Goal: Task Accomplishment & Management: Complete application form

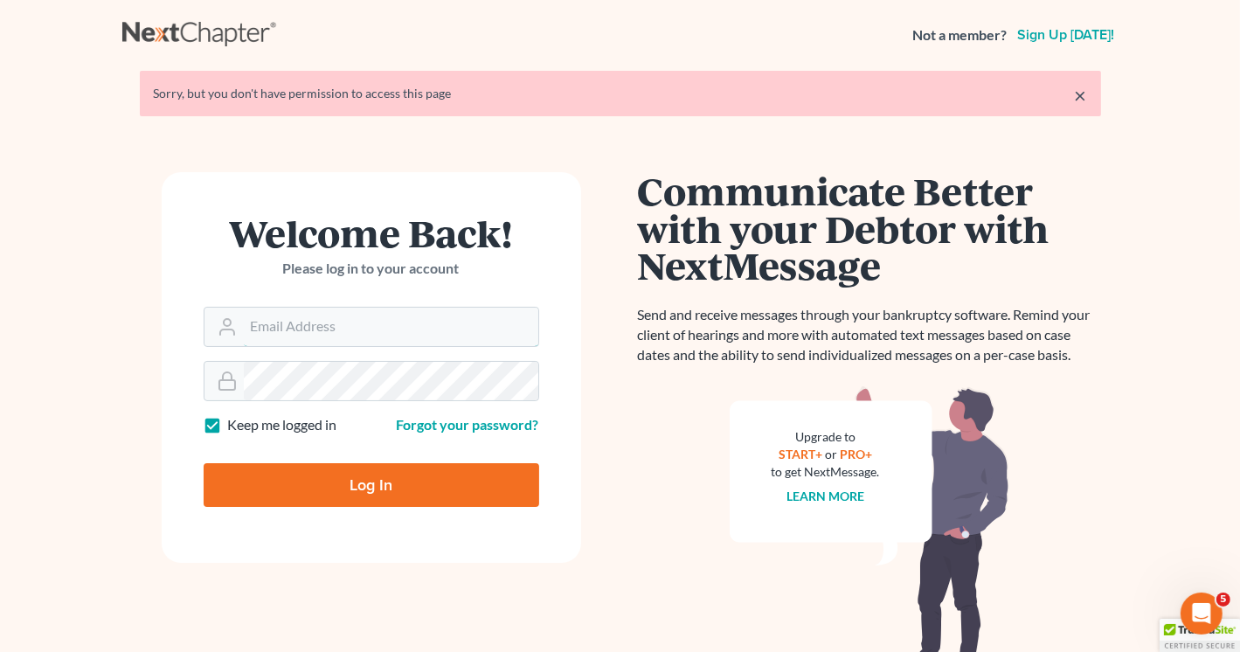
type input "[PERSON_NAME][EMAIL_ADDRESS][DOMAIN_NAME]"
click at [358, 485] on input "Log In" at bounding box center [372, 485] width 336 height 44
type input "Thinking..."
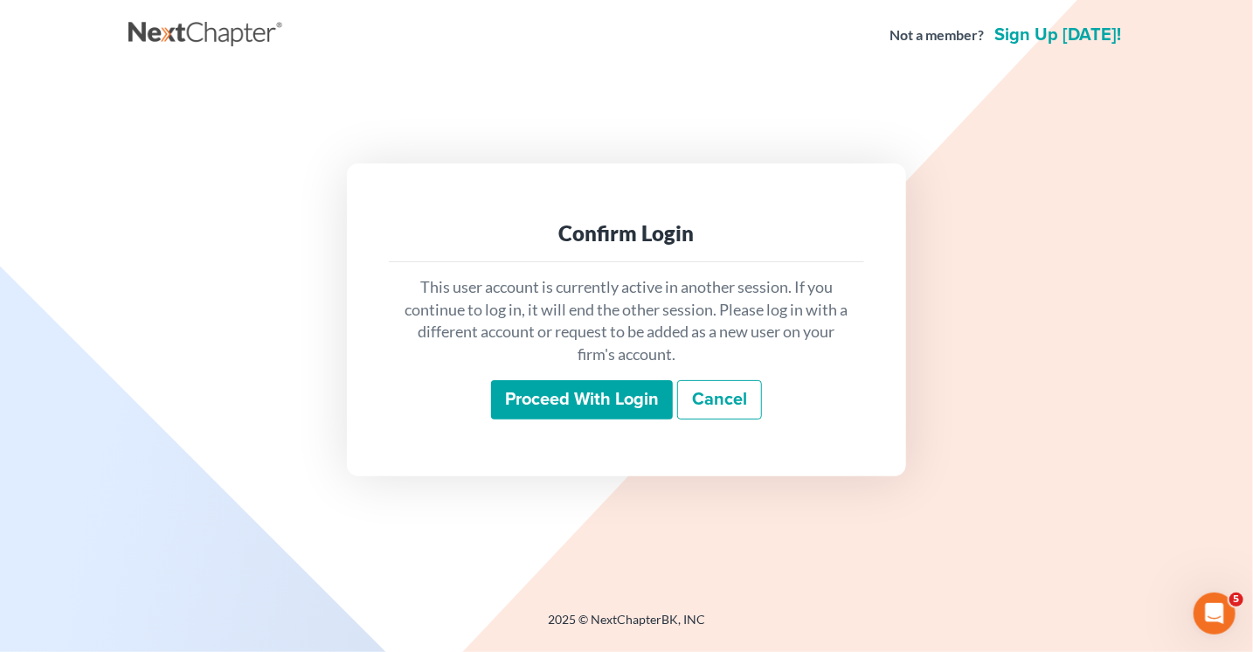
click at [593, 408] on input "Proceed with login" at bounding box center [582, 400] width 182 height 40
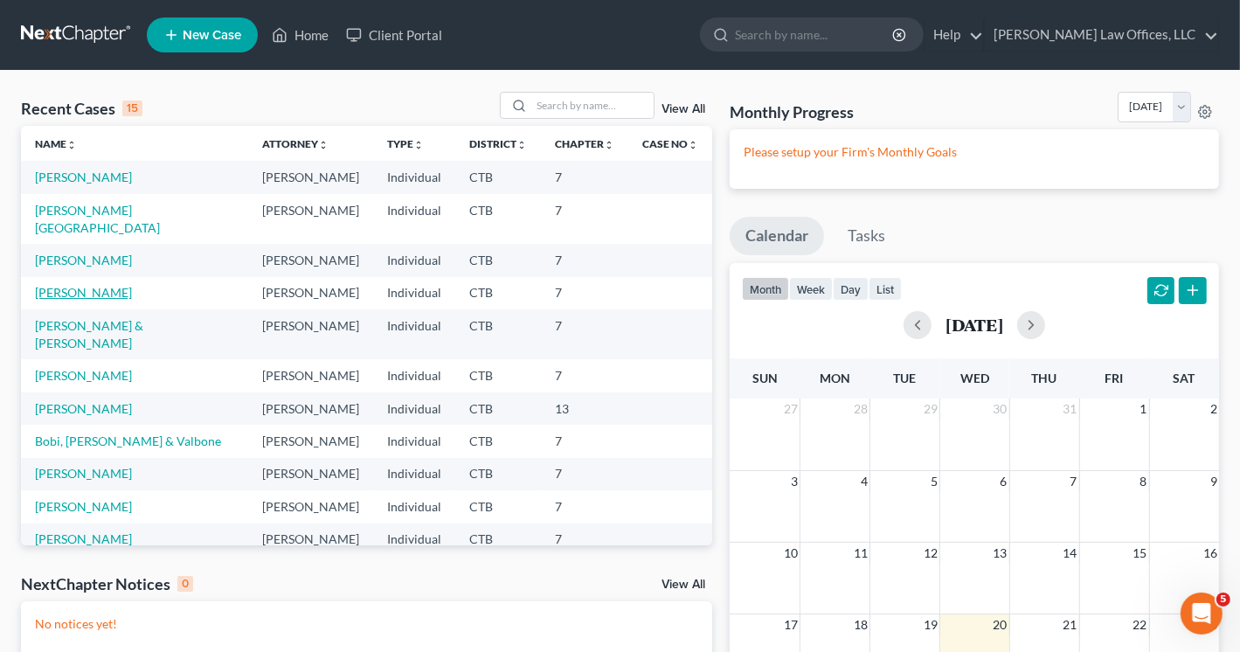
click at [62, 285] on link "Carrasco, Anna" at bounding box center [83, 292] width 97 height 15
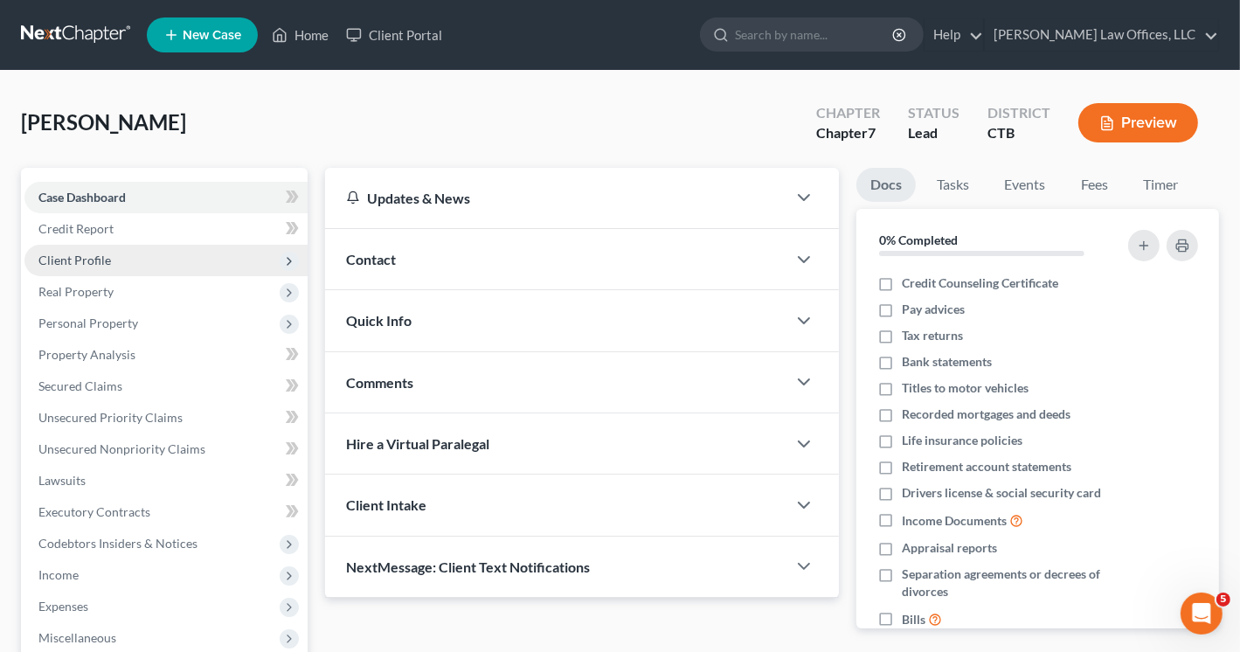
click at [91, 263] on span "Client Profile" at bounding box center [74, 260] width 73 height 15
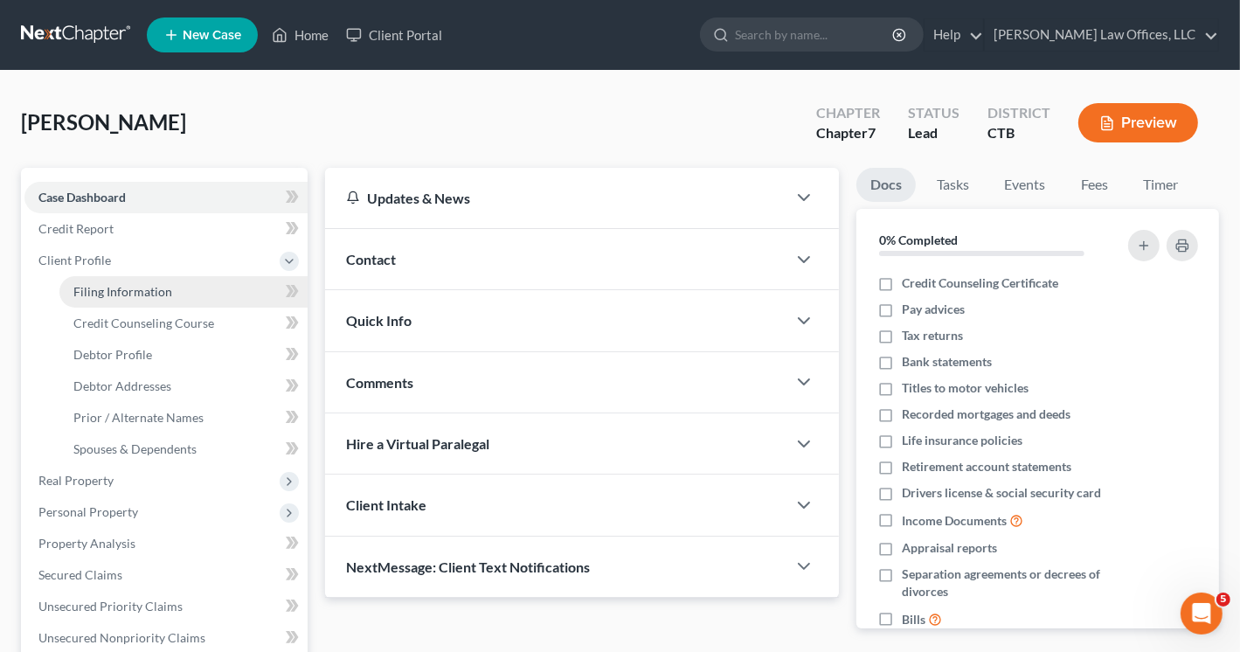
click at [115, 289] on span "Filing Information" at bounding box center [122, 291] width 99 height 15
select select "1"
select select "0"
select select "12"
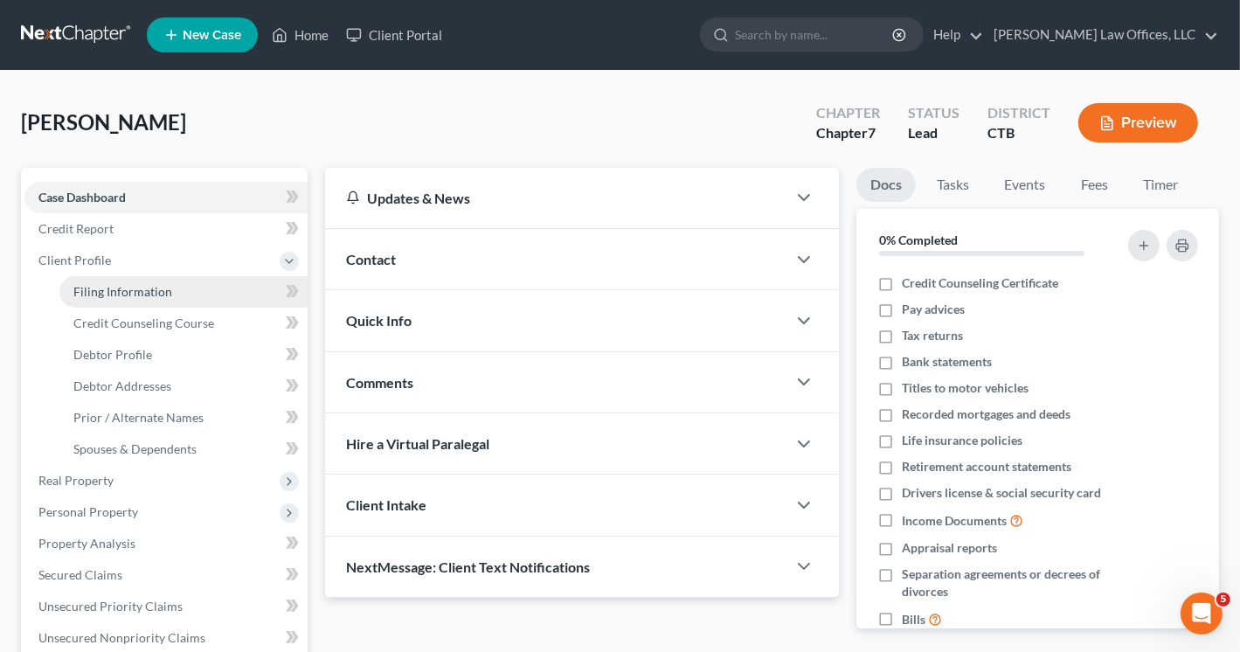
select select "6"
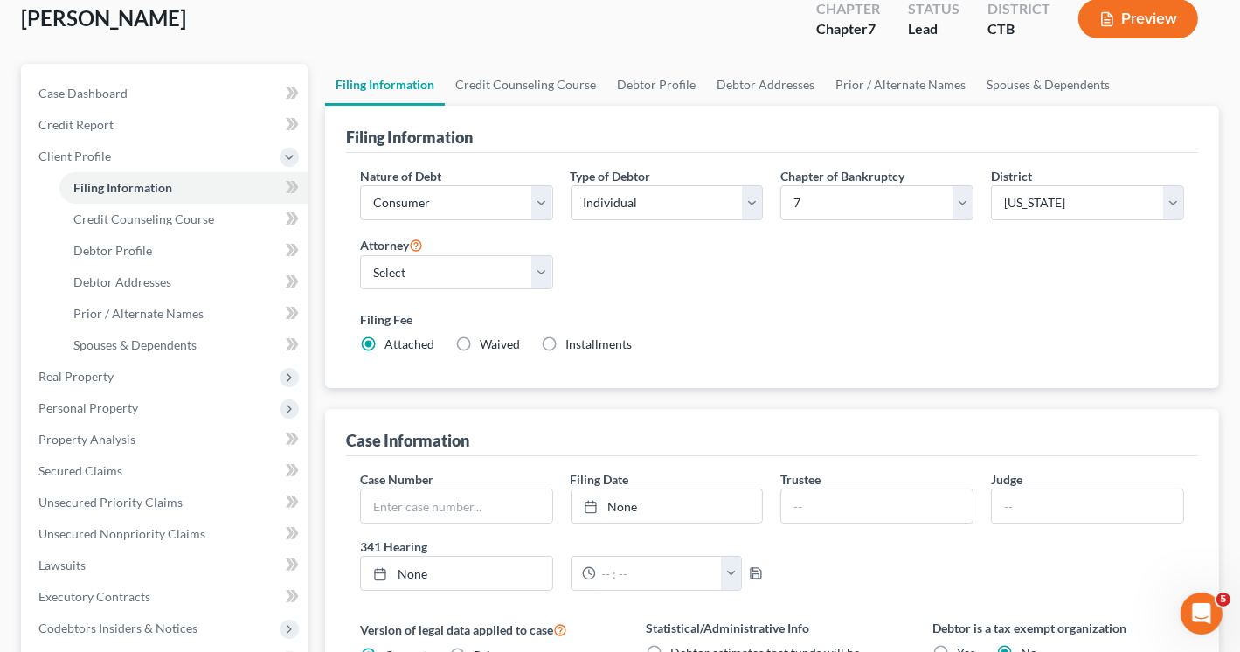
scroll to position [87, 0]
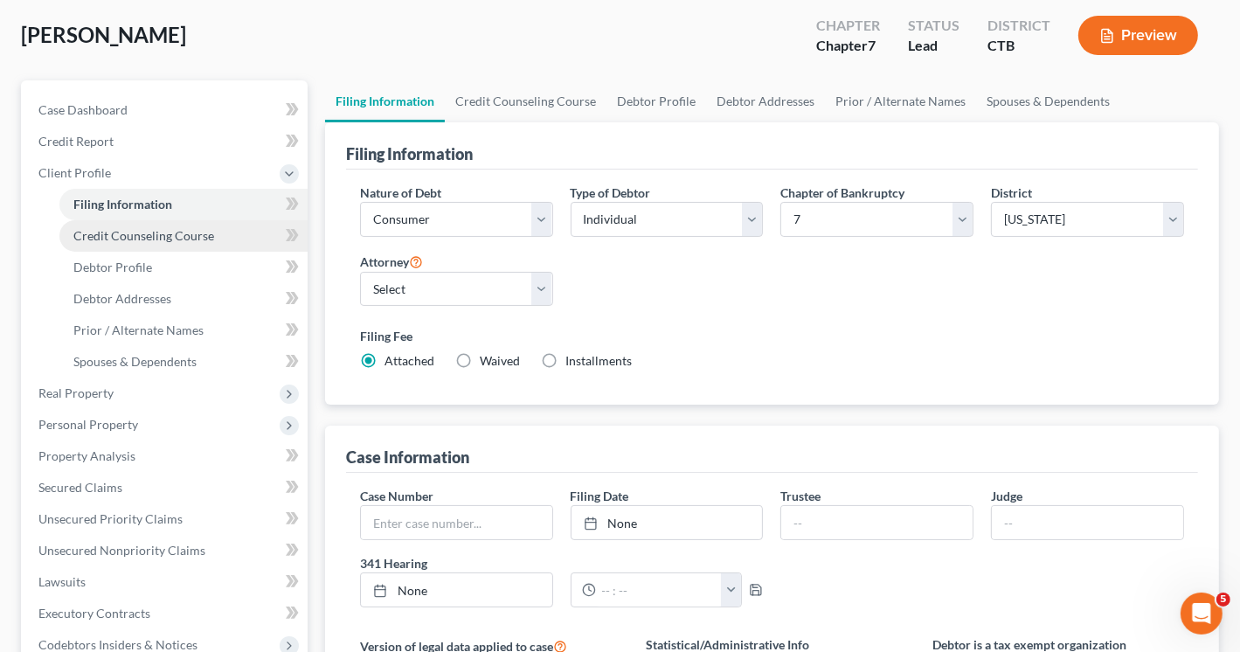
click at [159, 240] on span "Credit Counseling Course" at bounding box center [143, 235] width 141 height 15
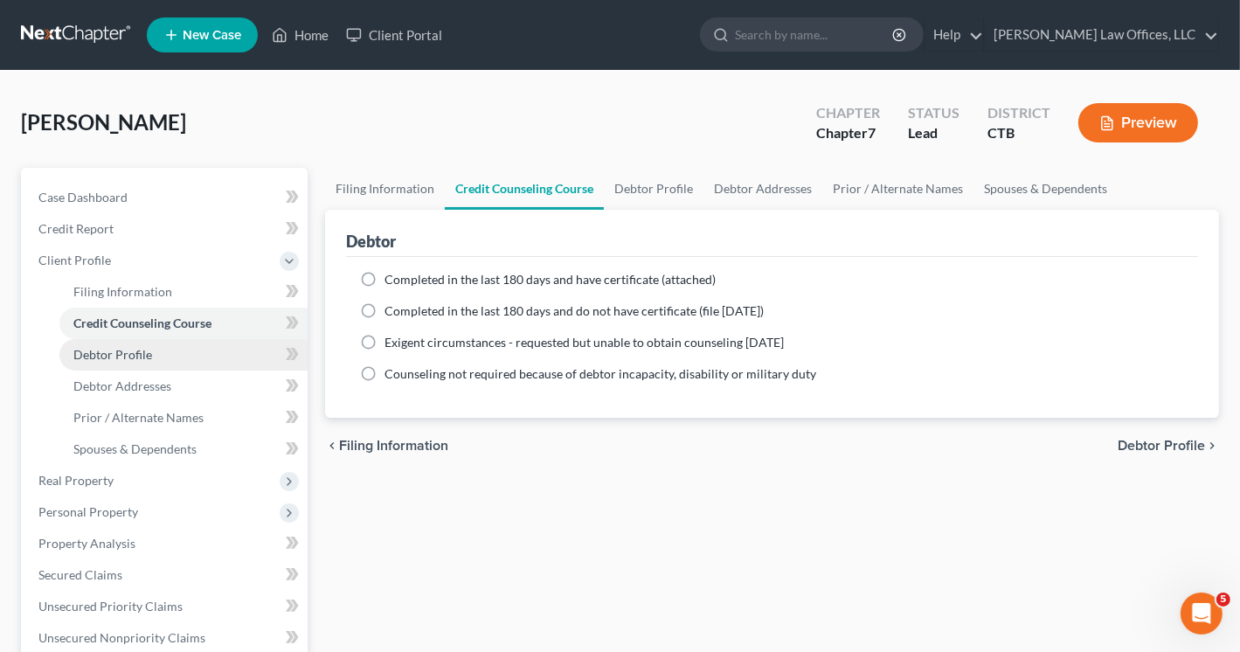
click at [125, 359] on span "Debtor Profile" at bounding box center [112, 354] width 79 height 15
select select "0"
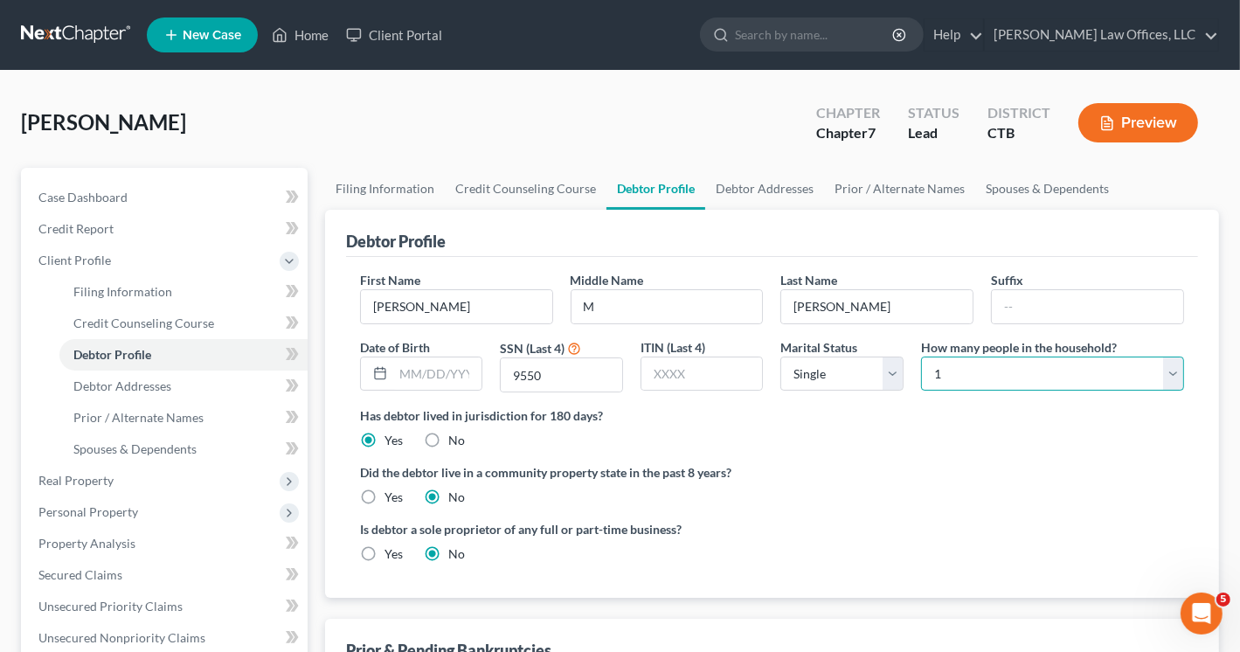
click at [1175, 371] on select "Select 1 2 3 4 5 6 7 8 9 10 11 12 13 14 15 16 17 18 19 20" at bounding box center [1052, 374] width 263 height 35
click at [1169, 374] on select "Select 1 2 3 4 5 6 7 8 9 10 11 12 13 14 15 16 17 18 19 20" at bounding box center [1052, 374] width 263 height 35
select select "1"
click at [921, 357] on select "Select 1 2 3 4 5 6 7 8 9 10 11 12 13 14 15 16 17 18 19 20" at bounding box center [1052, 374] width 263 height 35
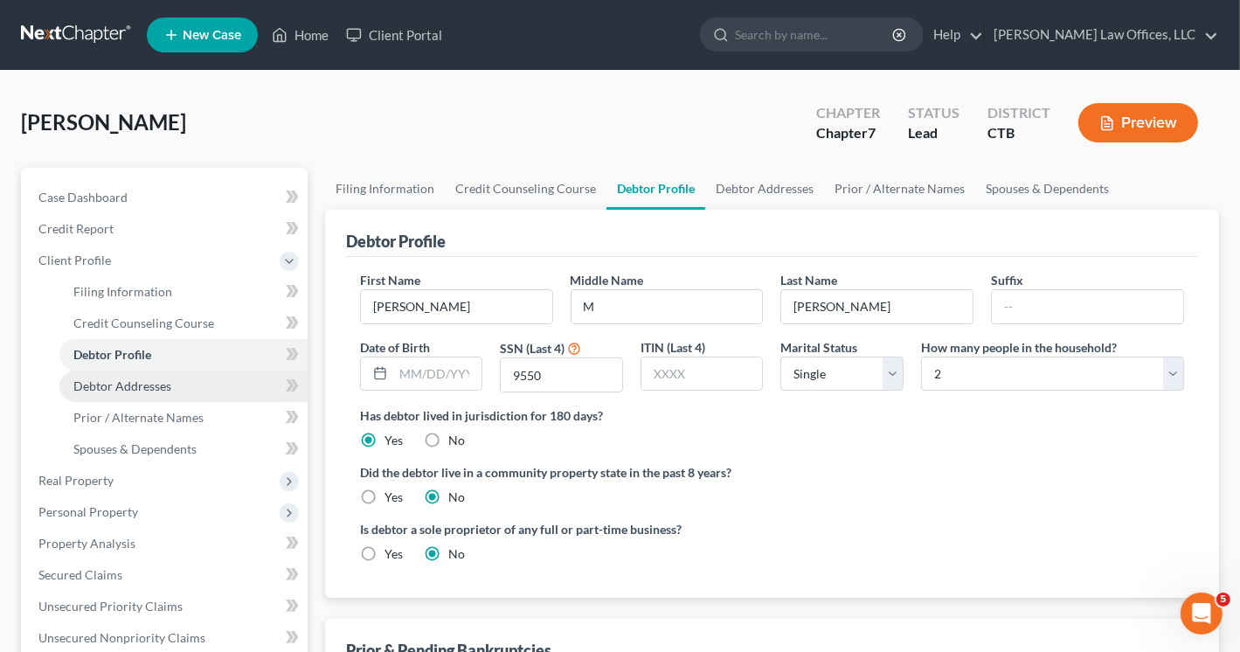
click at [132, 384] on span "Debtor Addresses" at bounding box center [122, 385] width 98 height 15
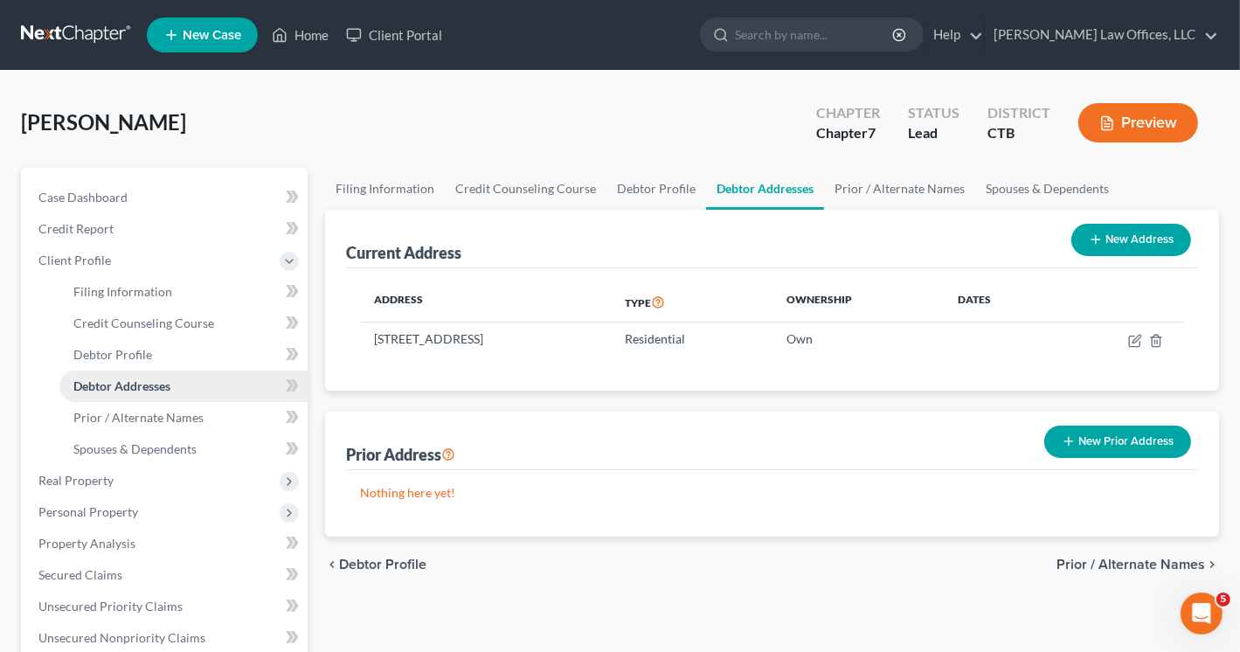
scroll to position [87, 0]
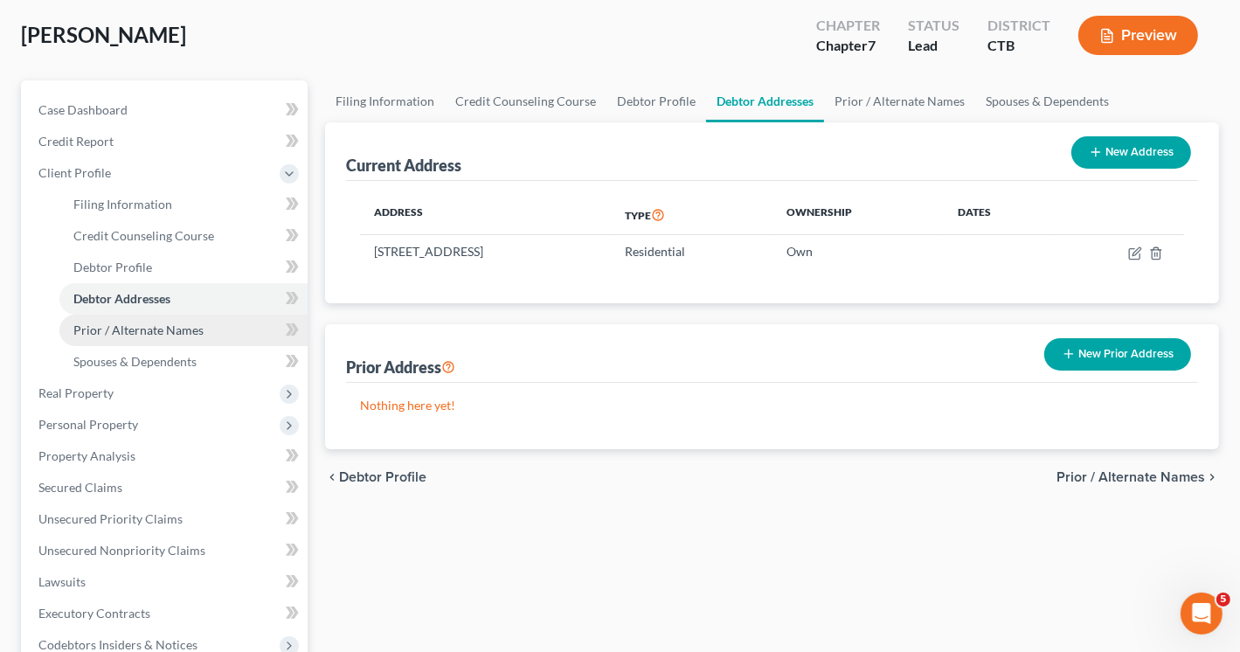
click at [148, 326] on span "Prior / Alternate Names" at bounding box center [138, 329] width 130 height 15
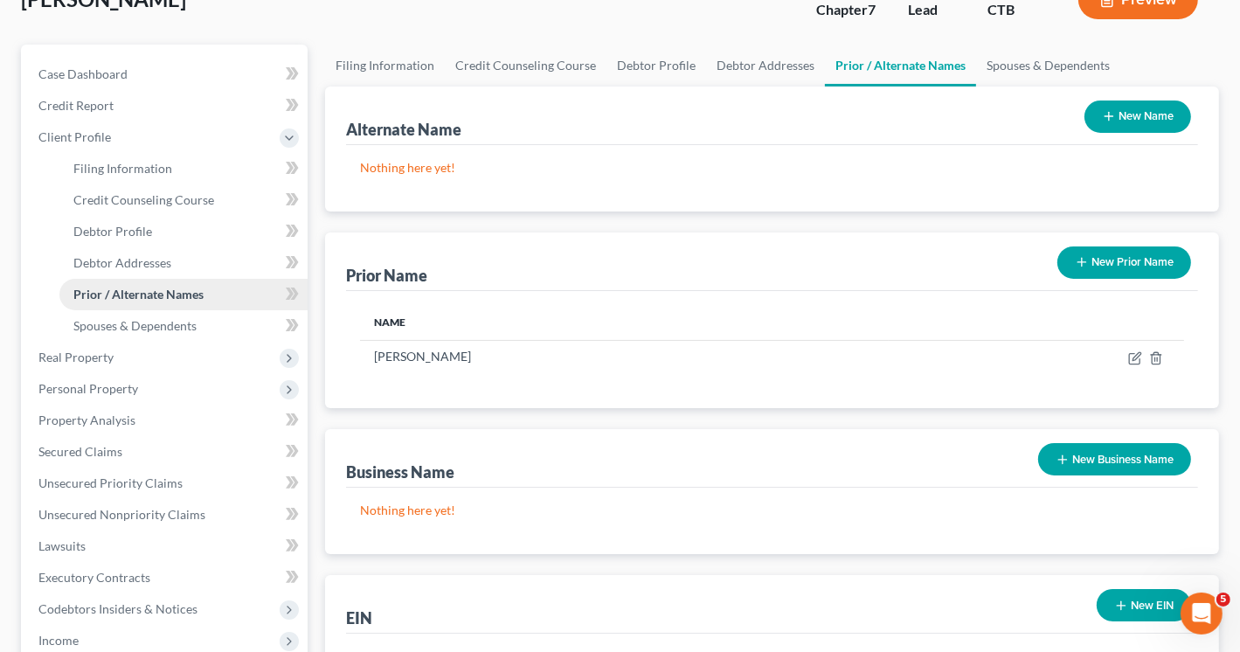
scroll to position [175, 0]
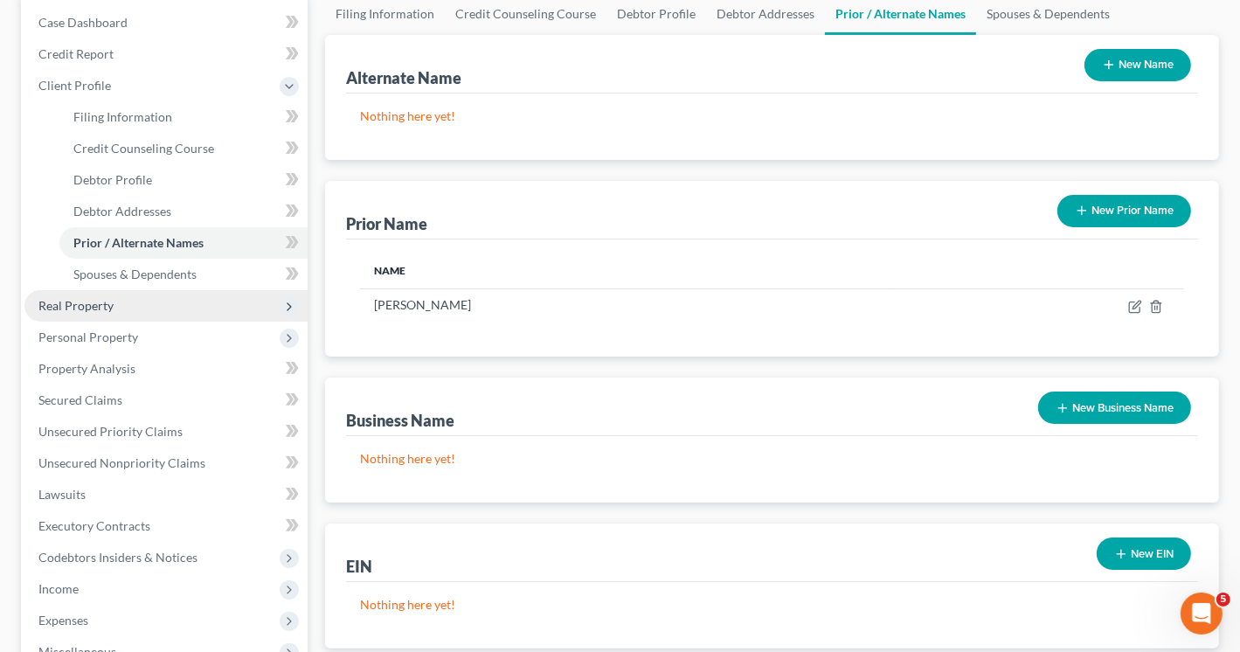
click at [108, 312] on span "Real Property" at bounding box center [165, 305] width 283 height 31
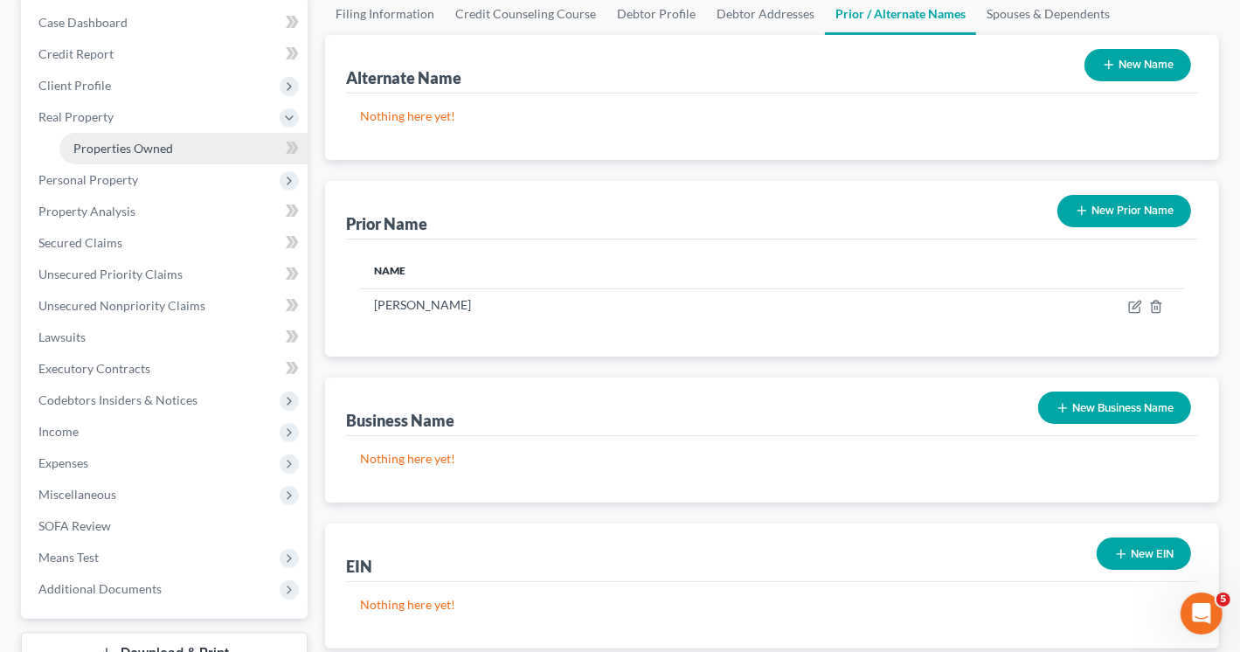
click at [112, 141] on span "Properties Owned" at bounding box center [123, 148] width 100 height 15
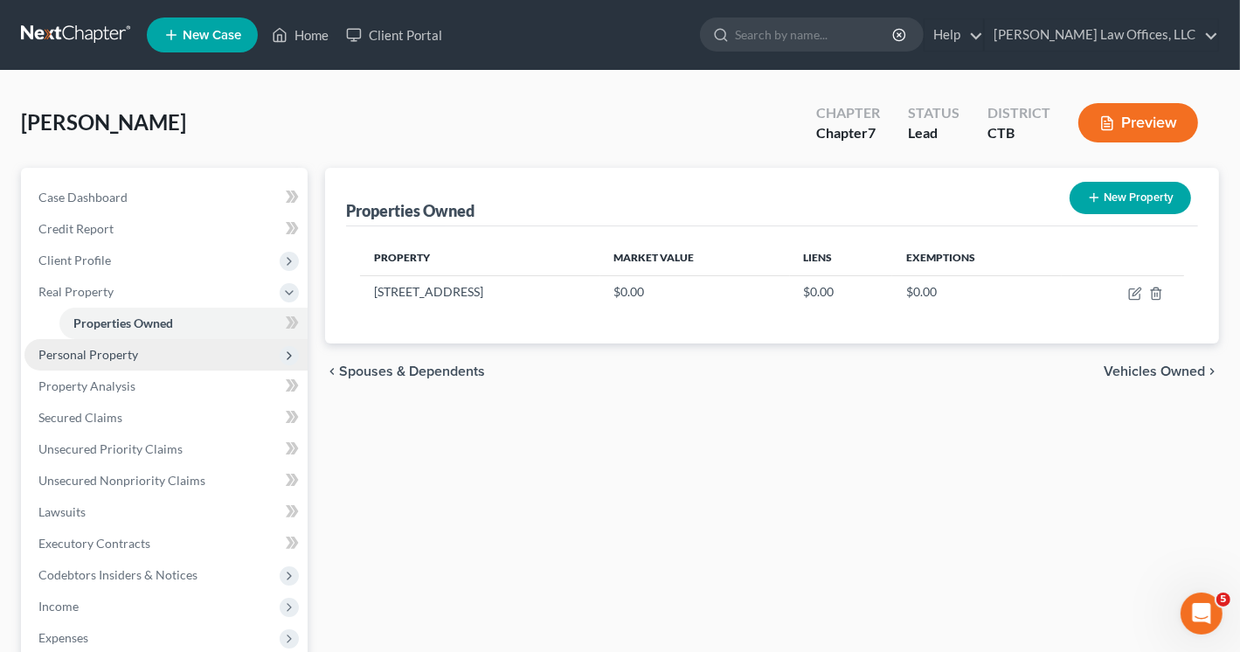
click at [131, 360] on span "Personal Property" at bounding box center [88, 354] width 100 height 15
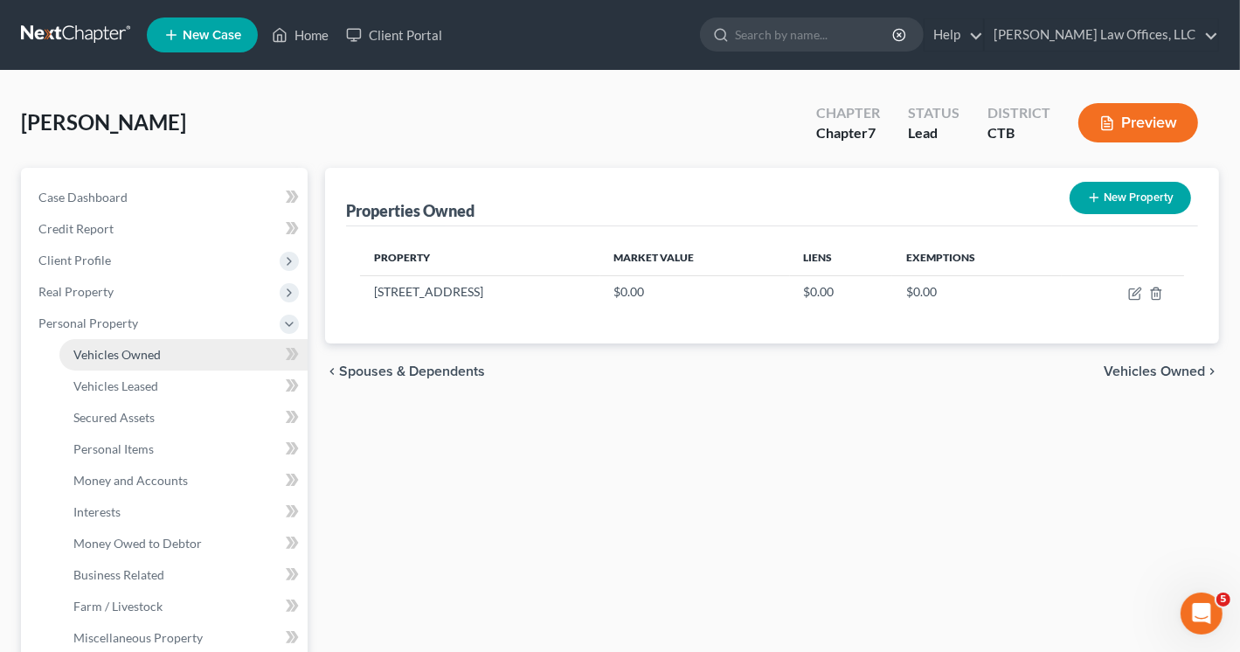
click at [136, 349] on span "Vehicles Owned" at bounding box center [116, 354] width 87 height 15
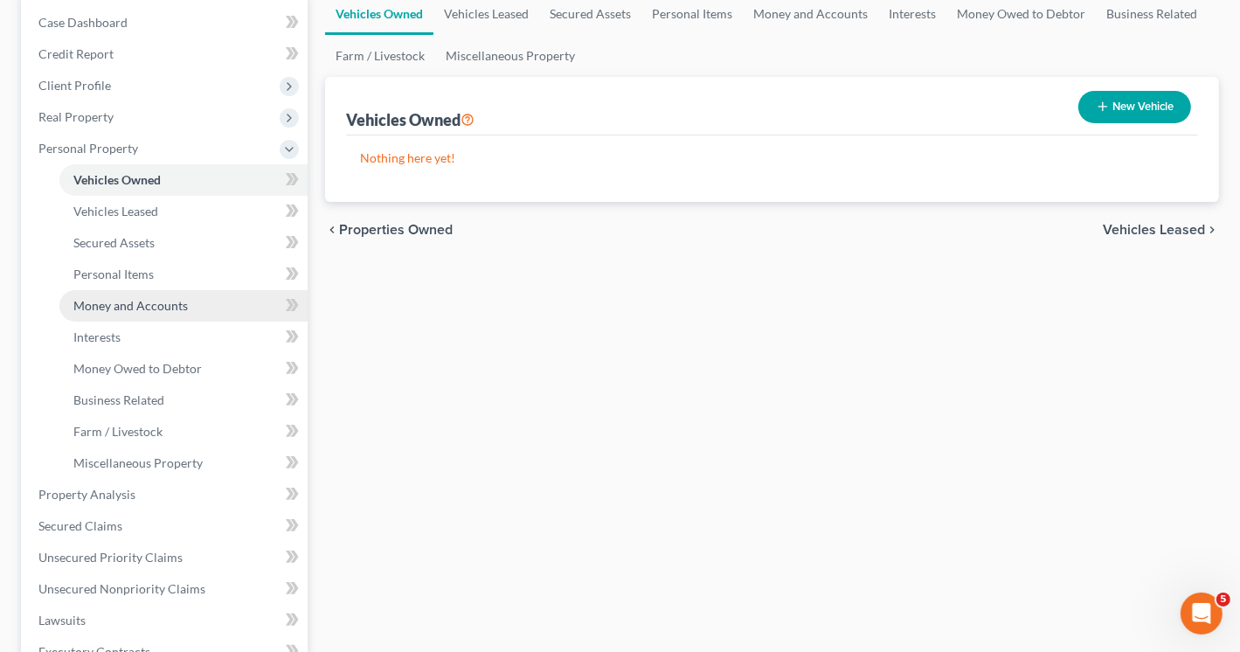
scroll to position [262, 0]
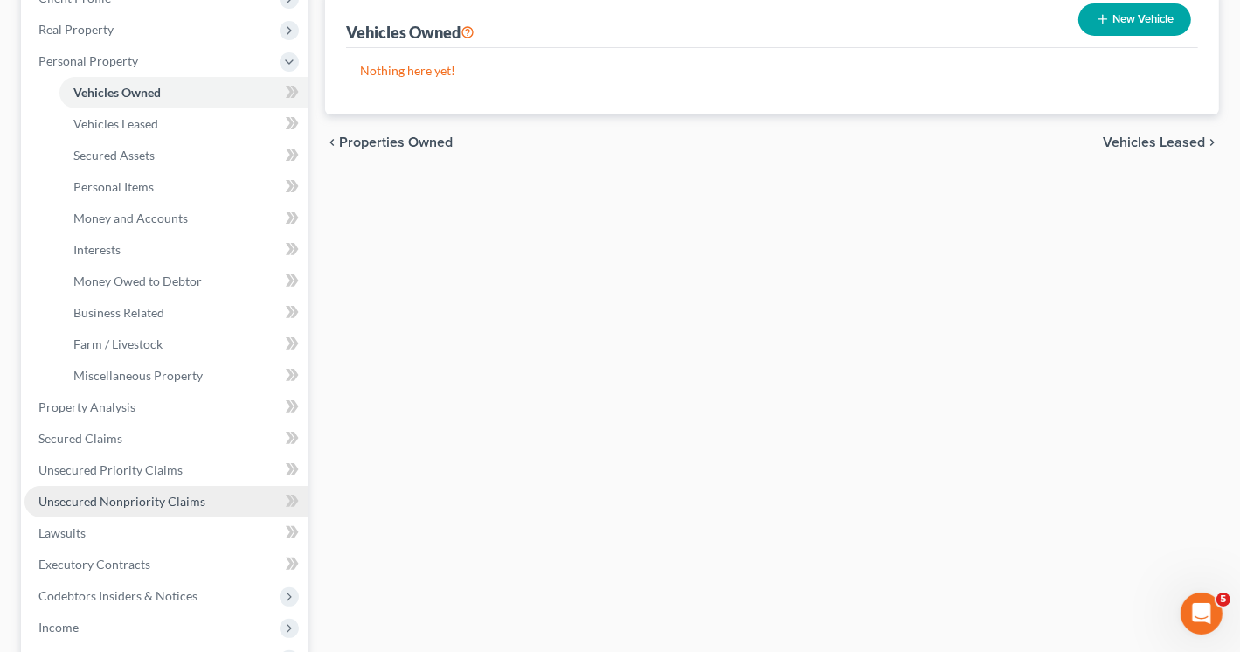
click at [150, 494] on span "Unsecured Nonpriority Claims" at bounding box center [121, 501] width 167 height 15
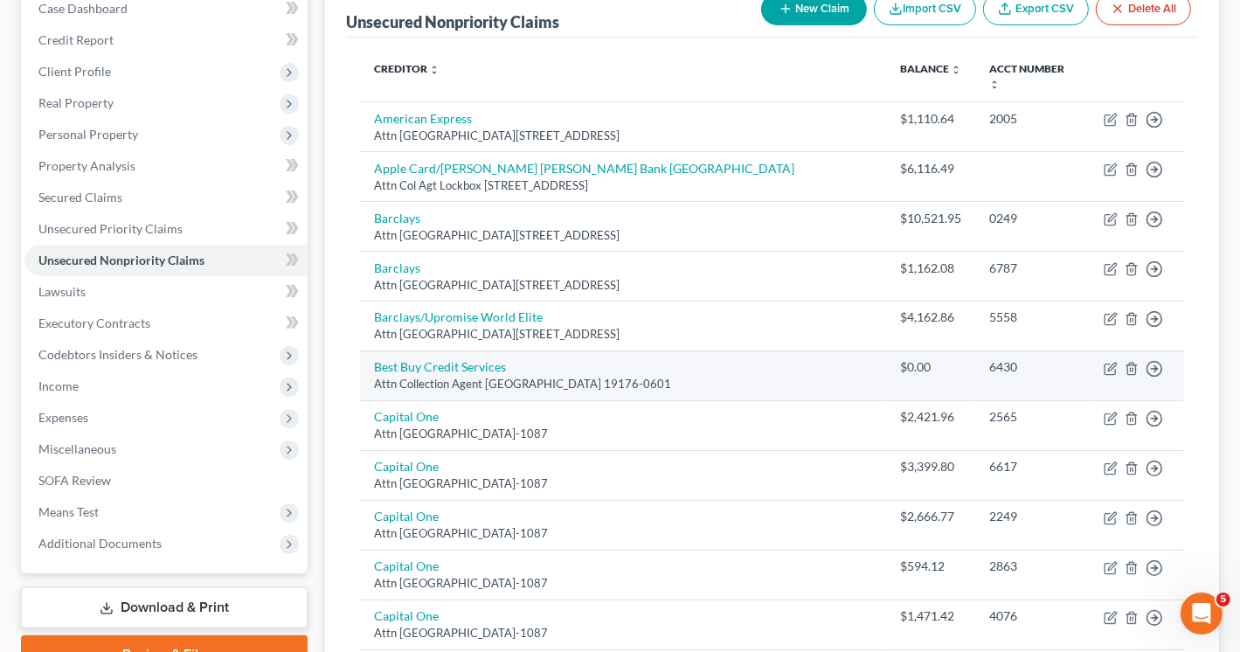
scroll to position [178, 0]
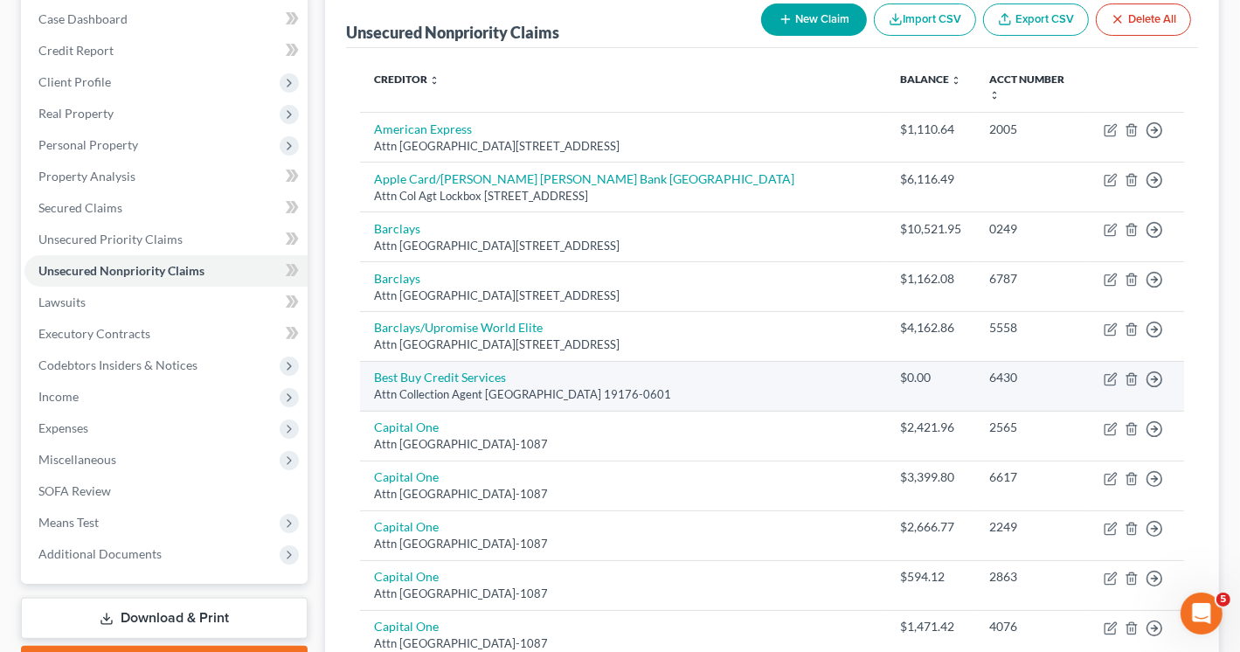
click at [759, 361] on td "Best Buy Credit Services Attn Collection Agent PO BOX 70601, Philadelphia, PA 1…" at bounding box center [623, 386] width 526 height 50
click at [1109, 373] on icon "button" at bounding box center [1112, 377] width 8 height 8
select select "39"
select select "2"
select select "0"
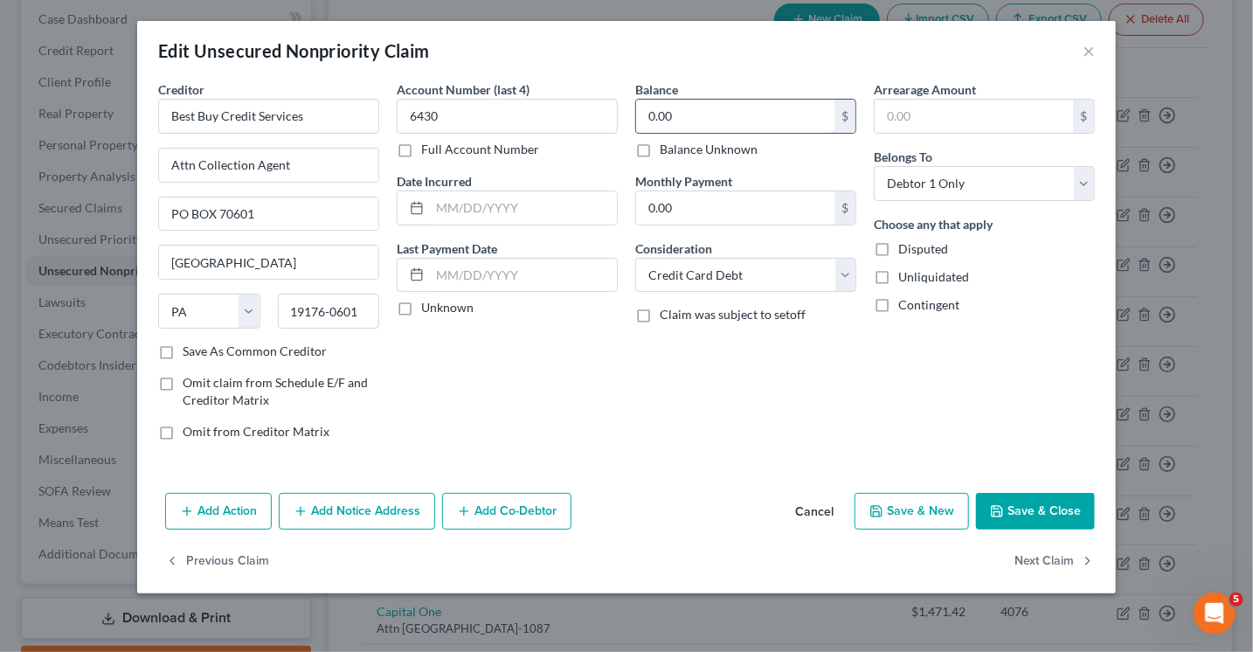
click at [703, 114] on input "0.00" at bounding box center [735, 116] width 198 height 33
type input "2,960.21"
click at [728, 267] on select "Select Cable / Satellite Services Collection Agency Credit Card Debt Debt Couns…" at bounding box center [745, 275] width 221 height 35
click at [1044, 509] on button "Save & Close" at bounding box center [1035, 511] width 119 height 37
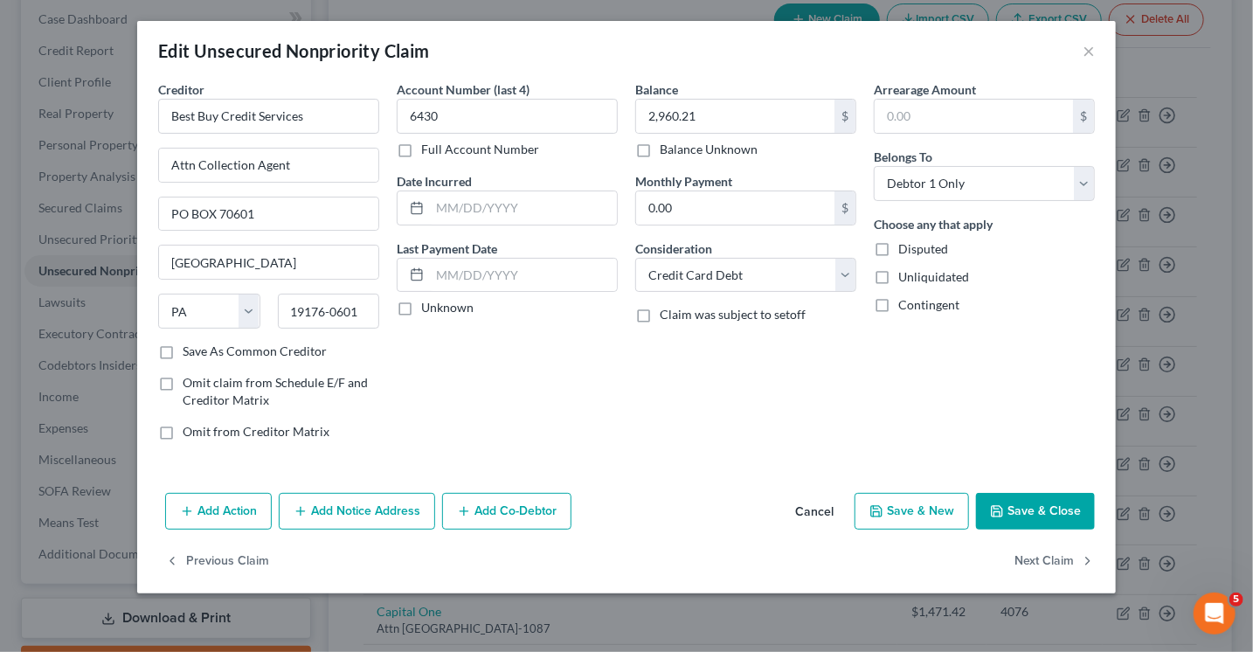
type input "0"
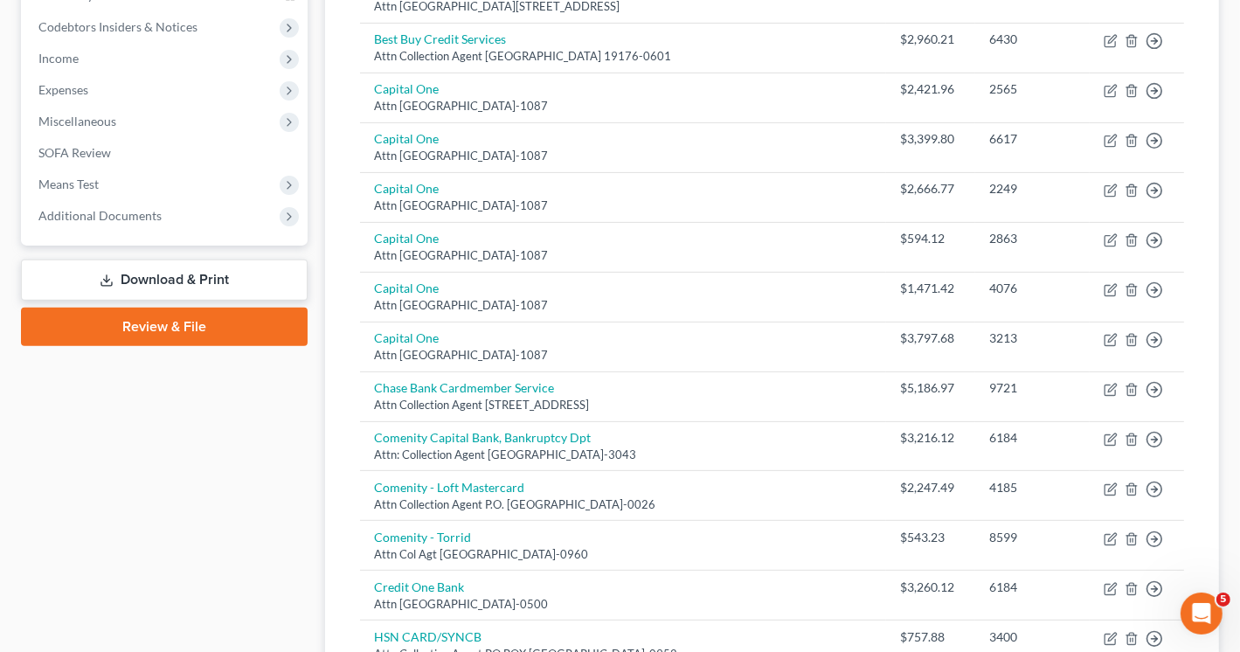
scroll to position [440, 0]
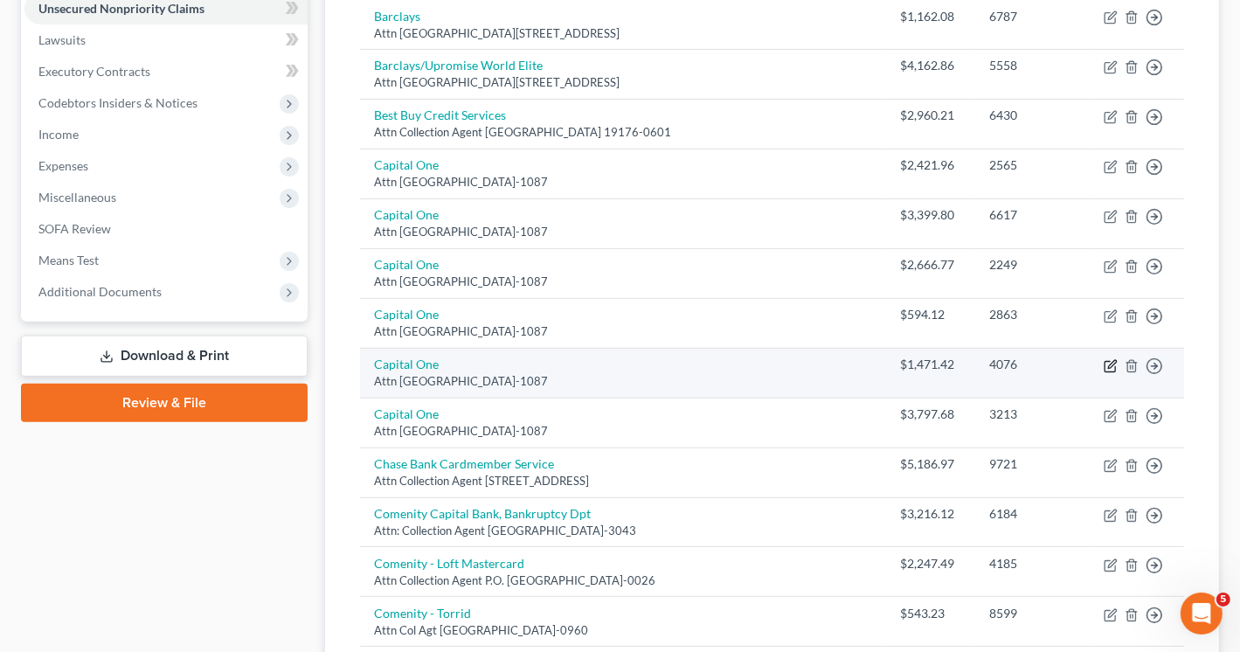
click at [1113, 360] on icon "button" at bounding box center [1112, 364] width 8 height 8
select select "28"
select select "2"
select select "0"
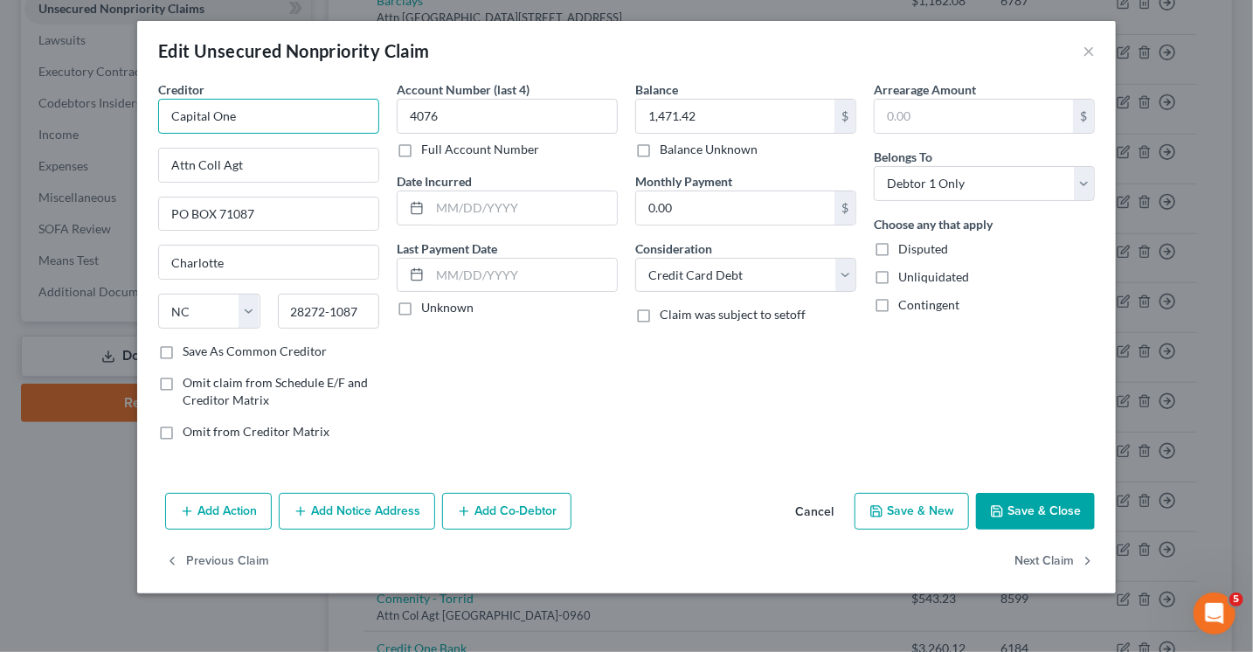
click at [244, 116] on input "Capital One" at bounding box center [268, 116] width 221 height 35
type input "Capital One/west elm"
click at [1022, 512] on button "Save & Close" at bounding box center [1035, 511] width 119 height 37
type input "0"
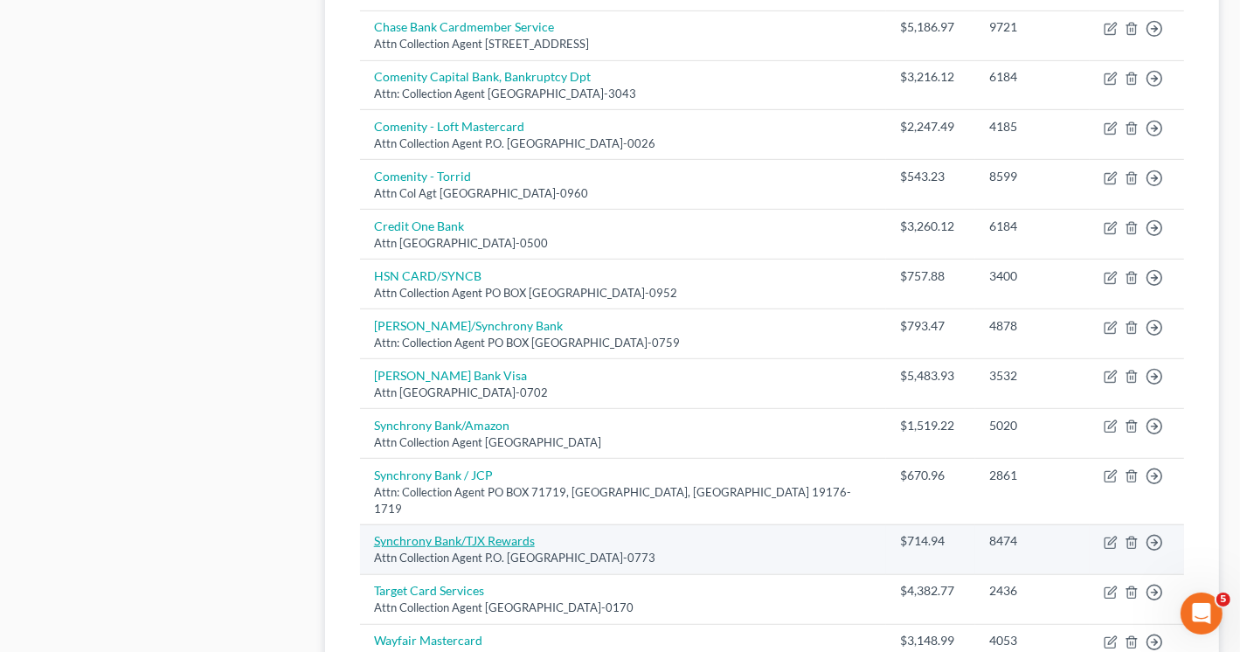
scroll to position [0, 0]
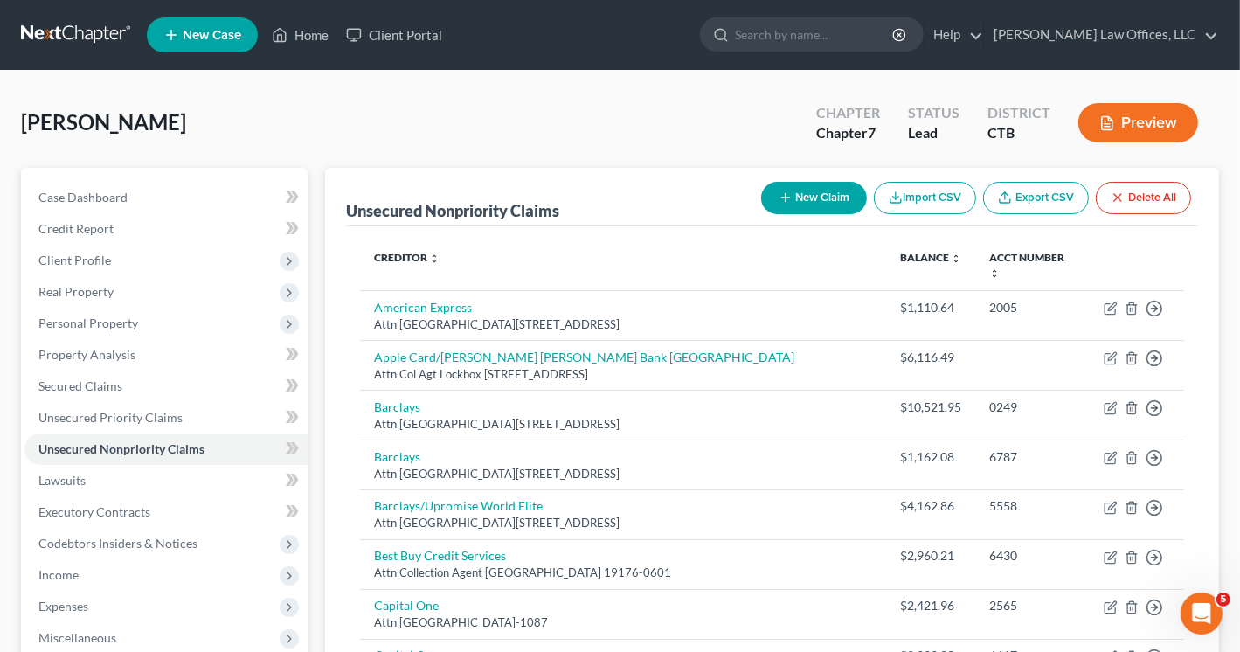
click at [787, 194] on icon "button" at bounding box center [786, 198] width 14 height 14
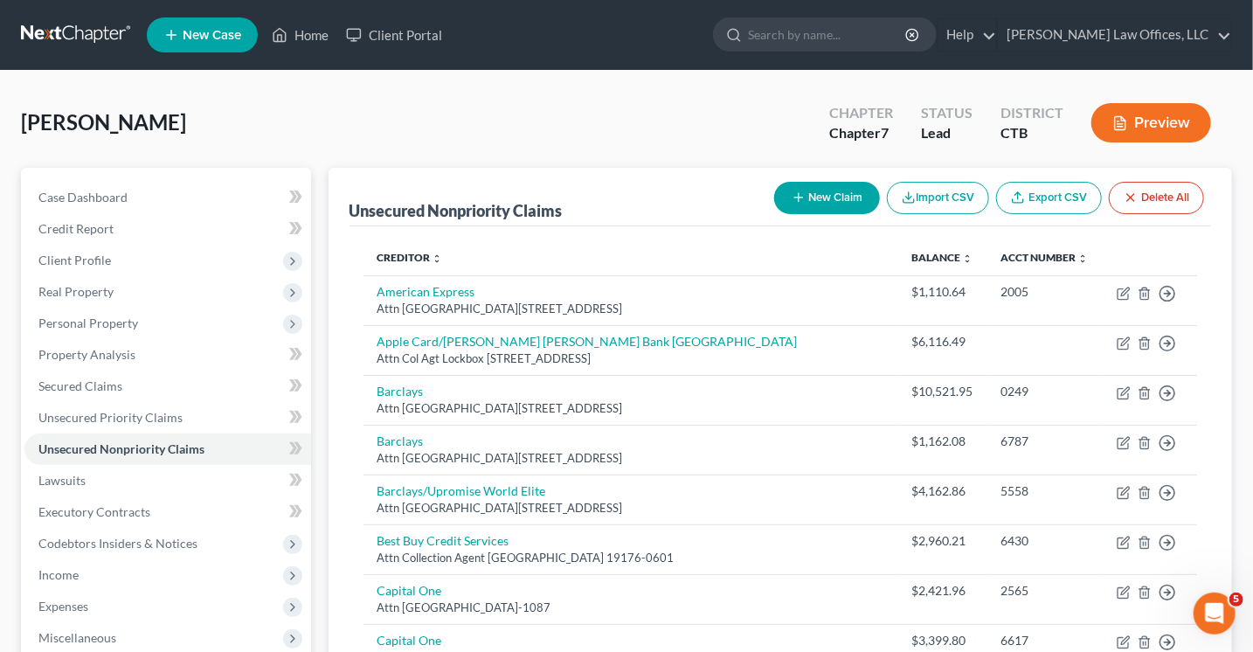
select select "0"
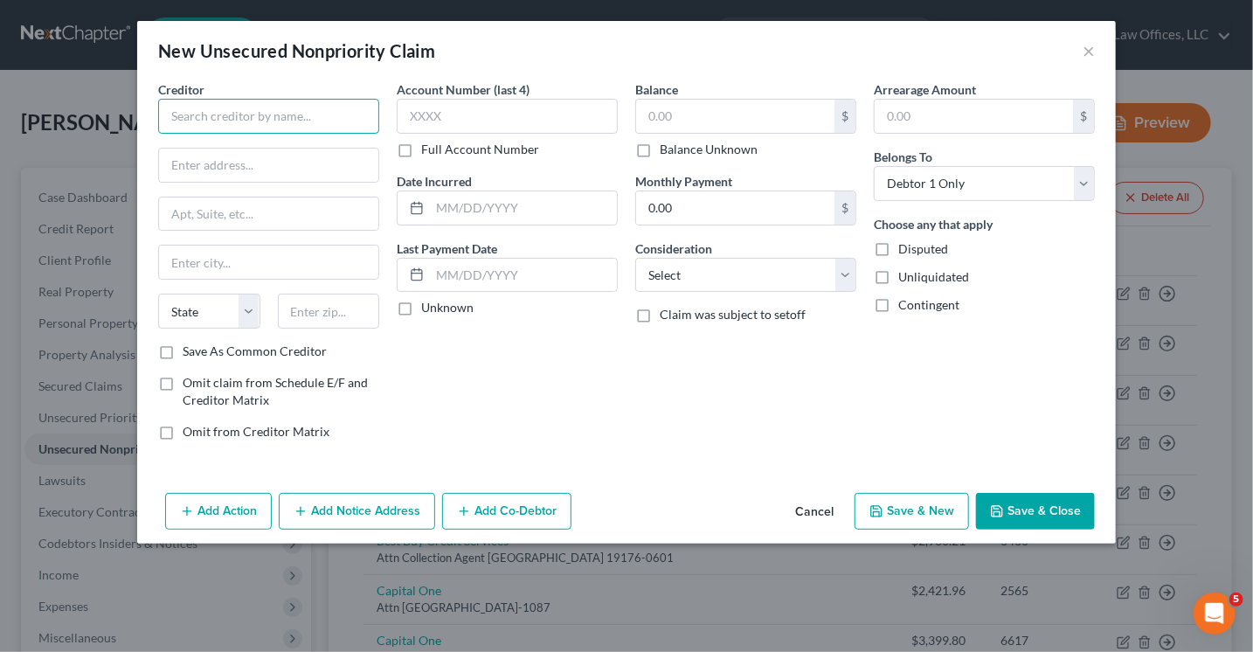
click at [245, 113] on input "text" at bounding box center [268, 116] width 221 height 35
type input "Customer Bank Loan Operations"
click at [189, 170] on input "text" at bounding box center [268, 165] width 219 height 33
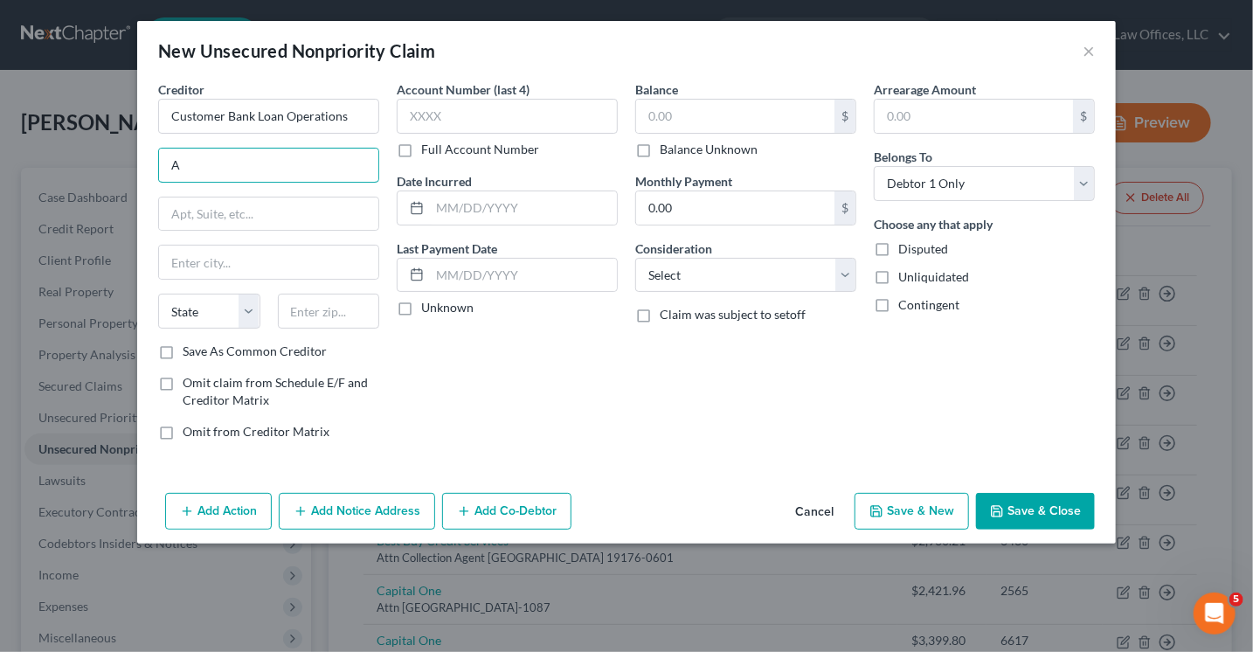
type input "Attn: Collection Agent"
click at [289, 214] on input "text" at bounding box center [268, 214] width 219 height 33
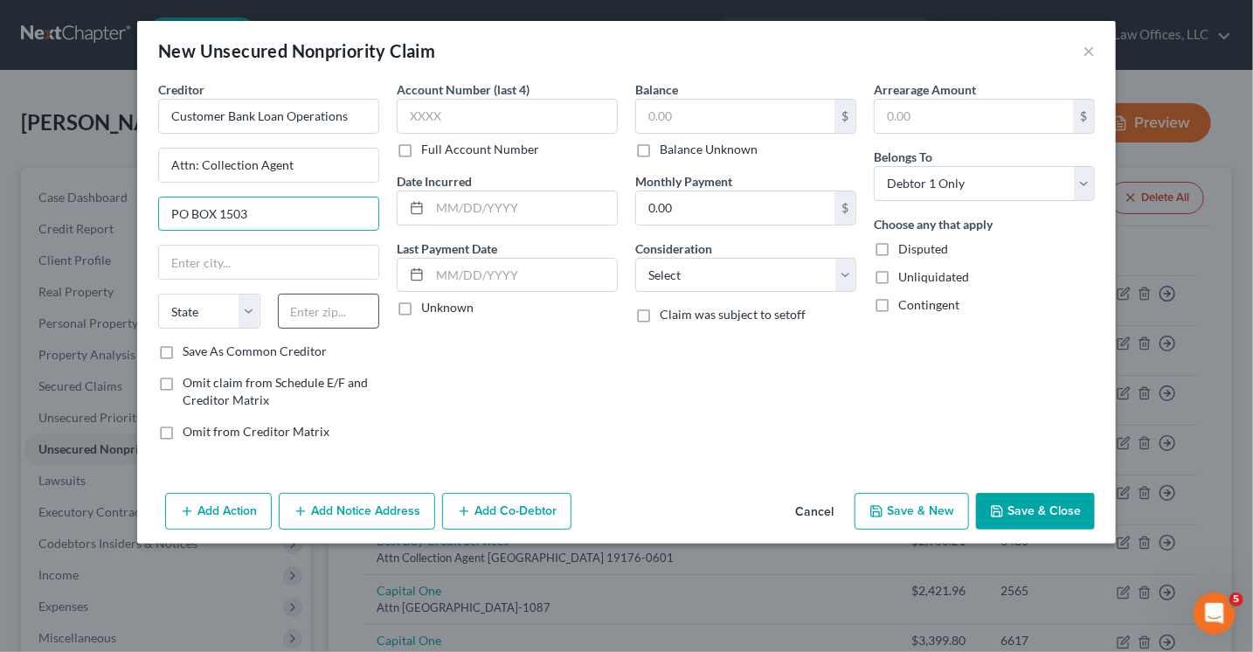
type input "PO BOX 1503"
click at [296, 298] on input "text" at bounding box center [329, 311] width 102 height 35
type input "94070"
type input "San Carlos"
select select "4"
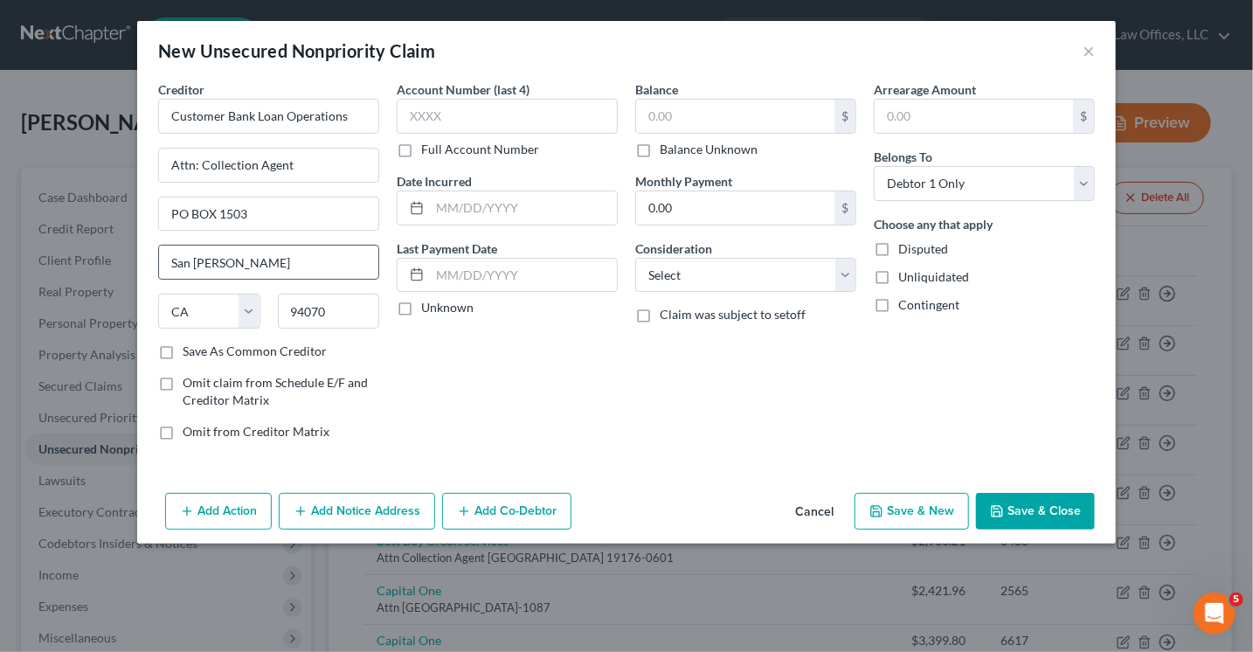
click at [294, 260] on input "San Carlos" at bounding box center [268, 262] width 219 height 33
click at [512, 384] on div "Account Number (last 4) Full Account Number Date Incurred Last Payment Date Unk…" at bounding box center [507, 267] width 239 height 374
click at [686, 121] on input "text" at bounding box center [735, 116] width 198 height 33
click at [701, 281] on select "Select Cable / Satellite Services Collection Agency Credit Card Debt Debt Couns…" at bounding box center [745, 275] width 221 height 35
select select "10"
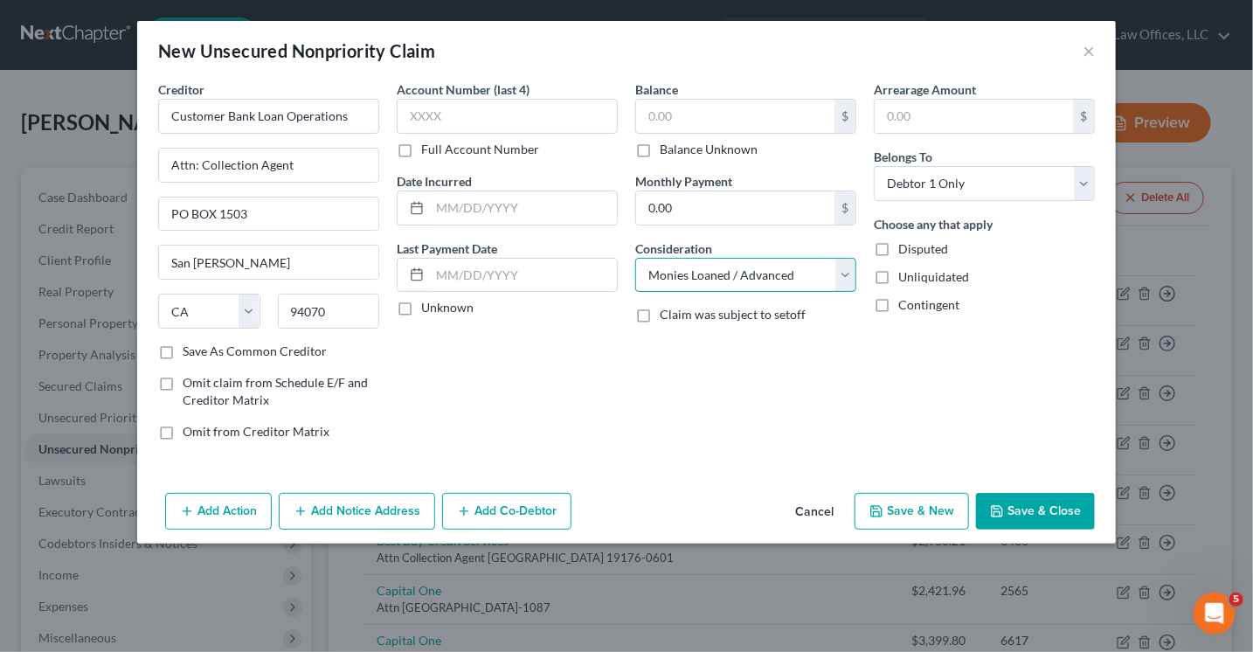
click at [635, 258] on select "Select Cable / Satellite Services Collection Agency Credit Card Debt Debt Couns…" at bounding box center [745, 275] width 221 height 35
click at [702, 116] on input "text" at bounding box center [735, 116] width 198 height 33
type input "5,100"
click at [1027, 512] on button "Save & Close" at bounding box center [1035, 511] width 119 height 37
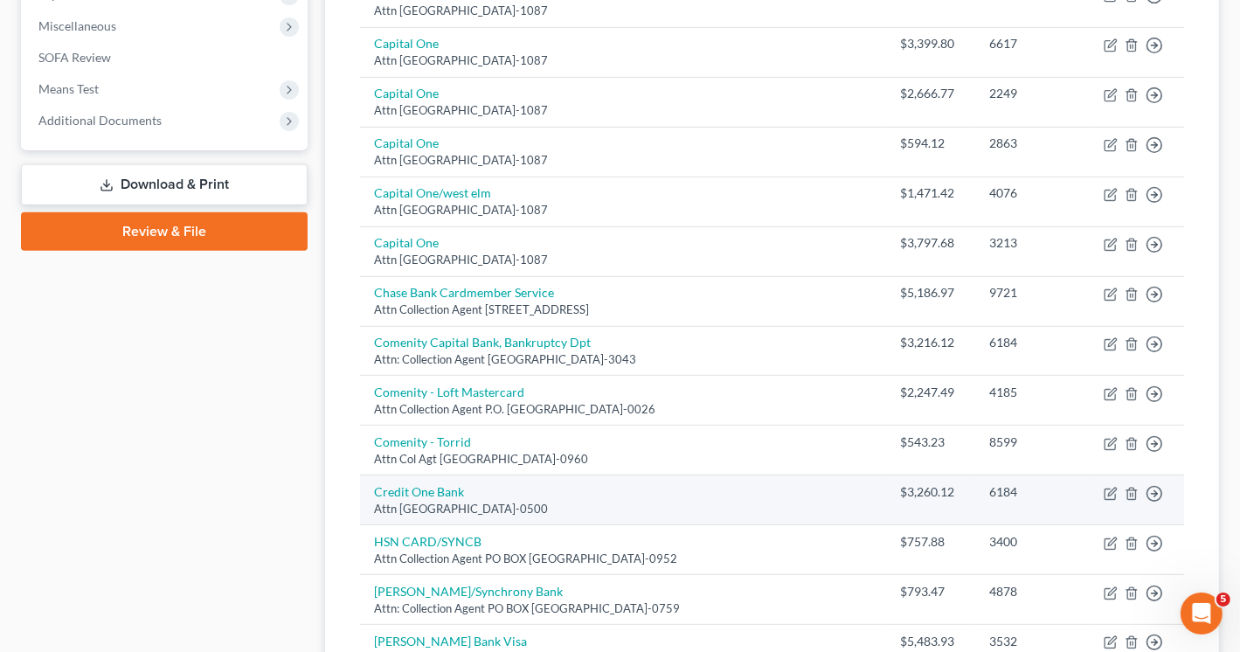
scroll to position [1101, 0]
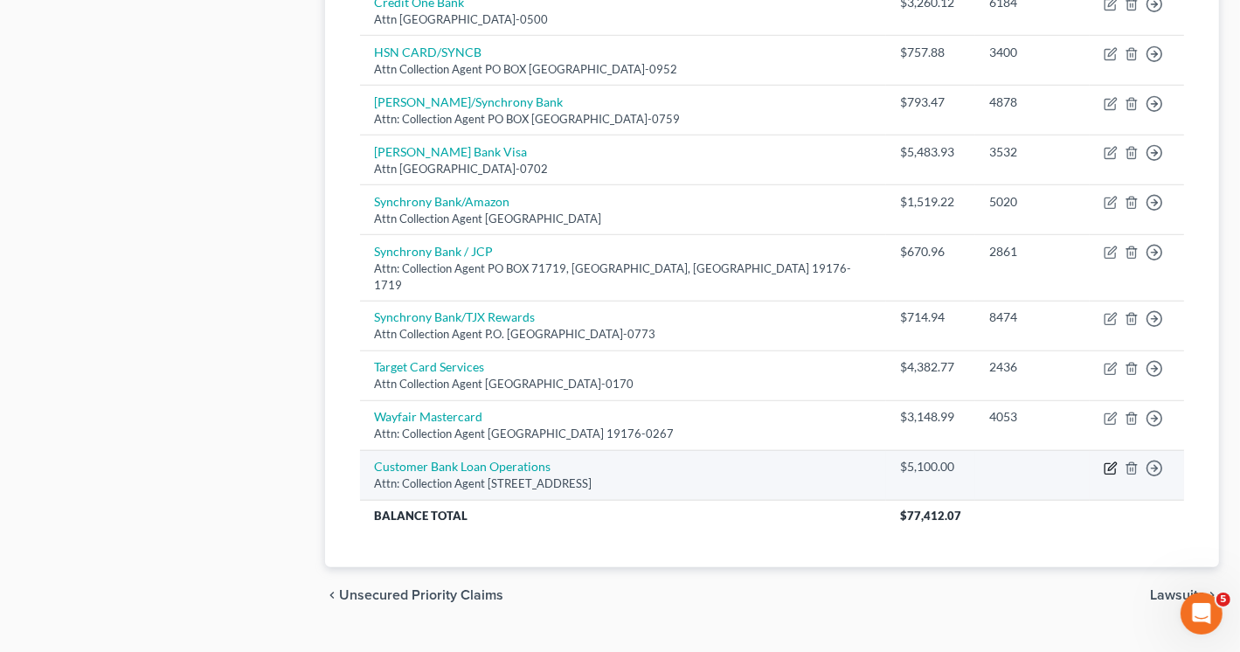
click at [1112, 462] on icon "button" at bounding box center [1112, 466] width 8 height 8
select select "4"
select select "10"
select select "0"
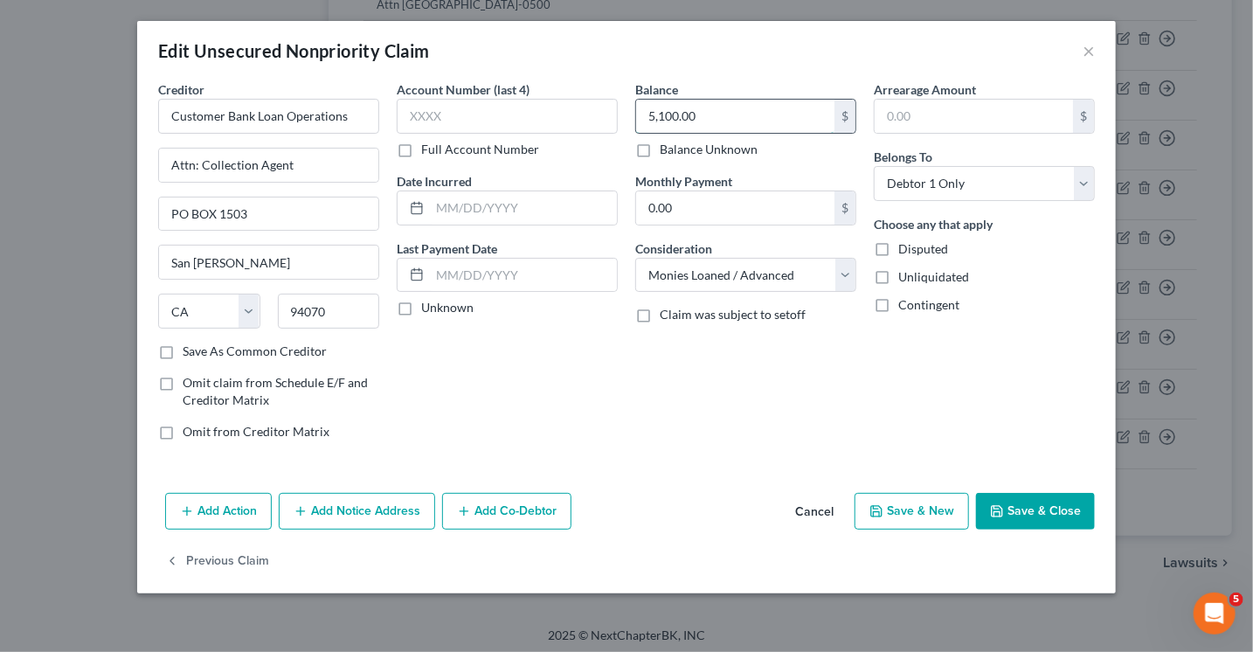
click at [713, 110] on input "5,100.00" at bounding box center [735, 116] width 198 height 33
type input "5,436.58"
click at [288, 219] on input "PO BOX 1503" at bounding box center [268, 214] width 219 height 33
type input "PO BOX 888975"
click at [235, 264] on input "San Carlos" at bounding box center [268, 262] width 219 height 33
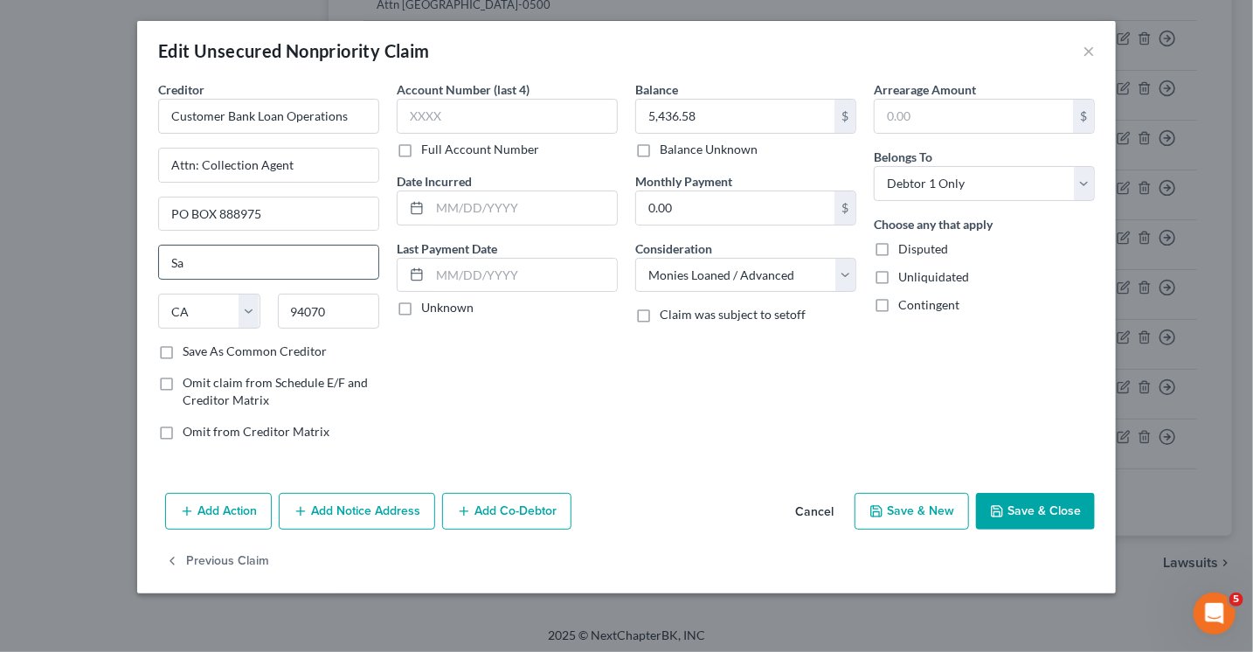
type input "S"
type input "Loa Ange"
click at [364, 305] on input "94070" at bounding box center [329, 311] width 102 height 35
click at [302, 307] on input "90088-8975" at bounding box center [329, 311] width 102 height 35
type input "90088-8975"
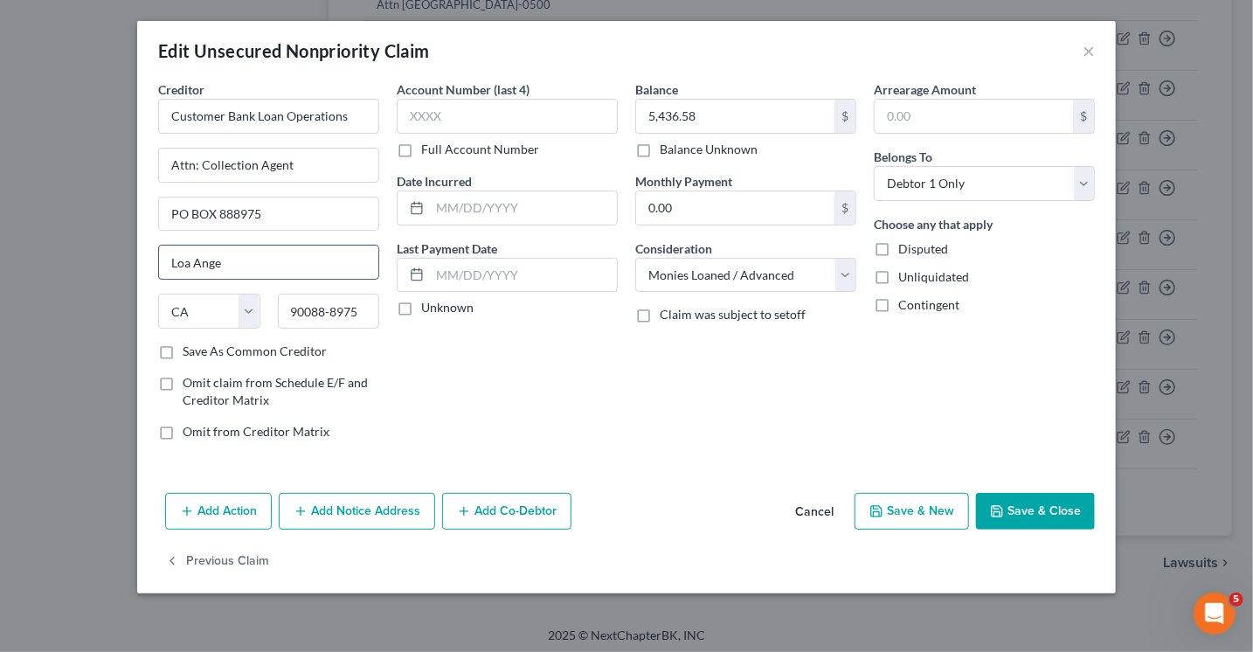
click at [239, 256] on input "Loa Ange" at bounding box center [268, 262] width 219 height 33
click at [215, 256] on input "Loa Anges" at bounding box center [268, 262] width 219 height 33
type input "Loa Angles"
click at [523, 385] on div "Account Number (last 4) Full Account Number Date Incurred Last Payment Date Unk…" at bounding box center [507, 267] width 239 height 374
click at [440, 113] on input "text" at bounding box center [507, 116] width 221 height 35
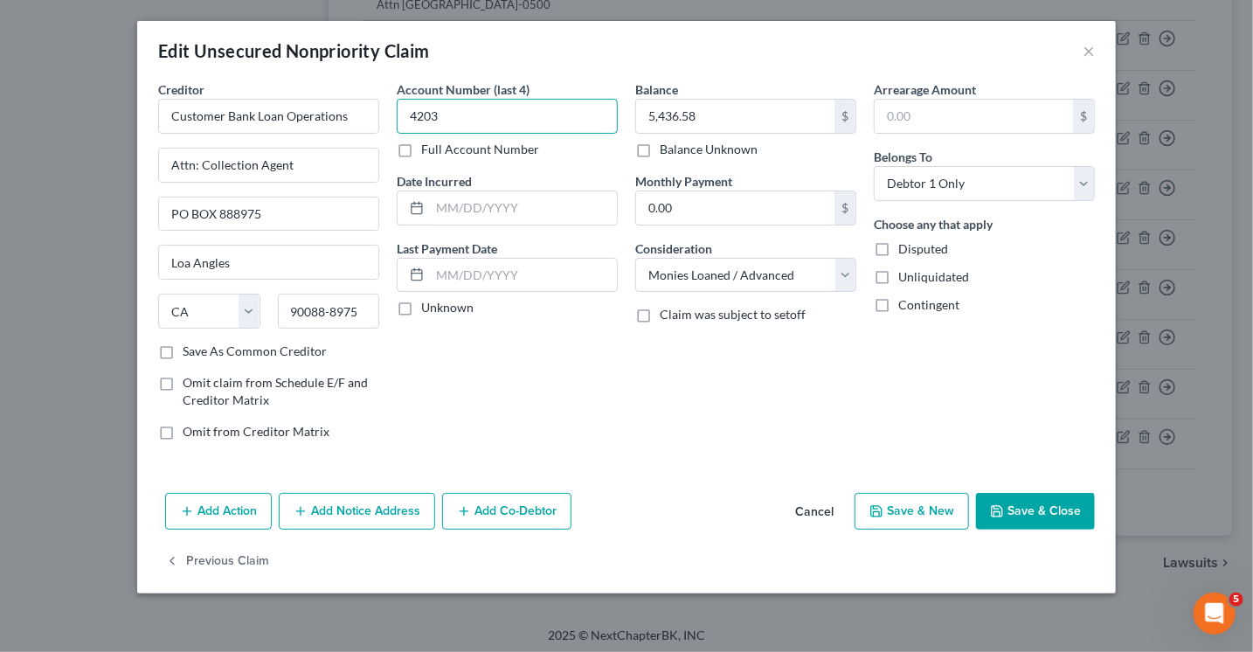
type input "4203"
click at [1032, 517] on button "Save & Close" at bounding box center [1035, 511] width 119 height 37
type input "0"
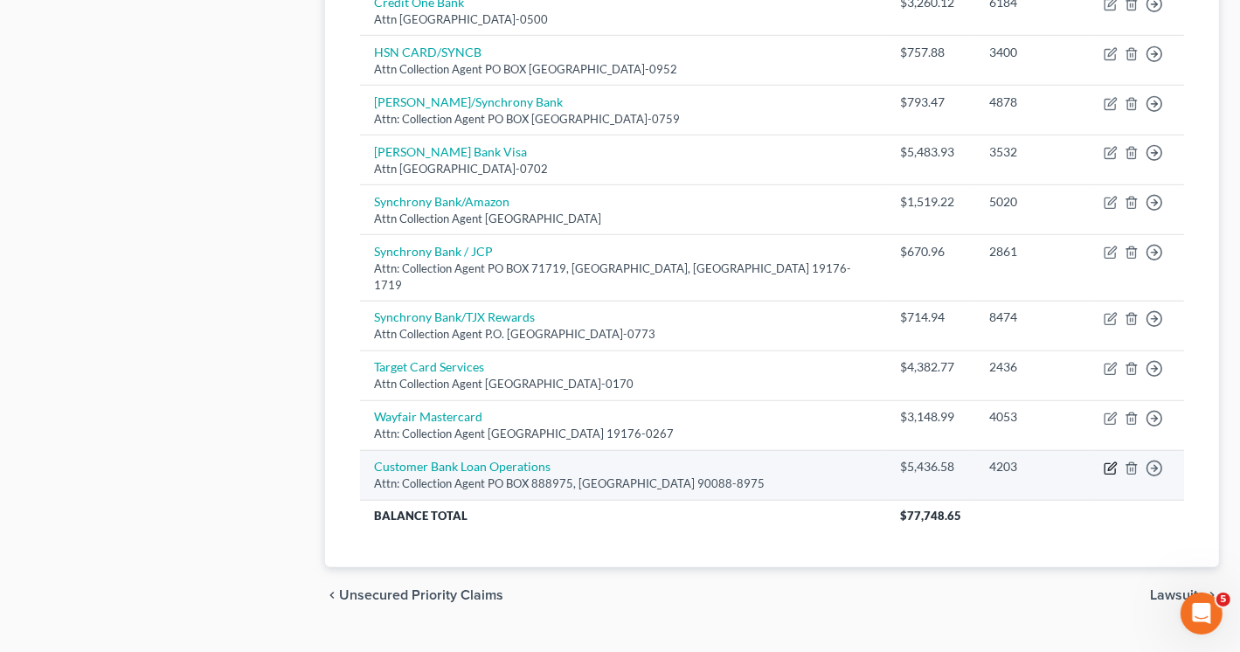
click at [1114, 461] on icon "button" at bounding box center [1111, 468] width 14 height 14
select select "4"
select select "10"
select select "0"
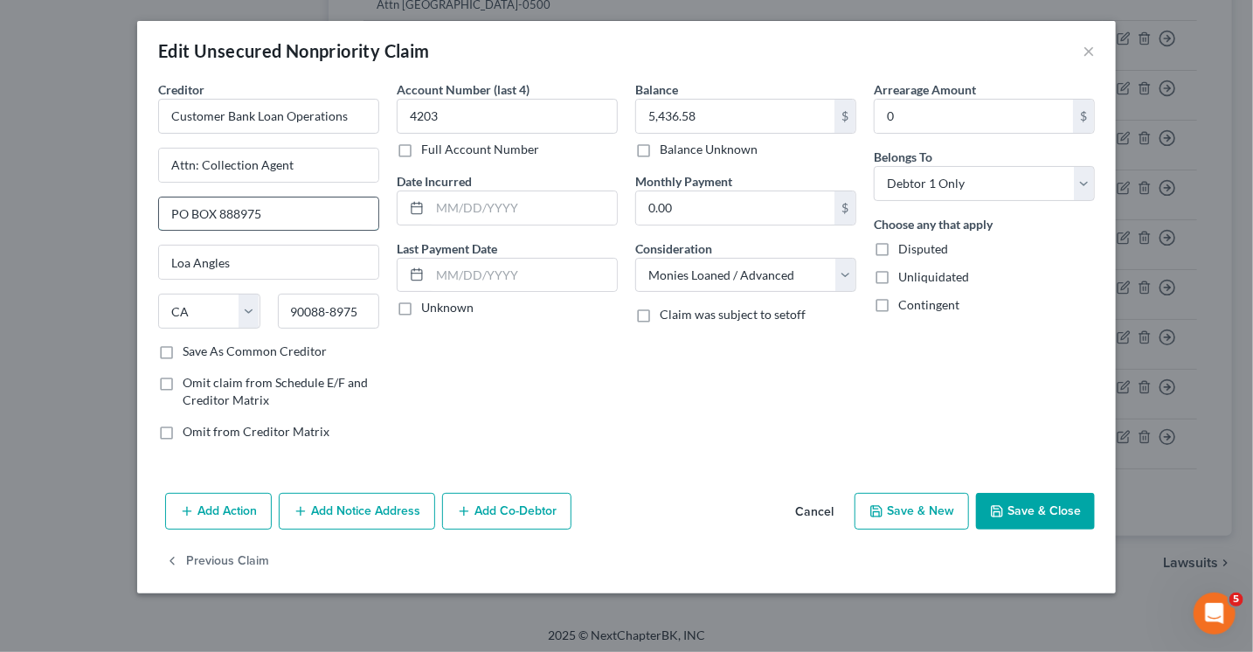
click at [275, 218] on input "PO BOX 888975" at bounding box center [268, 214] width 219 height 33
type input "PO BOX 1503"
click at [264, 256] on input "Loa Angles" at bounding box center [268, 262] width 219 height 33
type input "Loa Angle"
click at [434, 365] on div "Account Number (last 4) 4203 Full Account Number Date Incurred Last Payment Dat…" at bounding box center [507, 267] width 239 height 374
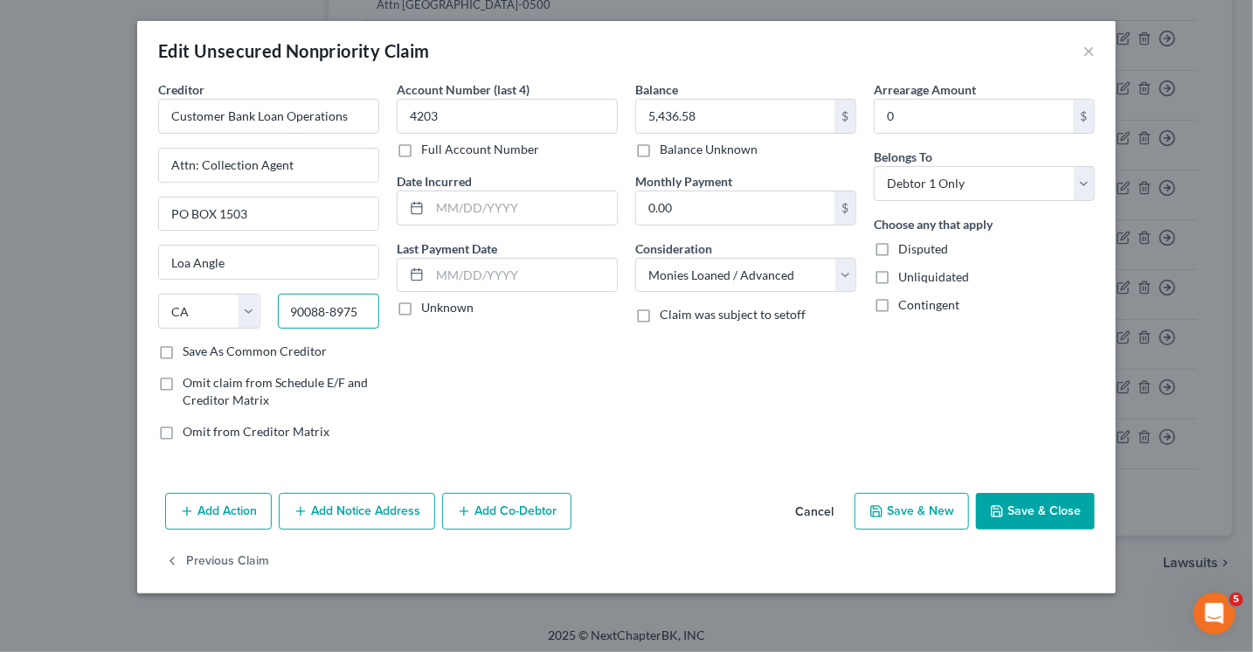
click at [368, 306] on input "90088-8975" at bounding box center [329, 311] width 102 height 35
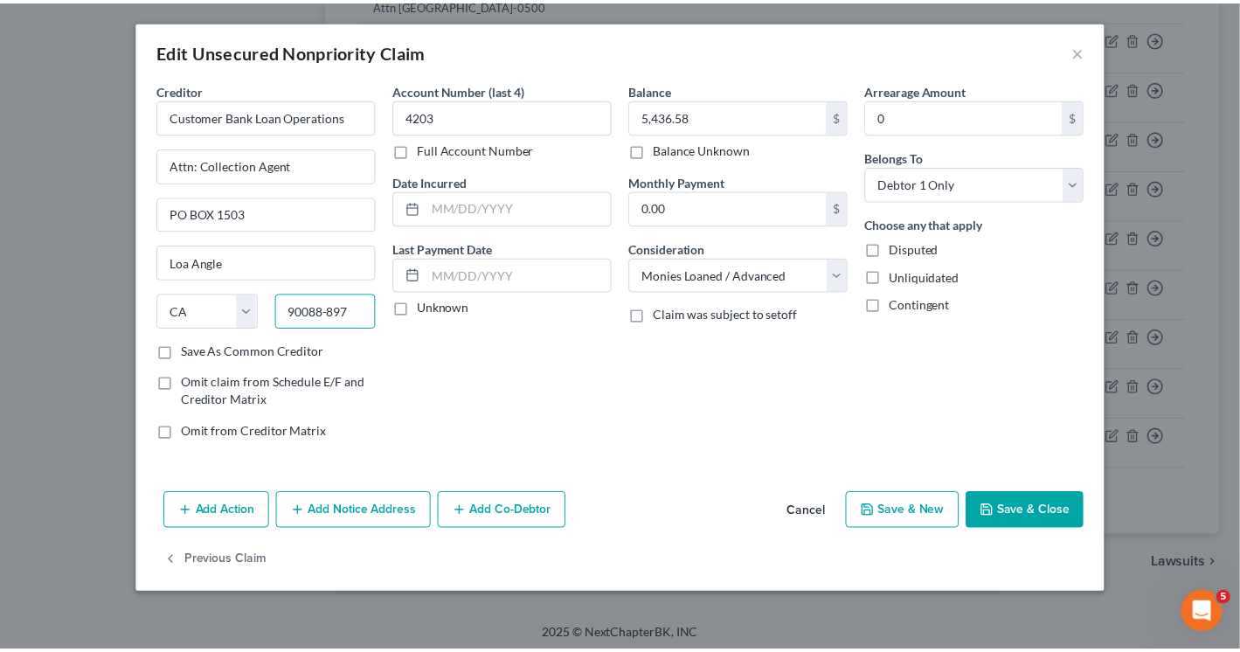
scroll to position [999, 0]
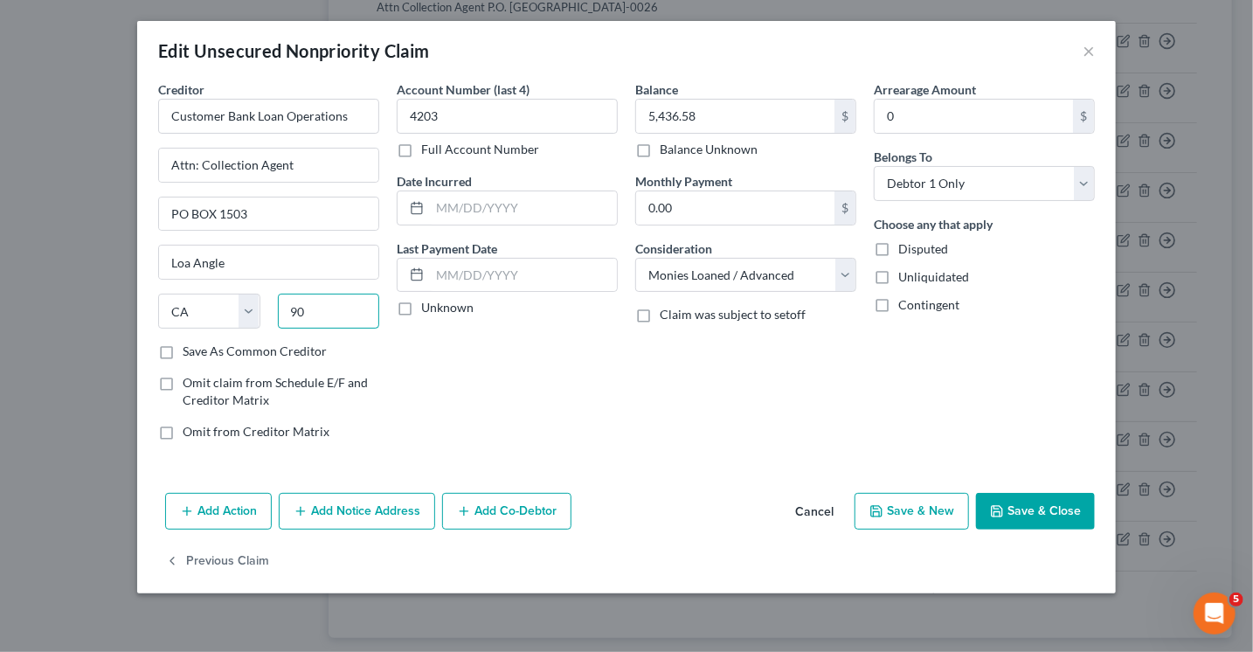
type input "9"
type input "94070"
click at [353, 260] on input "Loa Angle" at bounding box center [268, 262] width 219 height 33
type input "San Carlos"
click at [444, 377] on div "Account Number (last 4) 4203 Full Account Number Date Incurred Last Payment Dat…" at bounding box center [507, 267] width 239 height 374
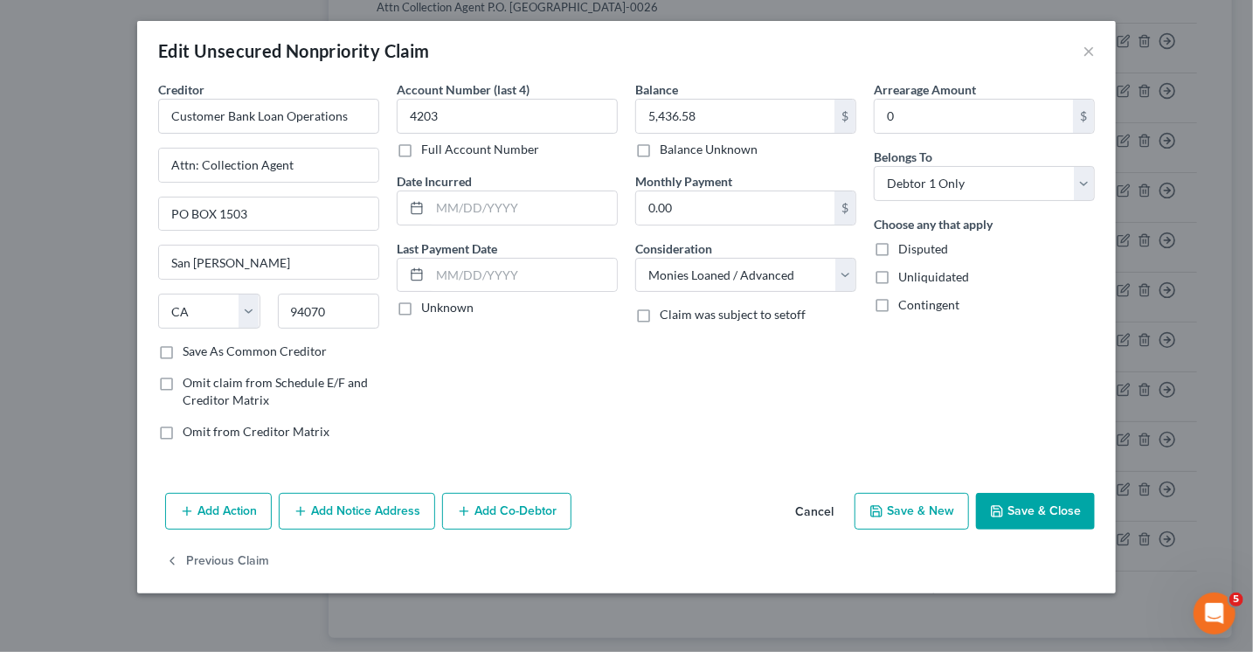
click at [183, 345] on label "Save As Common Creditor" at bounding box center [255, 351] width 144 height 17
click at [190, 345] on input "Save As Common Creditor" at bounding box center [195, 348] width 11 height 11
click at [183, 345] on label "Save As Common Creditor" at bounding box center [255, 351] width 144 height 17
click at [190, 345] on input "Save As Common Creditor" at bounding box center [195, 348] width 11 height 11
click at [183, 347] on label "Save As Common Creditor" at bounding box center [255, 351] width 144 height 17
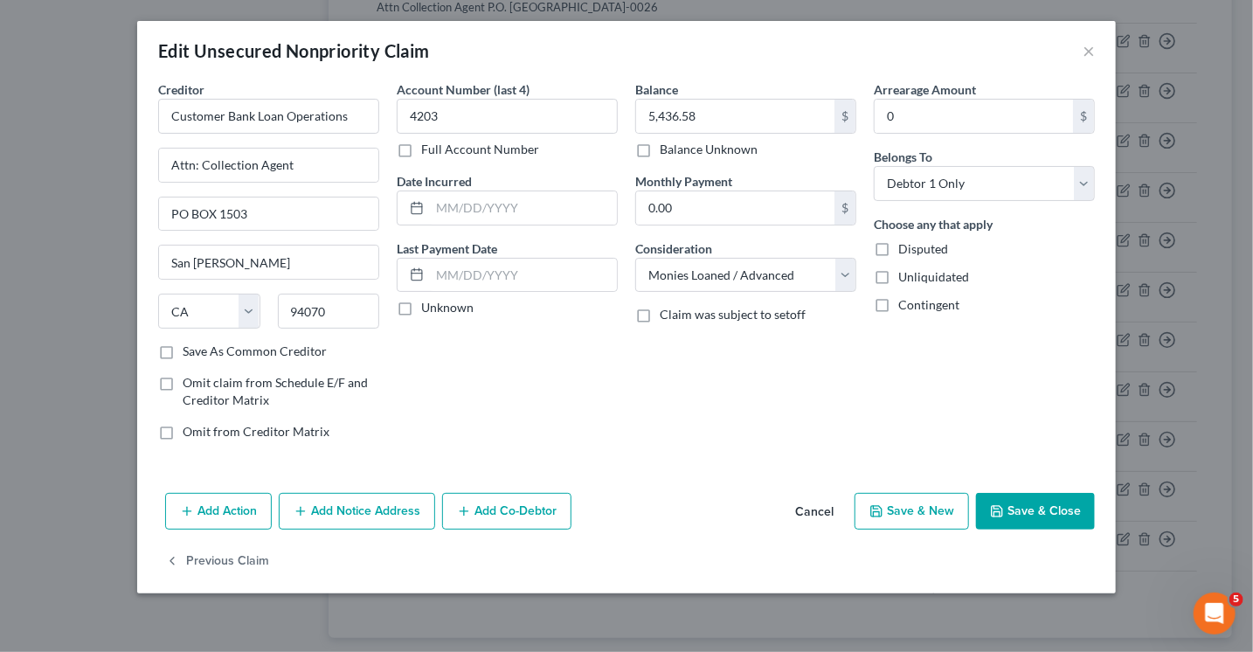
click at [190, 347] on input "Save As Common Creditor" at bounding box center [195, 348] width 11 height 11
click at [1035, 508] on button "Save & Close" at bounding box center [1035, 511] width 119 height 37
checkbox input "false"
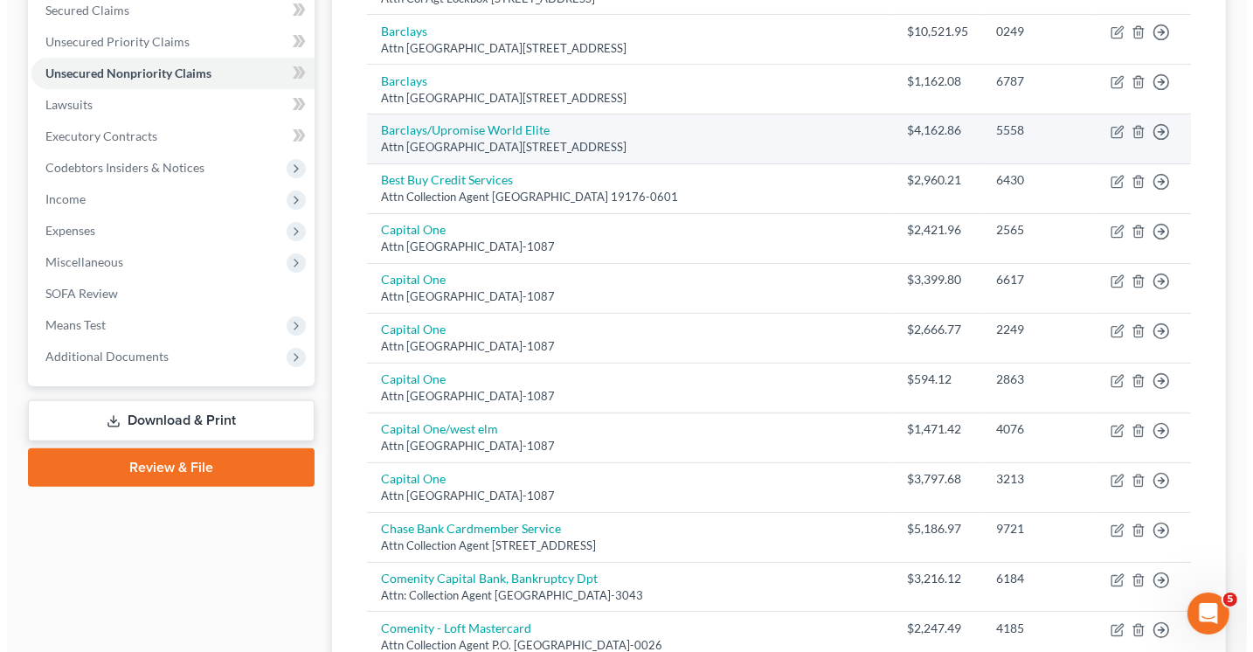
scroll to position [0, 0]
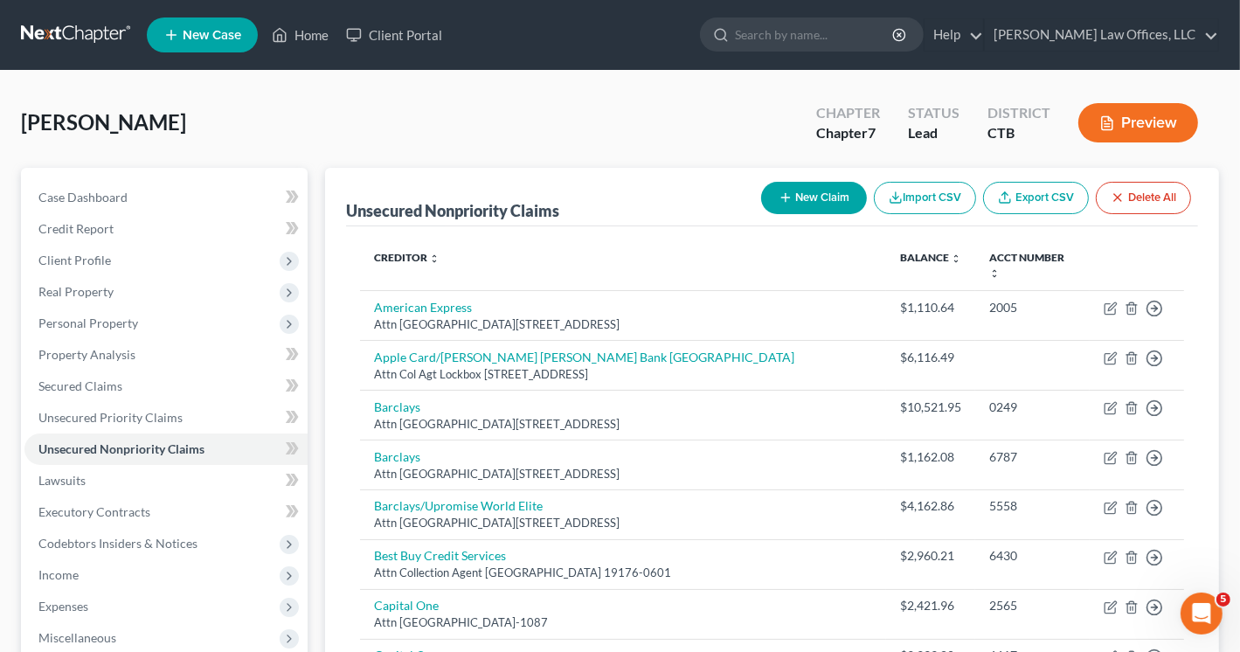
click at [815, 196] on button "New Claim" at bounding box center [814, 198] width 106 height 32
select select "0"
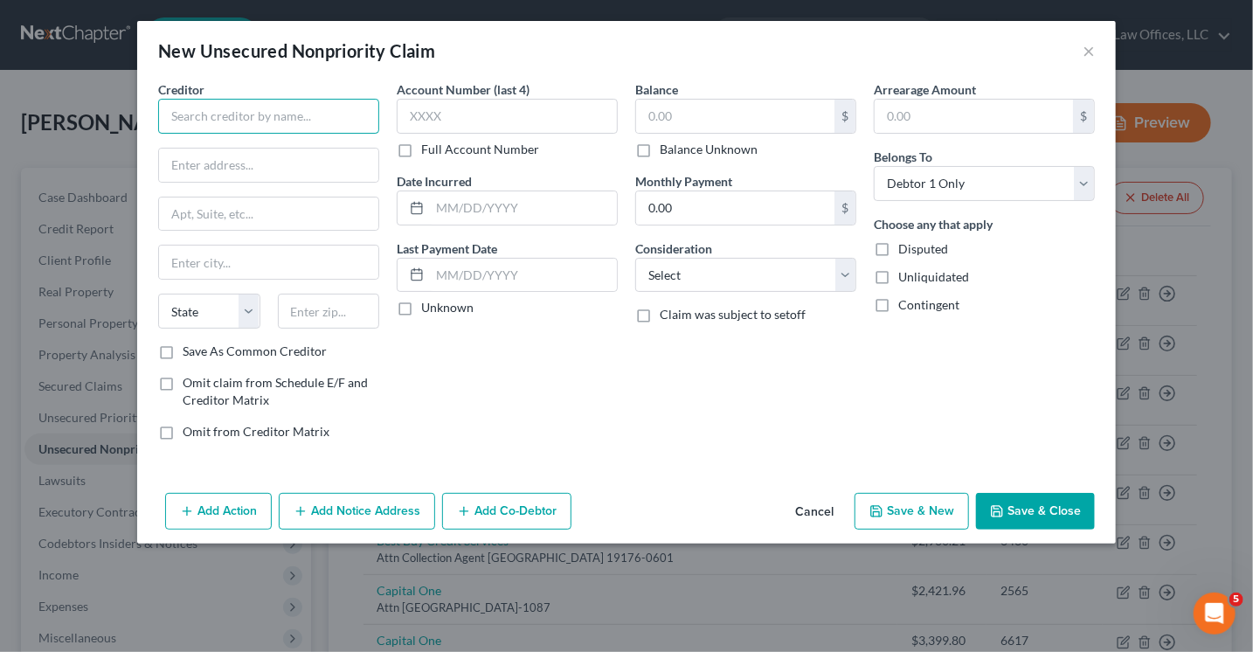
click at [238, 120] on input "text" at bounding box center [268, 116] width 221 height 35
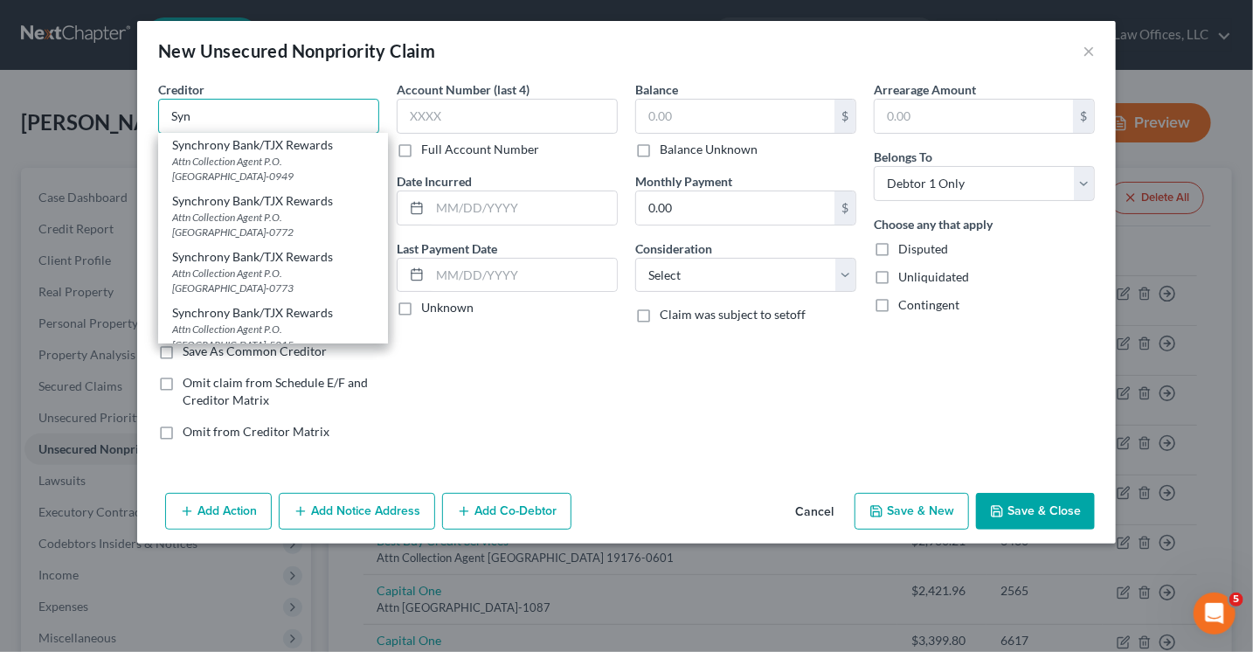
scroll to position [1049, 0]
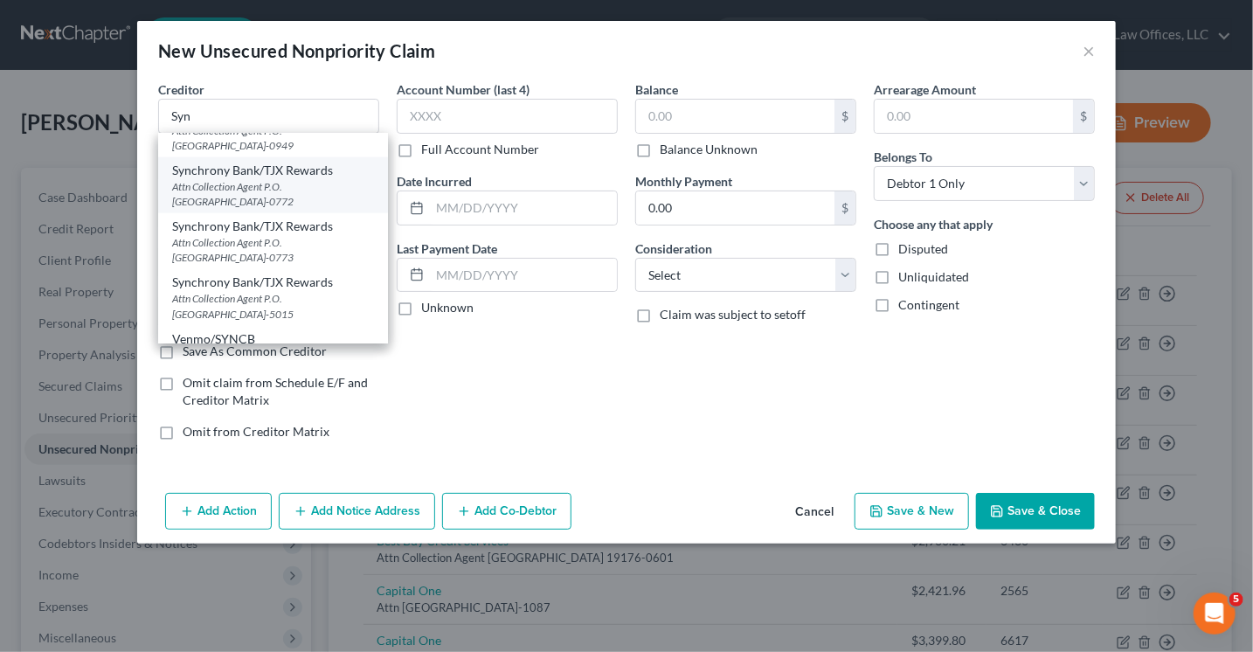
click at [289, 197] on div "Attn Collection Agent P.O. Box 669818, Dallas, TX 75266-0772" at bounding box center [273, 194] width 202 height 30
type input "Synchrony Bank/TJX Rewards"
type input "Attn Collection Agent"
type input "P.O. Box 669818"
type input "Dallas"
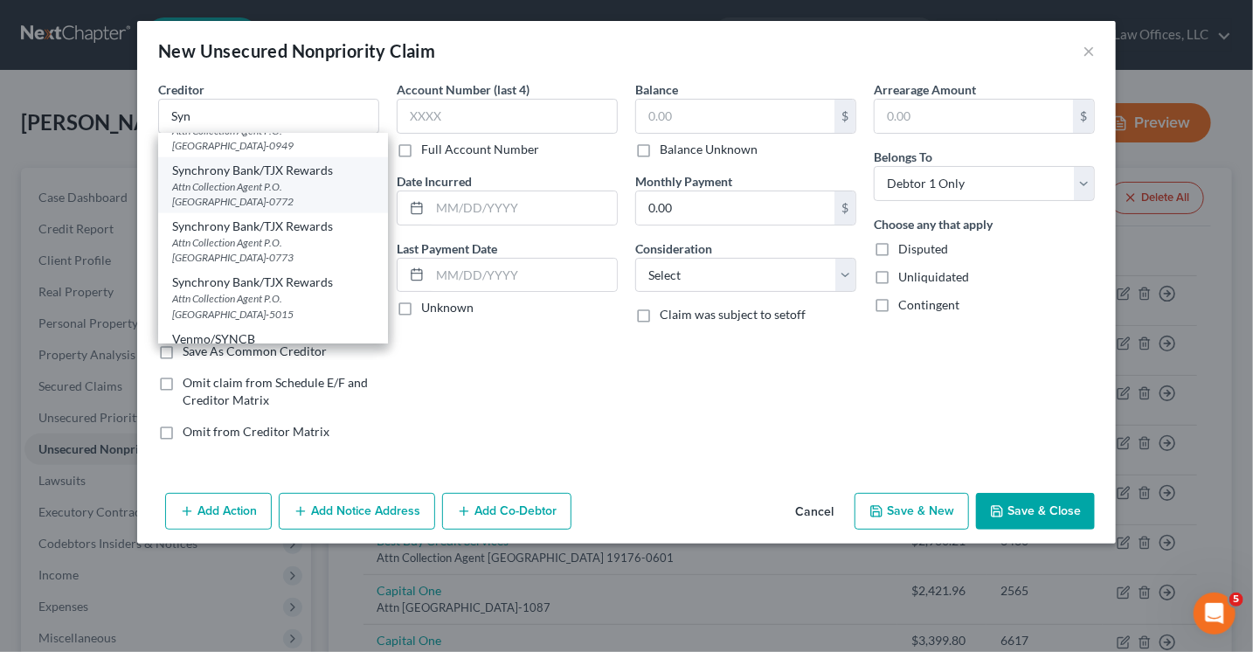
select select "45"
type input "75266-0772"
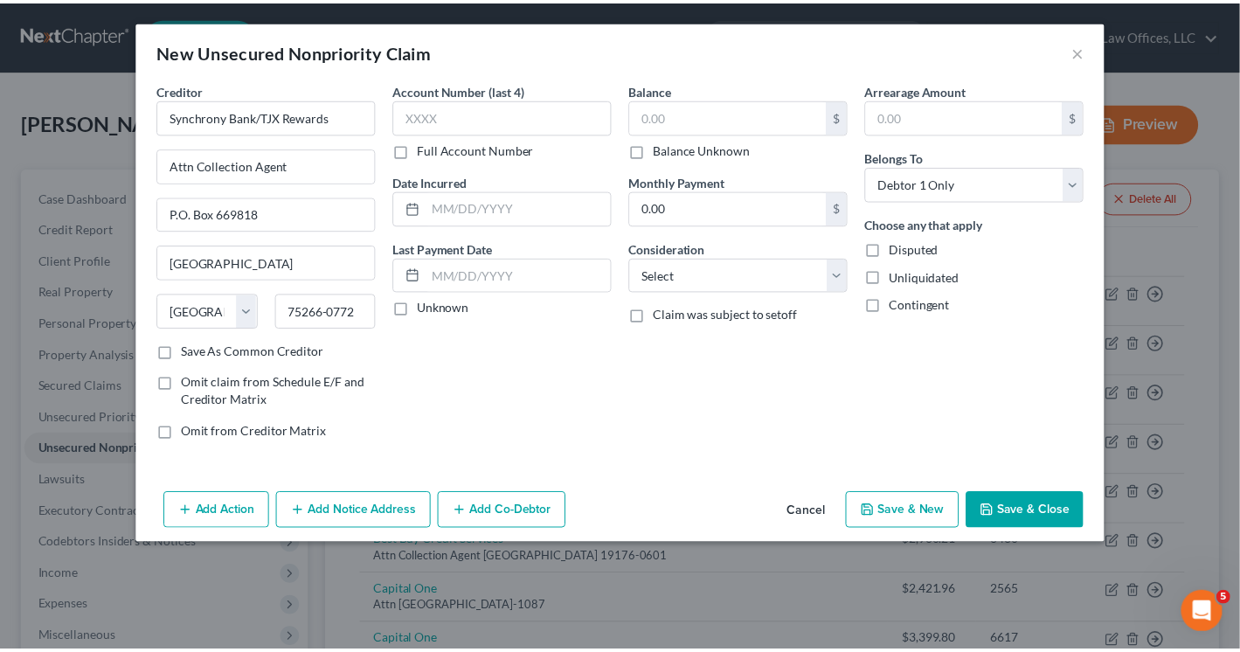
scroll to position [0, 0]
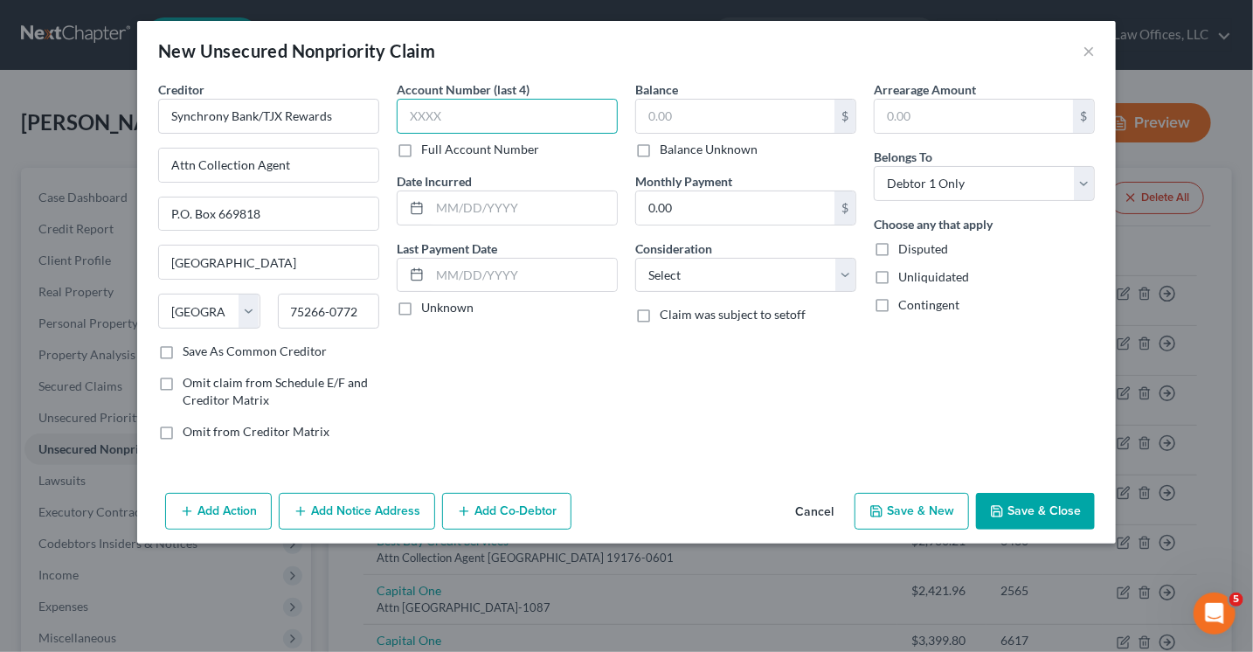
click at [444, 118] on input "text" at bounding box center [507, 116] width 221 height 35
type input "1234"
click at [682, 121] on input "text" at bounding box center [735, 116] width 198 height 33
type input "2,024.24"
click at [688, 275] on select "Select Cable / Satellite Services Collection Agency Credit Card Debt Debt Couns…" at bounding box center [745, 275] width 221 height 35
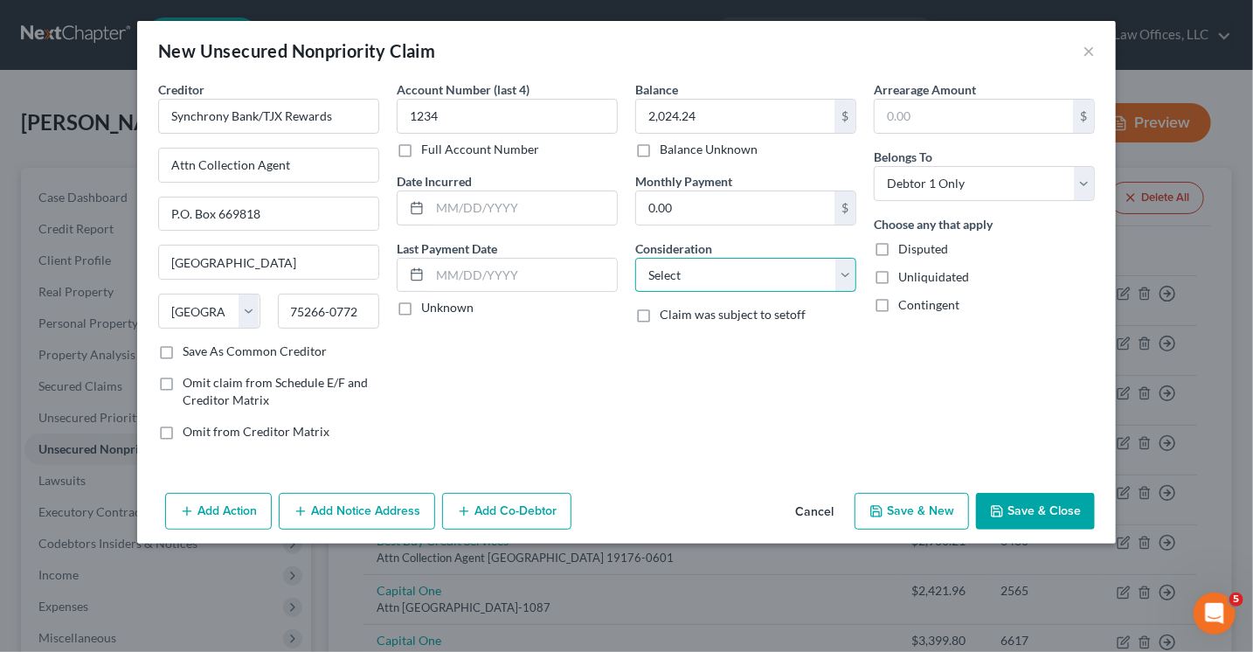
select select "2"
click at [635, 258] on select "Select Cable / Satellite Services Collection Agency Credit Card Debt Debt Couns…" at bounding box center [745, 275] width 221 height 35
click at [1014, 511] on button "Save & Close" at bounding box center [1035, 511] width 119 height 37
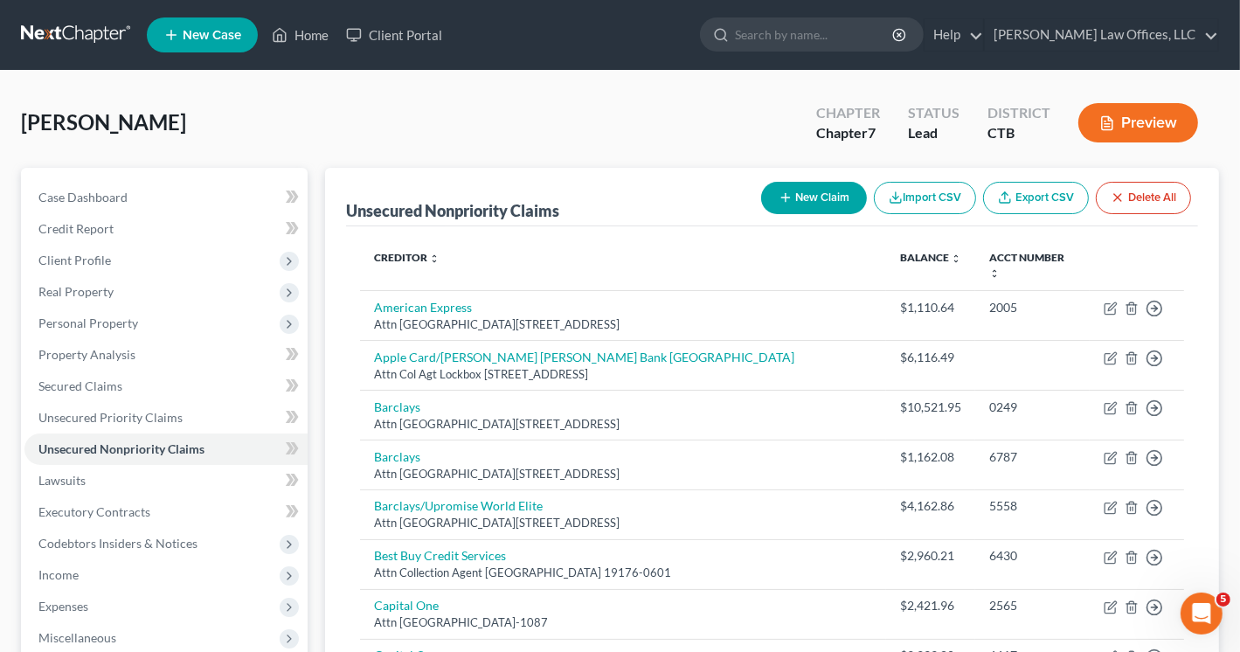
click at [824, 188] on button "New Claim" at bounding box center [814, 198] width 106 height 32
select select "0"
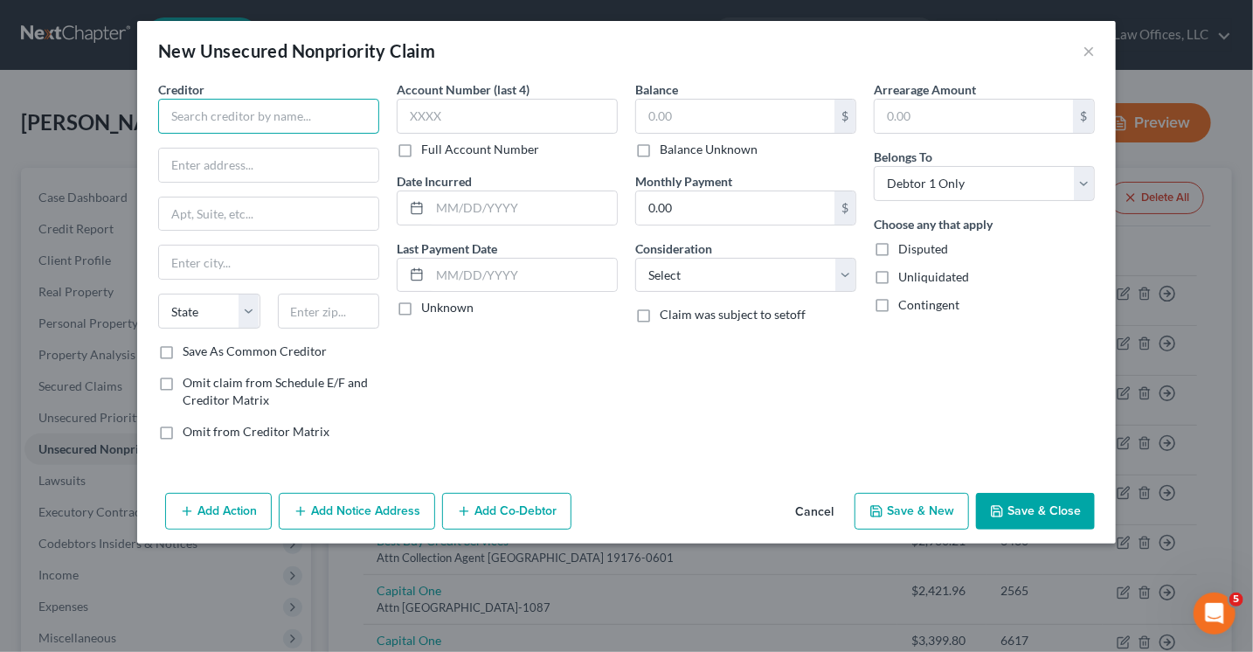
click at [319, 125] on input "text" at bounding box center [268, 116] width 221 height 35
click at [267, 104] on input "Bread Financial" at bounding box center [268, 116] width 221 height 35
click at [259, 114] on input "Bread Financial" at bounding box center [268, 116] width 221 height 35
paste input "Comenity Capital Bank PO BOX 183003 Columbus, OH 43218-3003"
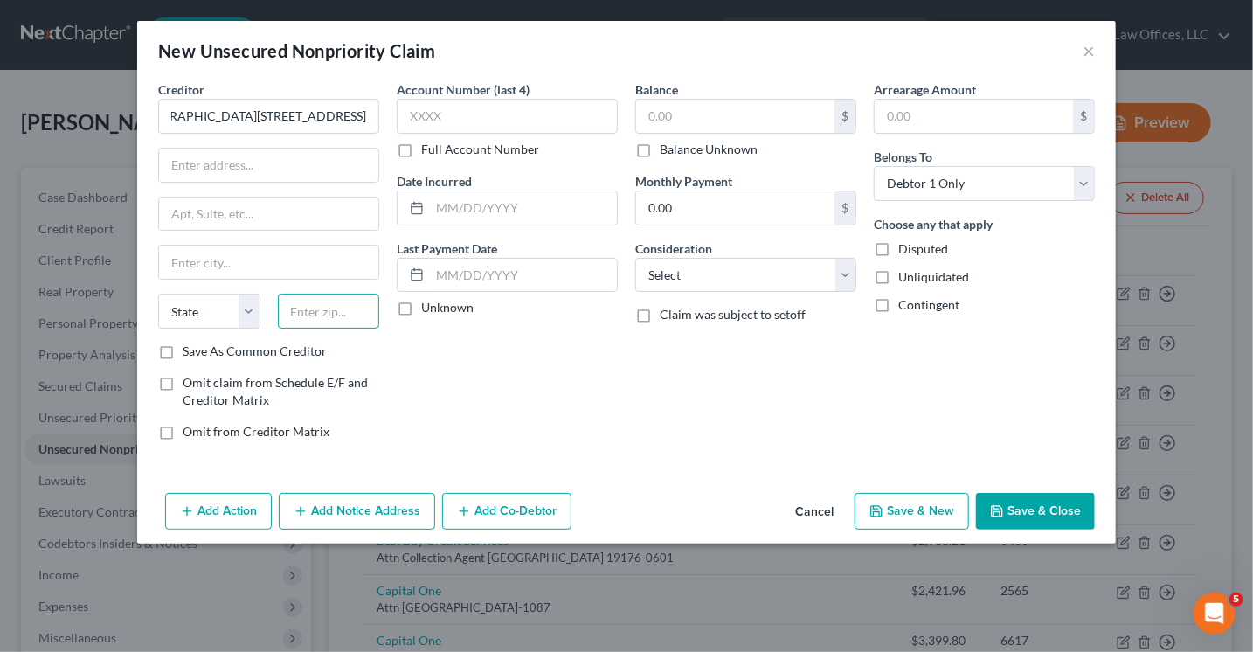
click at [302, 320] on input "text" at bounding box center [329, 311] width 102 height 35
click at [253, 113] on input "Bread FinancialComenity Capital Bank PO BOX 183003 Columbus, OH 43218-3003" at bounding box center [268, 116] width 221 height 35
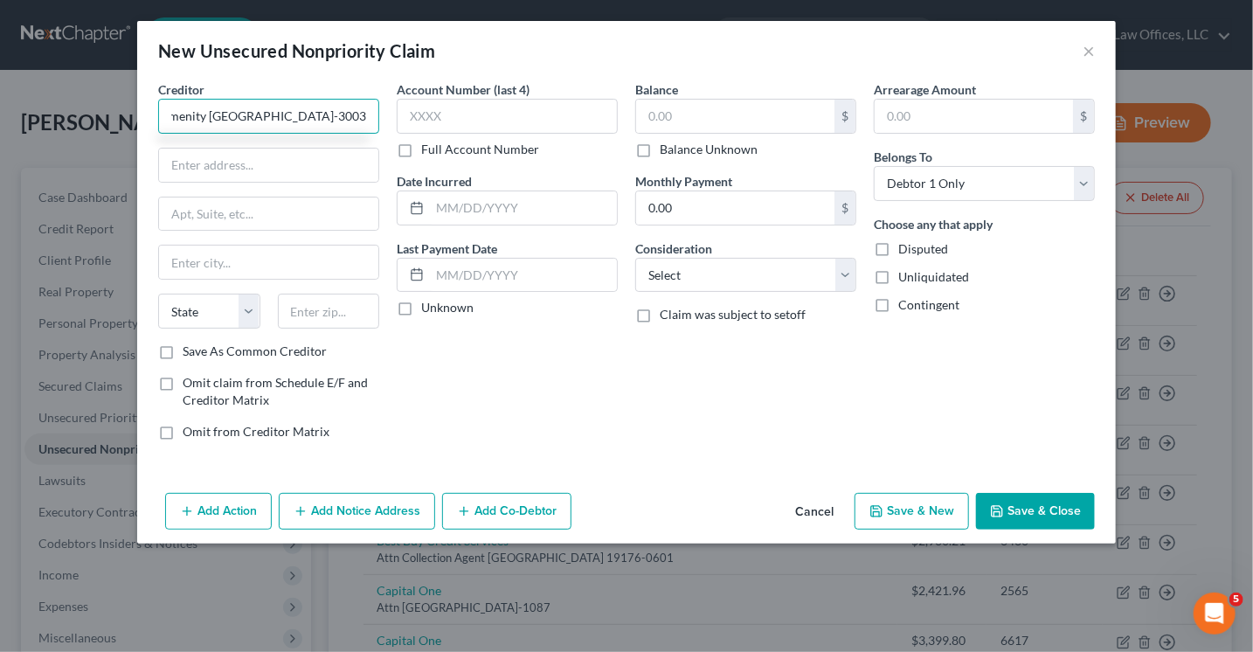
drag, startPoint x: 294, startPoint y: 114, endPoint x: 220, endPoint y: 127, distance: 74.6
click at [220, 127] on input "Comenity Capital Bank PO BOX 183003 Columbus, OH 43218-3003" at bounding box center [268, 116] width 221 height 35
type input "Comenity Capital BankColumbus, OH 43218-3003"
click at [202, 214] on input "text" at bounding box center [268, 214] width 219 height 33
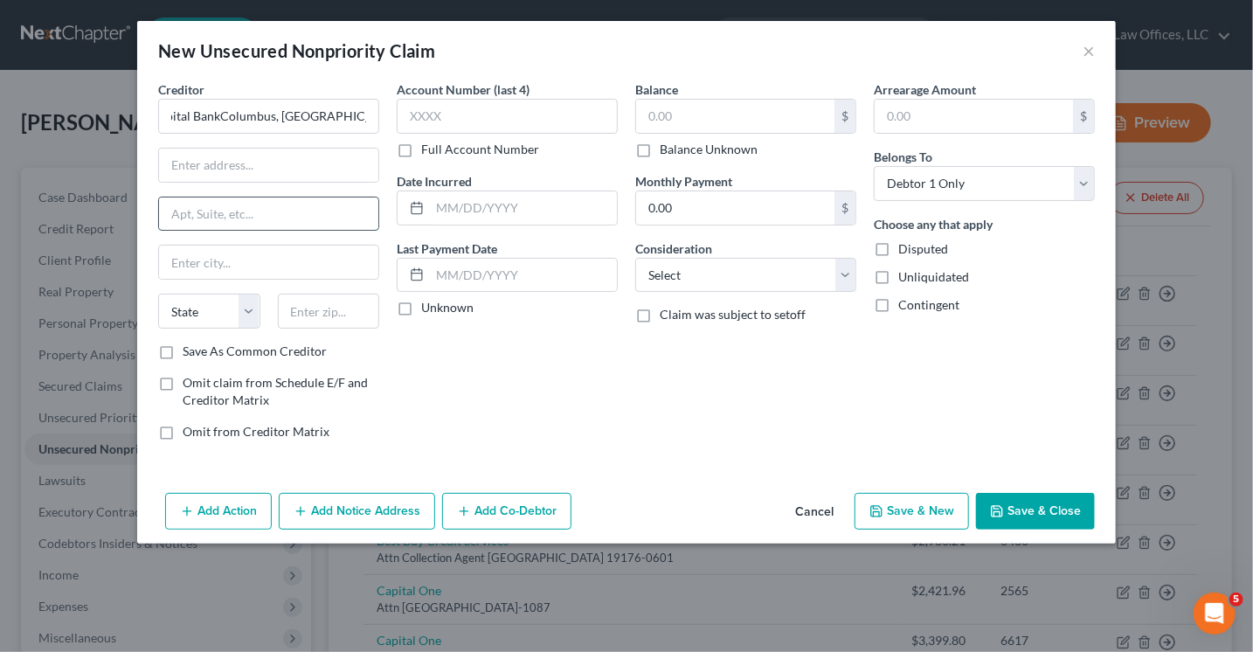
scroll to position [0, 0]
paste input "PO BOX 183003"
type input "PO BOX 183003"
click at [351, 116] on input "Comenity Capital BankColumbus, OH 43218-3003" at bounding box center [268, 116] width 221 height 35
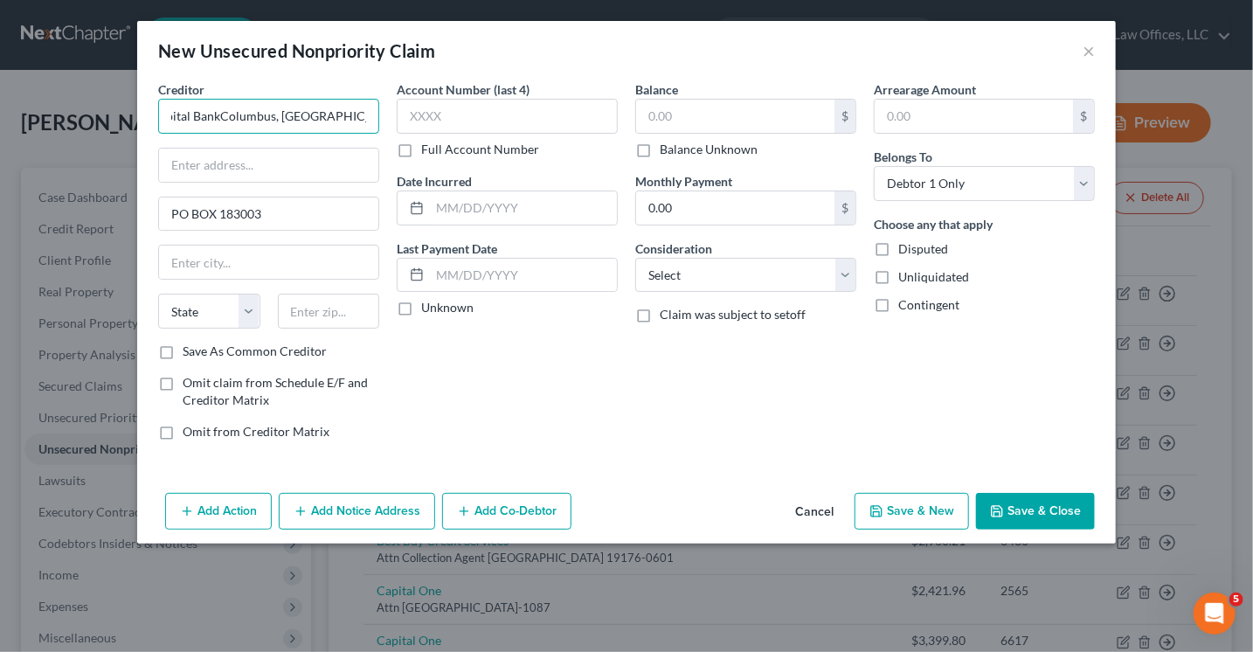
drag, startPoint x: 298, startPoint y: 116, endPoint x: 395, endPoint y: 116, distance: 97.0
click at [395, 116] on div "Creditor * Comenity Capital BankColumbus, OH 43218-3003 PO BOX 183003 State AL …" at bounding box center [626, 267] width 954 height 374
click at [311, 306] on input "text" at bounding box center [329, 311] width 102 height 35
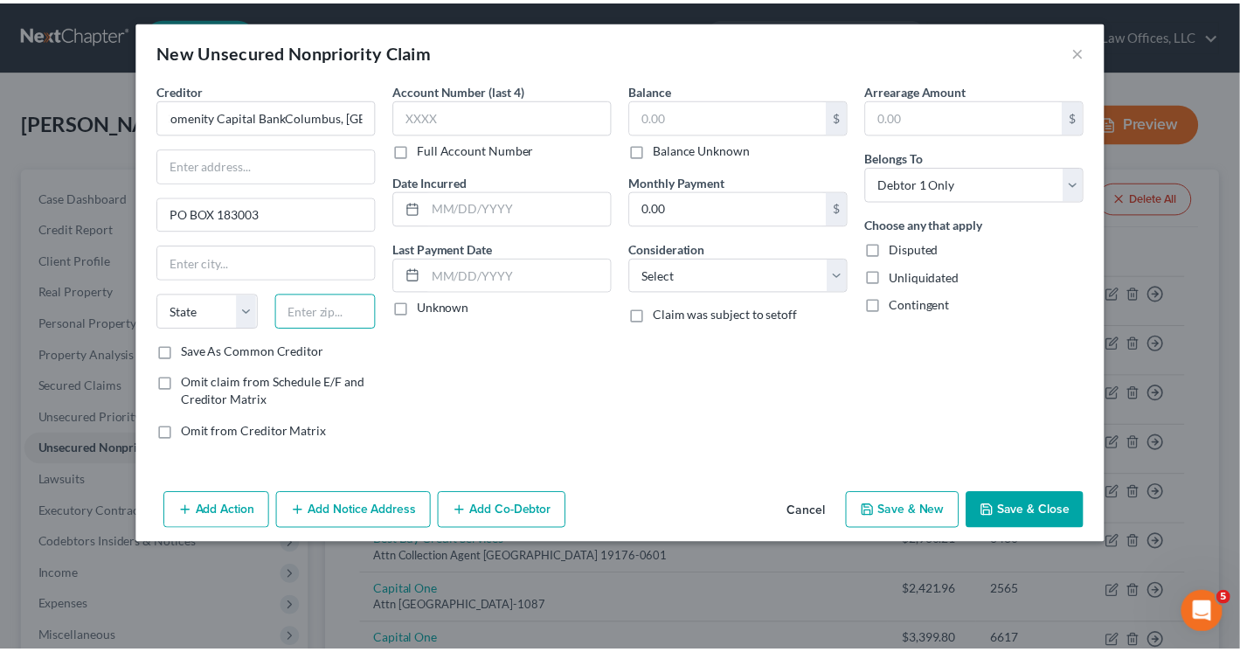
scroll to position [0, 0]
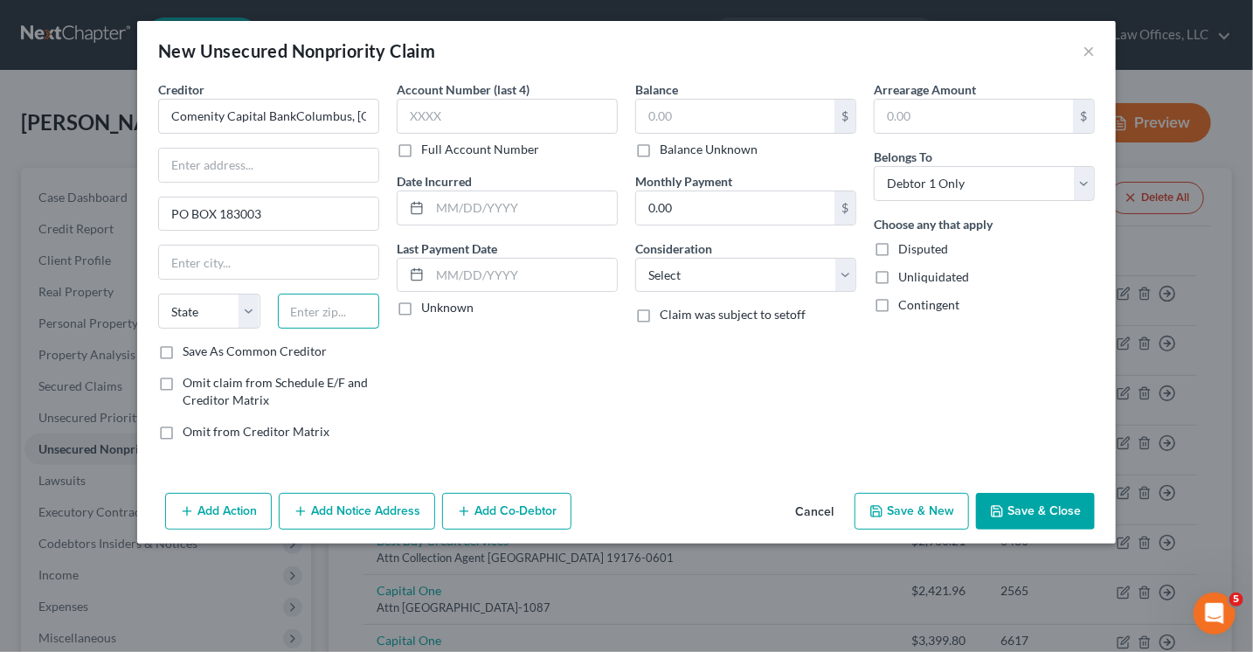
type input "Comenity Capital BankColumbus, OH"
paste input "43218-3003"
type input "43218-3003"
click at [269, 256] on input "text" at bounding box center [268, 262] width 219 height 33
drag, startPoint x: 271, startPoint y: 256, endPoint x: 280, endPoint y: 258, distance: 8.9
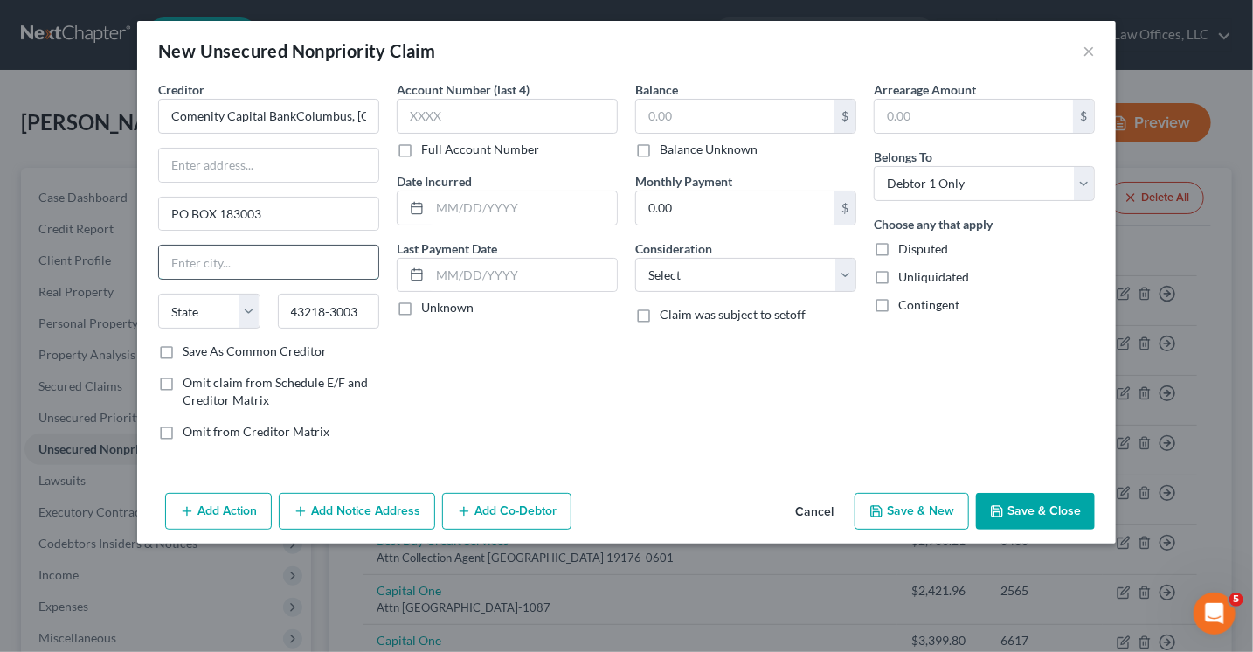
click at [280, 258] on input "text" at bounding box center [268, 262] width 219 height 33
click at [496, 401] on div "Account Number (last 4) Full Account Number Date Incurred Last Payment Date Unk…" at bounding box center [507, 267] width 239 height 374
click at [273, 253] on input "text" at bounding box center [268, 262] width 219 height 33
click at [278, 167] on input "text" at bounding box center [268, 165] width 219 height 33
click at [200, 267] on input "text" at bounding box center [268, 262] width 219 height 33
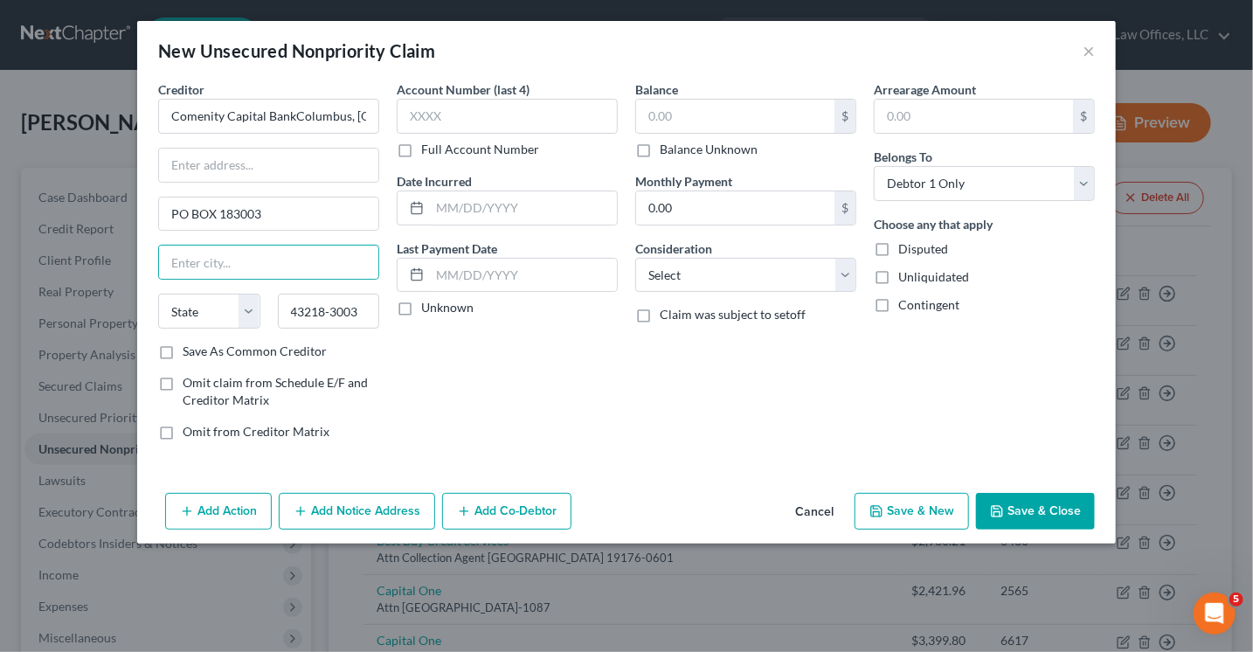
click at [570, 386] on div "Account Number (last 4) Full Account Number Date Incurred Last Payment Date Unk…" at bounding box center [507, 267] width 239 height 374
click at [288, 208] on input "PO BOX 183003" at bounding box center [268, 214] width 219 height 33
type input "PO BOX 182120"
click at [231, 261] on input "text" at bounding box center [268, 262] width 219 height 33
click at [468, 363] on div "Account Number (last 4) Full Account Number Date Incurred Last Payment Date Unk…" at bounding box center [507, 267] width 239 height 374
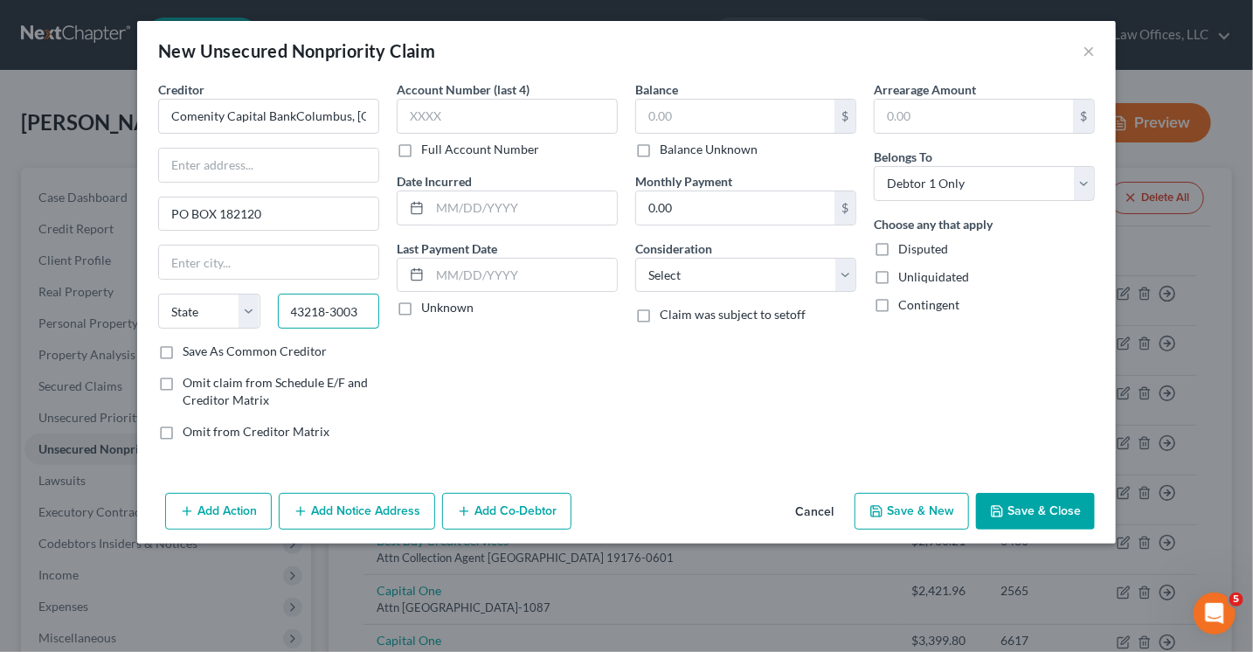
click at [371, 309] on input "43218-3003" at bounding box center [329, 311] width 102 height 35
type input "43218"
click at [225, 267] on input "text" at bounding box center [268, 262] width 219 height 33
type input "Columbus"
select select "36"
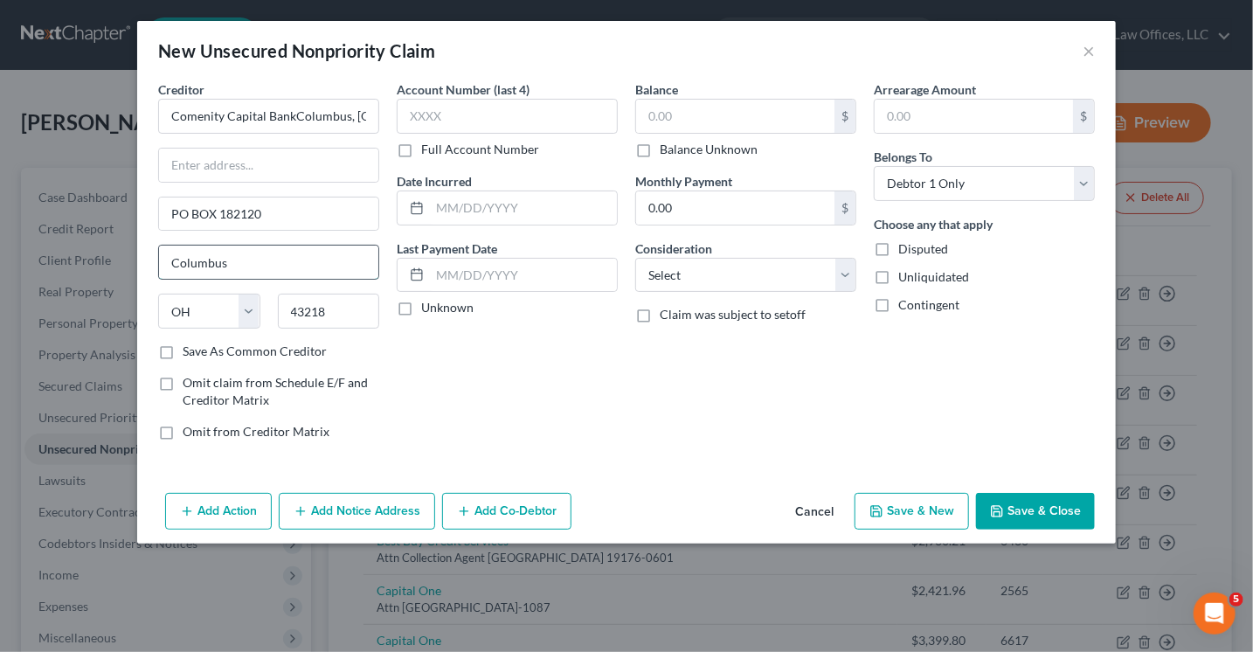
click at [225, 256] on input "Columbus" at bounding box center [268, 262] width 219 height 33
drag, startPoint x: 494, startPoint y: 343, endPoint x: 465, endPoint y: 349, distance: 29.5
click at [494, 343] on div "Account Number (last 4) Full Account Number Date Incurred Last Payment Date Unk…" at bounding box center [507, 267] width 239 height 374
click at [349, 309] on input "43218" at bounding box center [329, 311] width 102 height 35
type input "43218-2120"
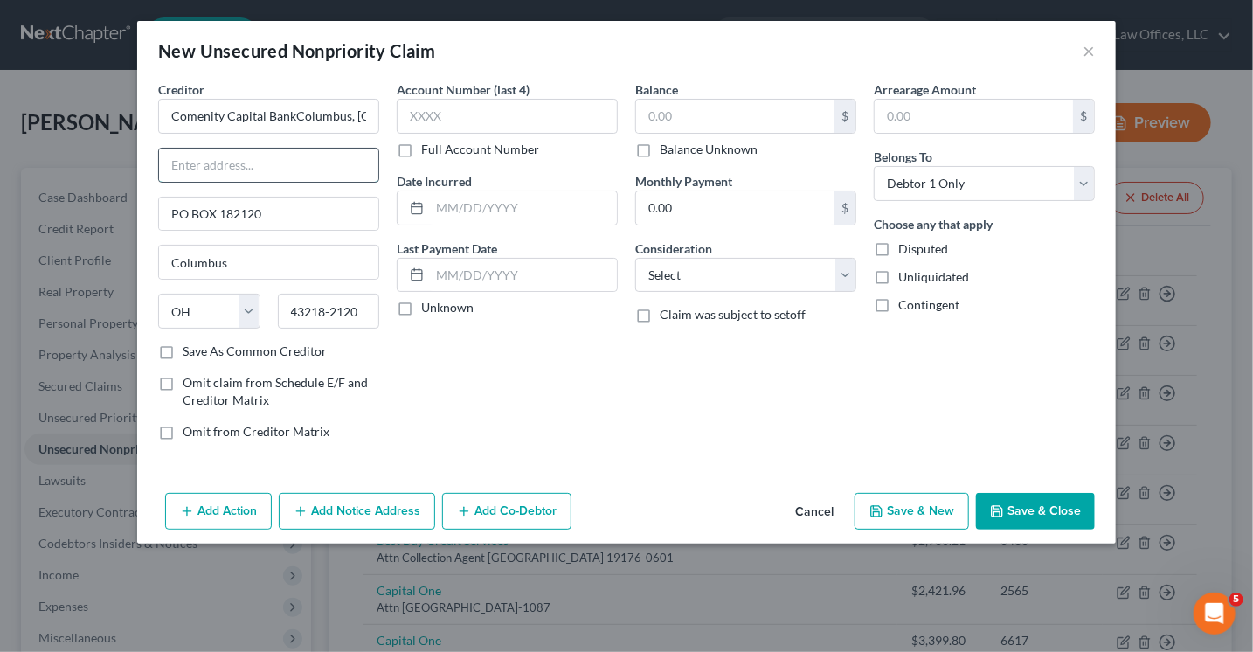
click at [221, 158] on input "text" at bounding box center [268, 165] width 219 height 33
click at [229, 158] on input "text" at bounding box center [268, 165] width 219 height 33
click at [206, 161] on input "text" at bounding box center [268, 165] width 219 height 33
click at [360, 116] on input "Comenity Capital BankColumbus, OH" at bounding box center [268, 116] width 221 height 35
click at [367, 114] on input "Comenity Capital BankColumbus, OH" at bounding box center [268, 116] width 221 height 35
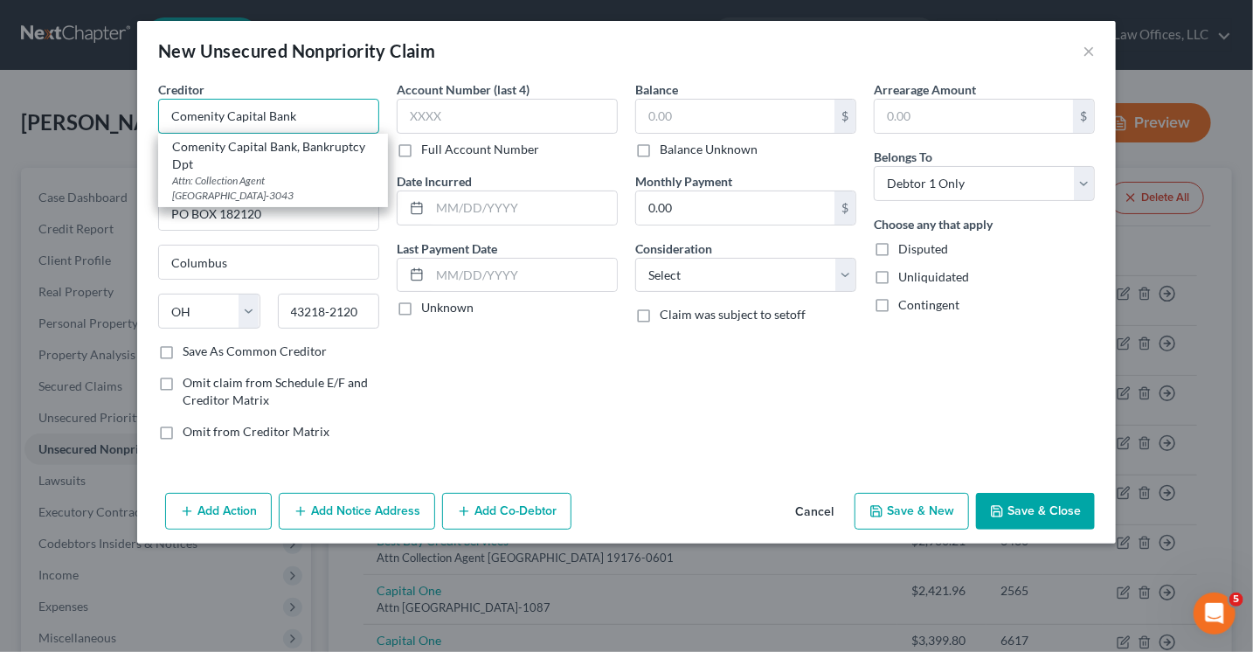
type input "Comenity Capital Bank"
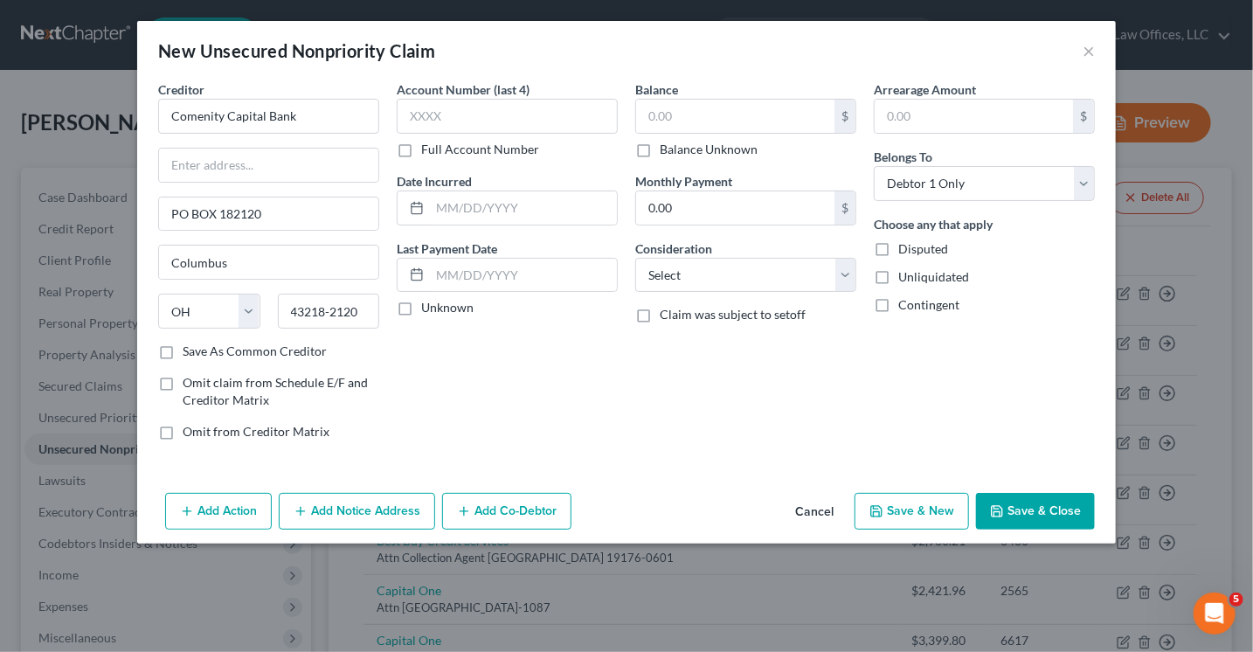
click at [559, 434] on div "Account Number (last 4) Full Account Number Date Incurred Last Payment Date Unk…" at bounding box center [507, 267] width 239 height 374
click at [250, 162] on input "text" at bounding box center [268, 165] width 219 height 33
type input "Attn: Collection Agent"
click at [183, 350] on label "Save As Common Creditor" at bounding box center [255, 351] width 144 height 17
click at [190, 350] on input "Save As Common Creditor" at bounding box center [195, 348] width 11 height 11
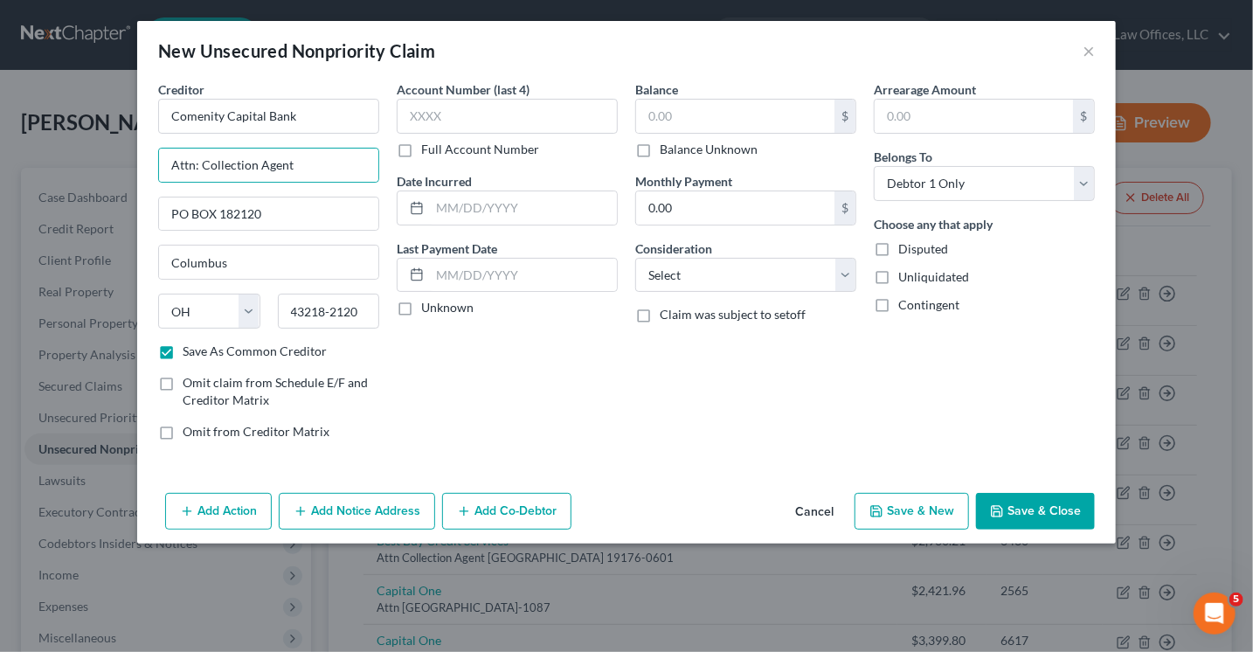
click at [183, 350] on label "Save As Common Creditor" at bounding box center [255, 351] width 144 height 17
click at [190, 350] on input "Save As Common Creditor" at bounding box center [195, 348] width 11 height 11
click at [183, 350] on label "Save As Common Creditor" at bounding box center [255, 351] width 144 height 17
click at [190, 350] on input "Save As Common Creditor" at bounding box center [195, 348] width 11 height 11
checkbox input "true"
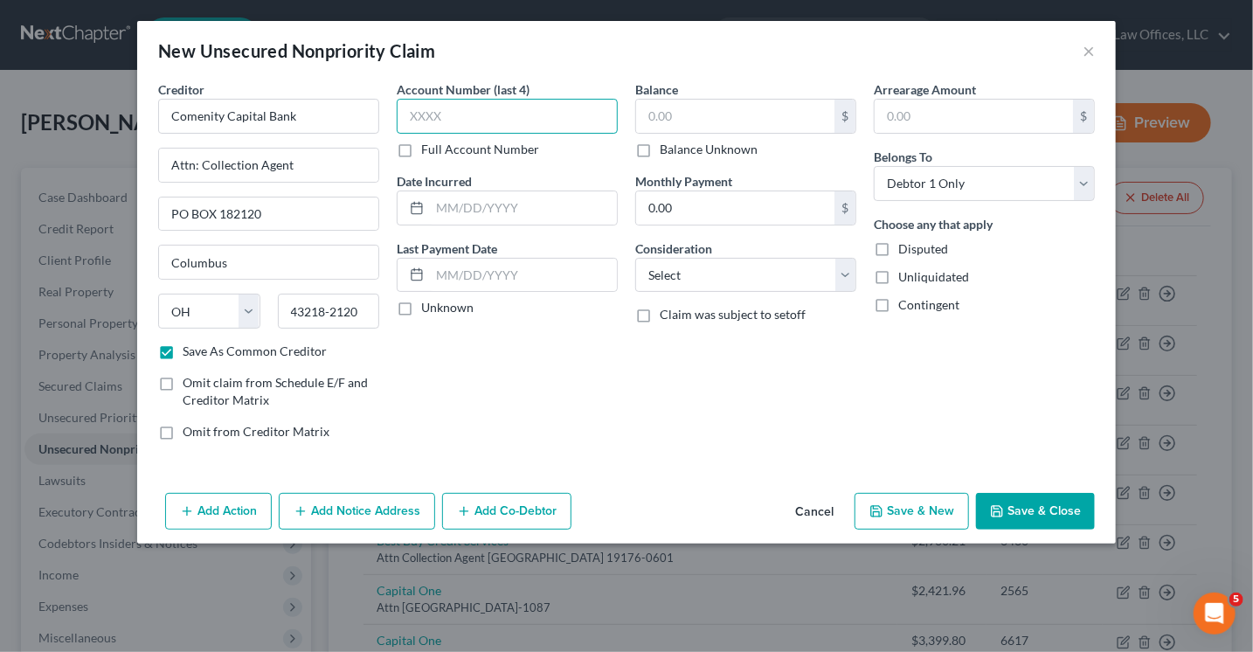
click at [462, 115] on input "text" at bounding box center [507, 116] width 221 height 35
type input "3543"
click at [662, 106] on input "text" at bounding box center [735, 116] width 198 height 33
type input "729.81"
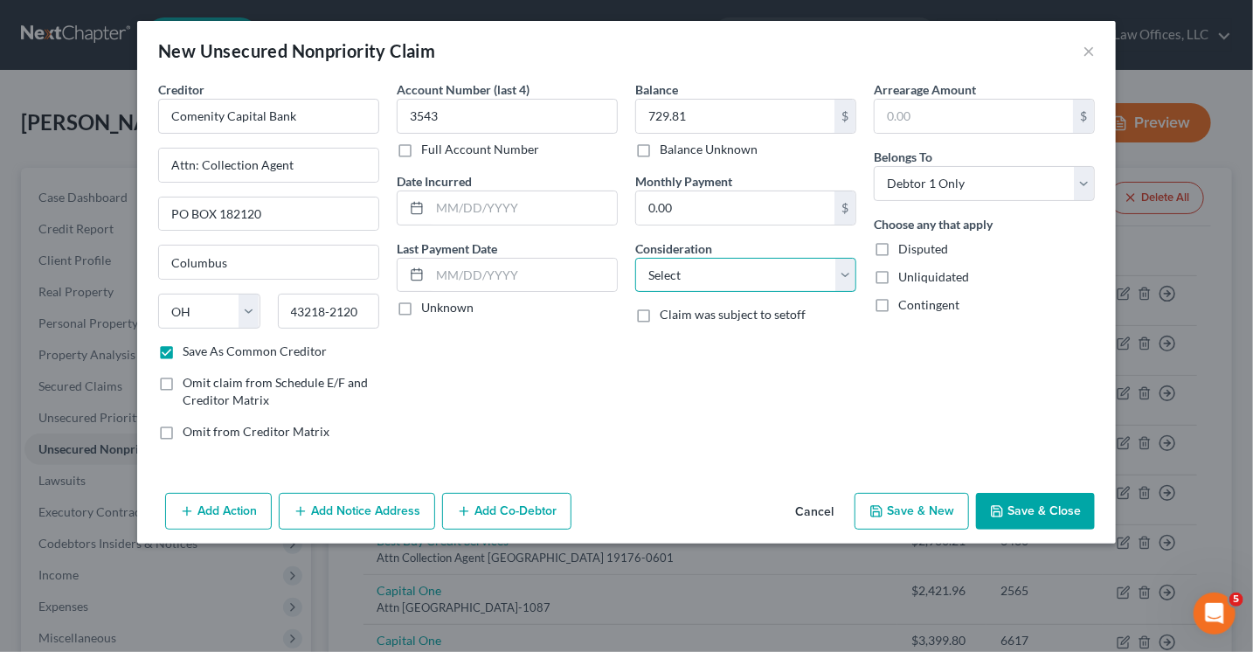
click at [785, 278] on select "Select Cable / Satellite Services Collection Agency Credit Card Debt Debt Couns…" at bounding box center [745, 275] width 221 height 35
select select "2"
click at [635, 258] on select "Select Cable / Satellite Services Collection Agency Credit Card Debt Debt Couns…" at bounding box center [745, 275] width 221 height 35
click at [1022, 508] on button "Save & Close" at bounding box center [1035, 511] width 119 height 37
checkbox input "false"
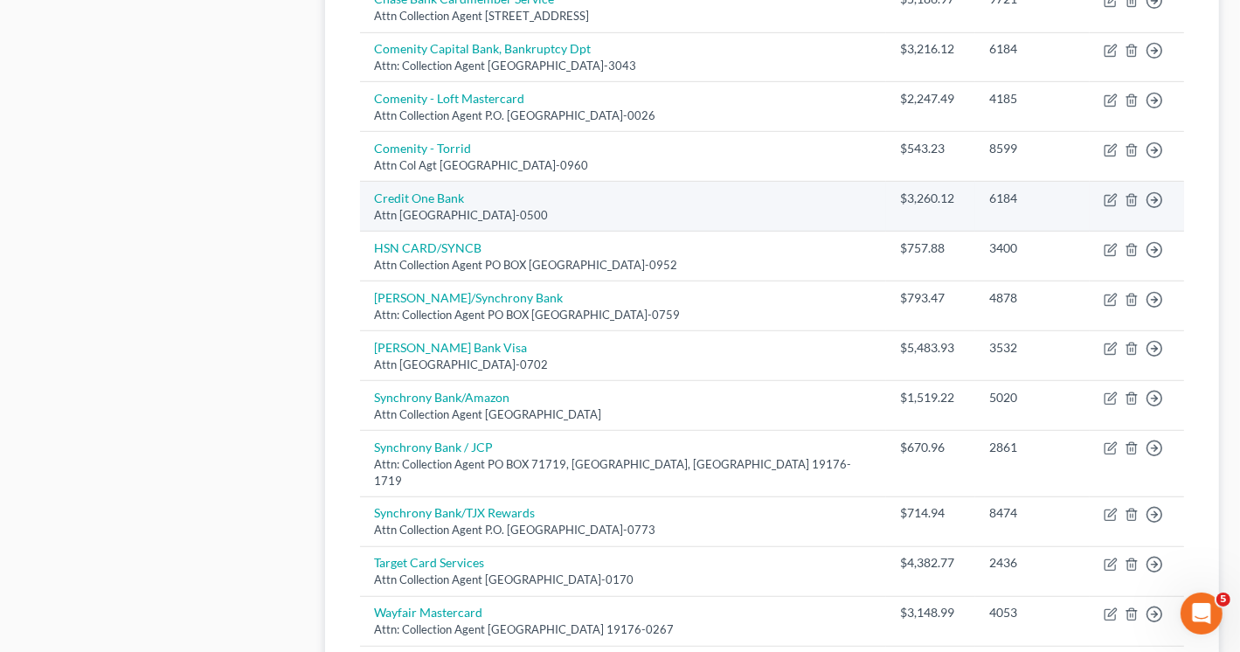
scroll to position [589, 0]
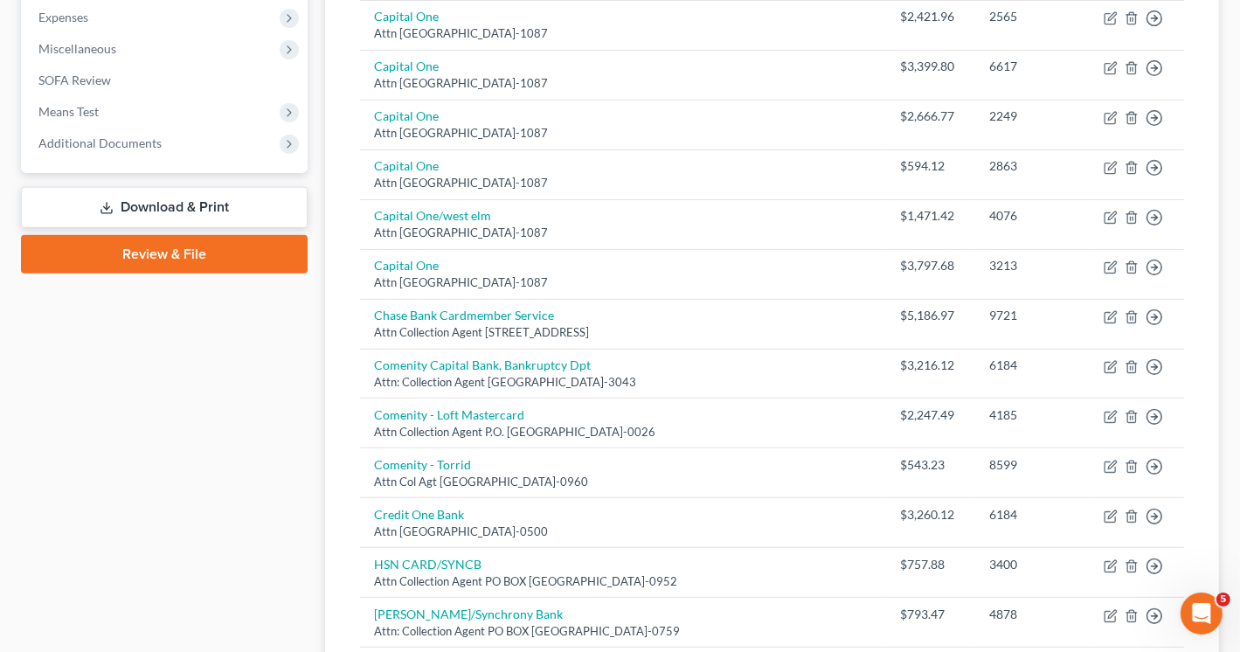
click at [198, 193] on link "Download & Print" at bounding box center [164, 207] width 287 height 41
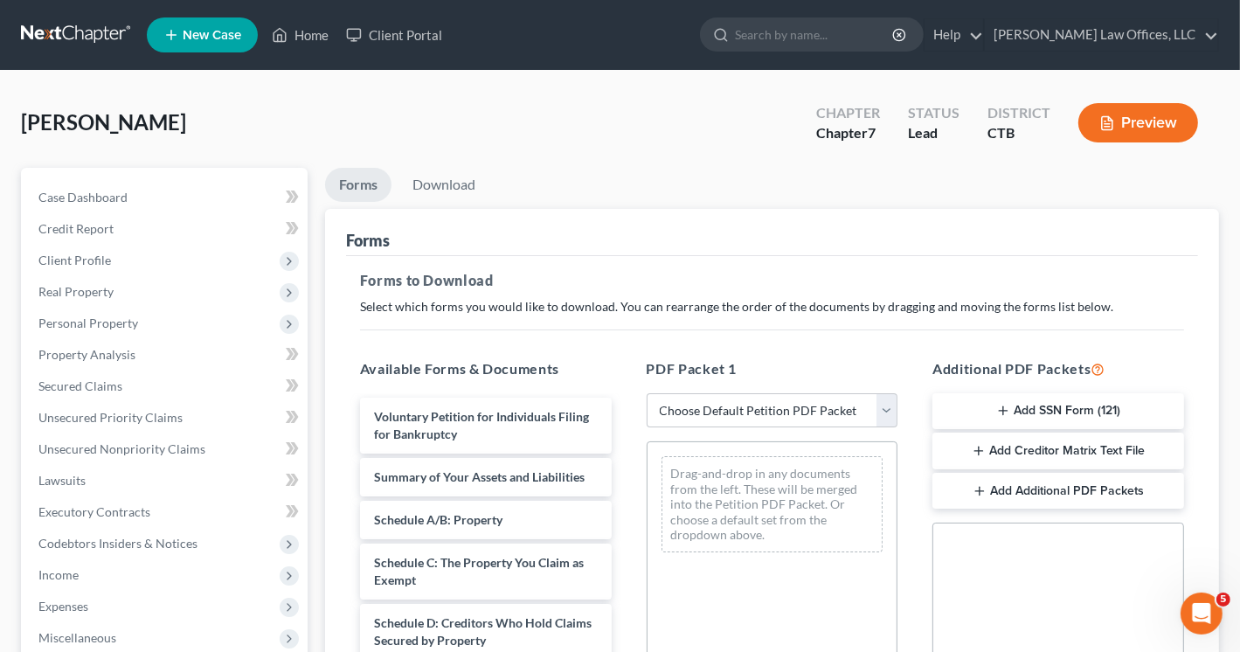
click at [1045, 451] on button "Add Creditor Matrix Text File" at bounding box center [1059, 451] width 252 height 37
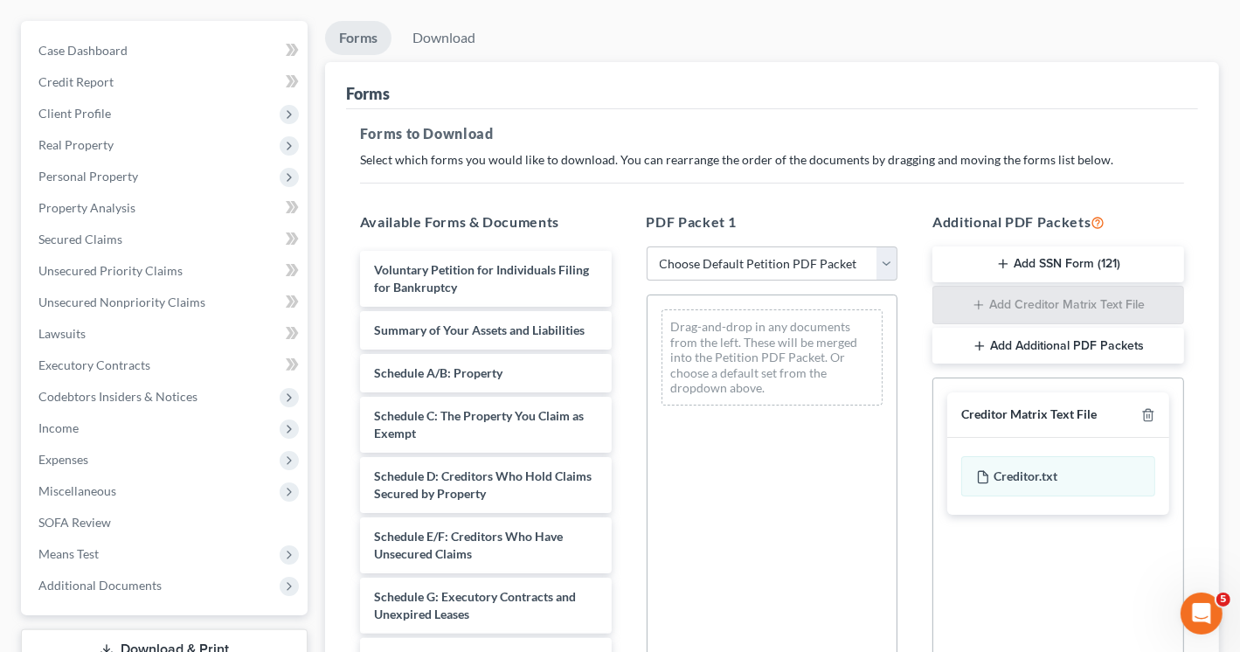
scroll to position [426, 0]
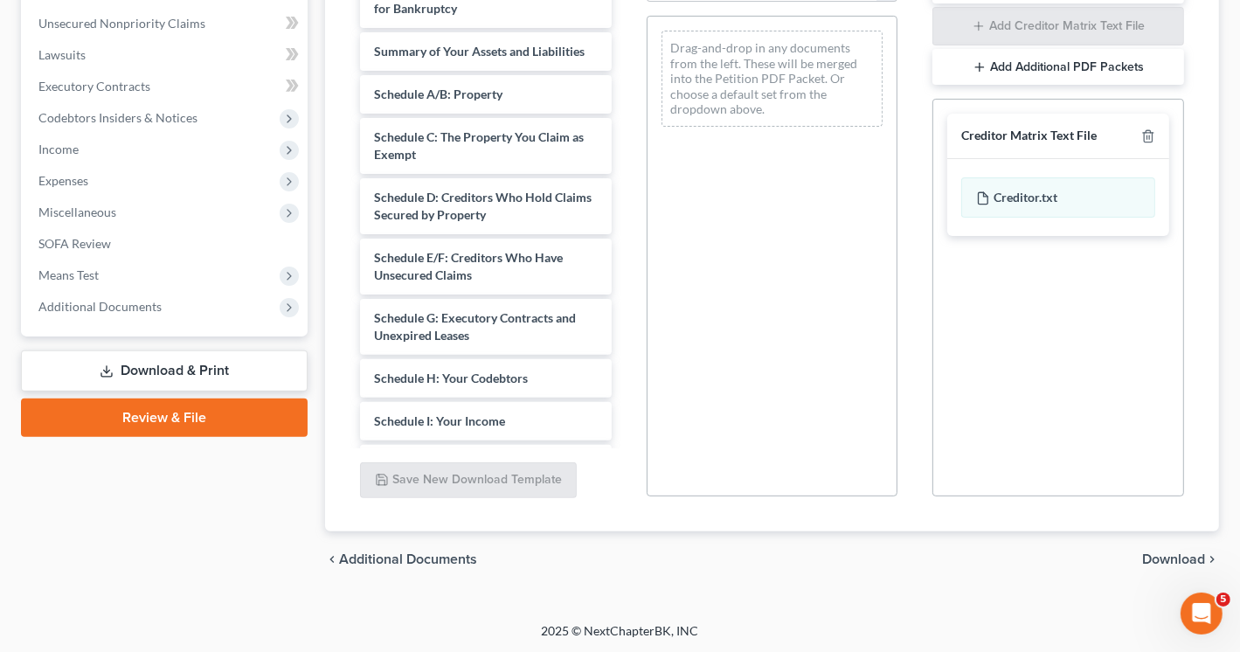
click at [1157, 556] on span "Download" at bounding box center [1173, 559] width 63 height 14
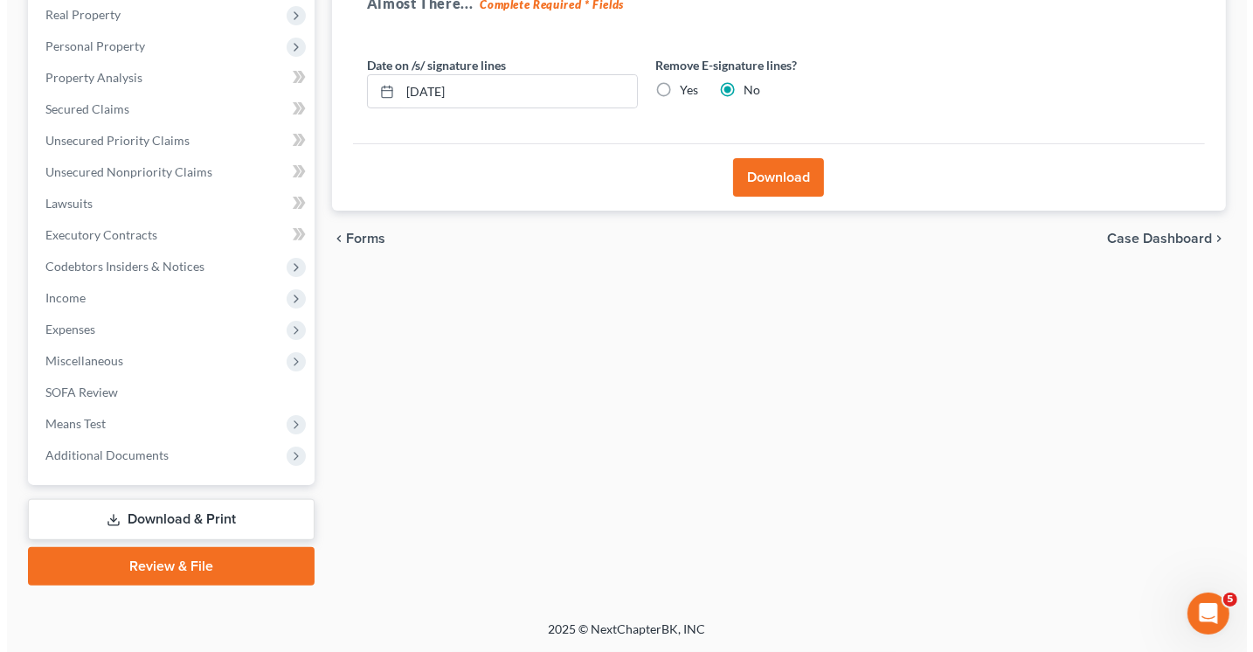
scroll to position [275, 0]
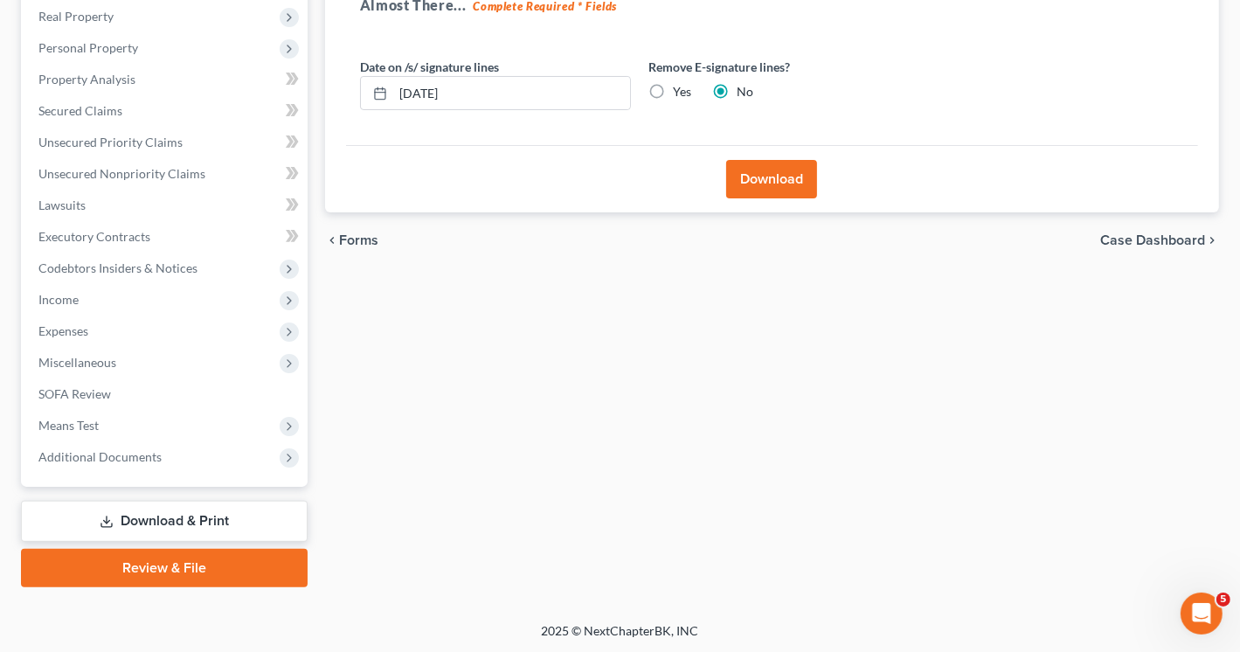
click at [759, 187] on button "Download" at bounding box center [771, 179] width 91 height 38
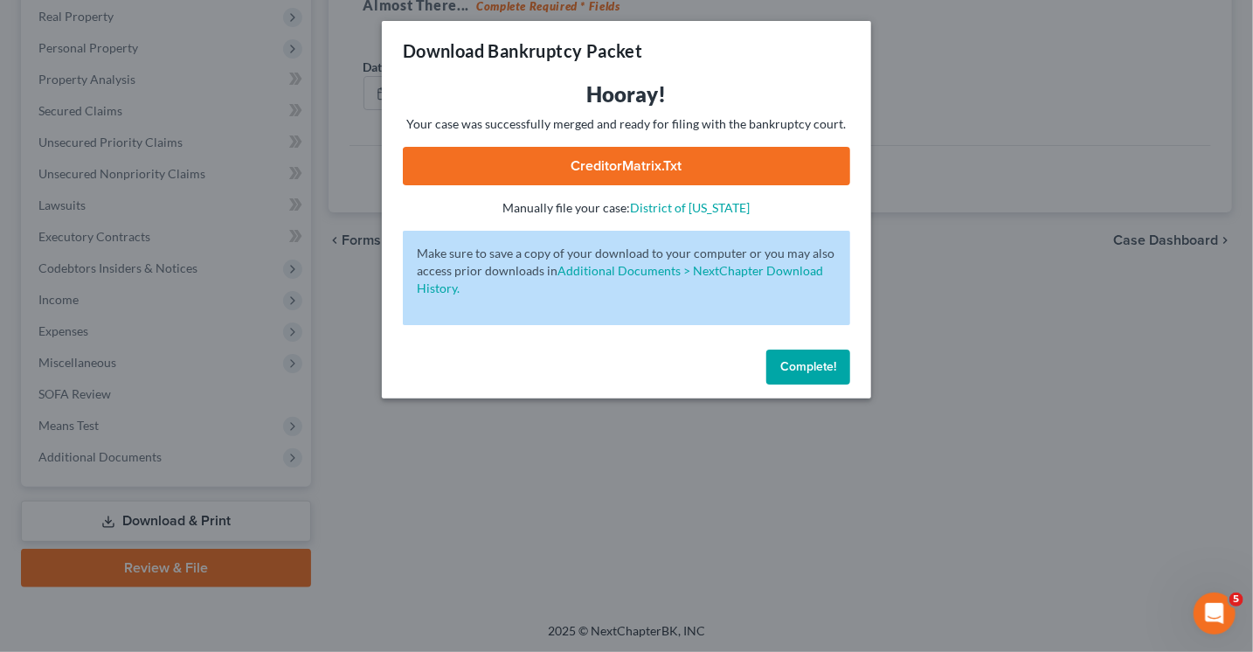
click at [707, 172] on link "CreditorMatrix.txt" at bounding box center [626, 166] width 447 height 38
